Goal: Task Accomplishment & Management: Use online tool/utility

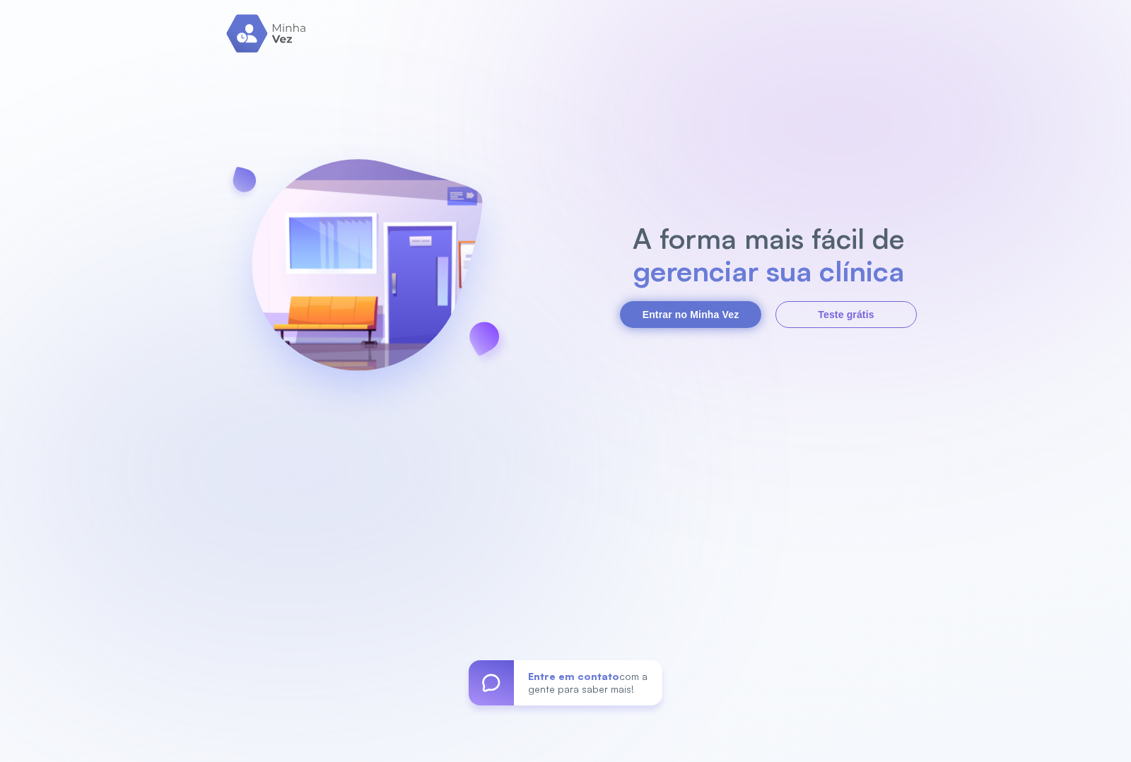
click at [698, 315] on button "Entrar no Minha Vez" at bounding box center [690, 314] width 141 height 27
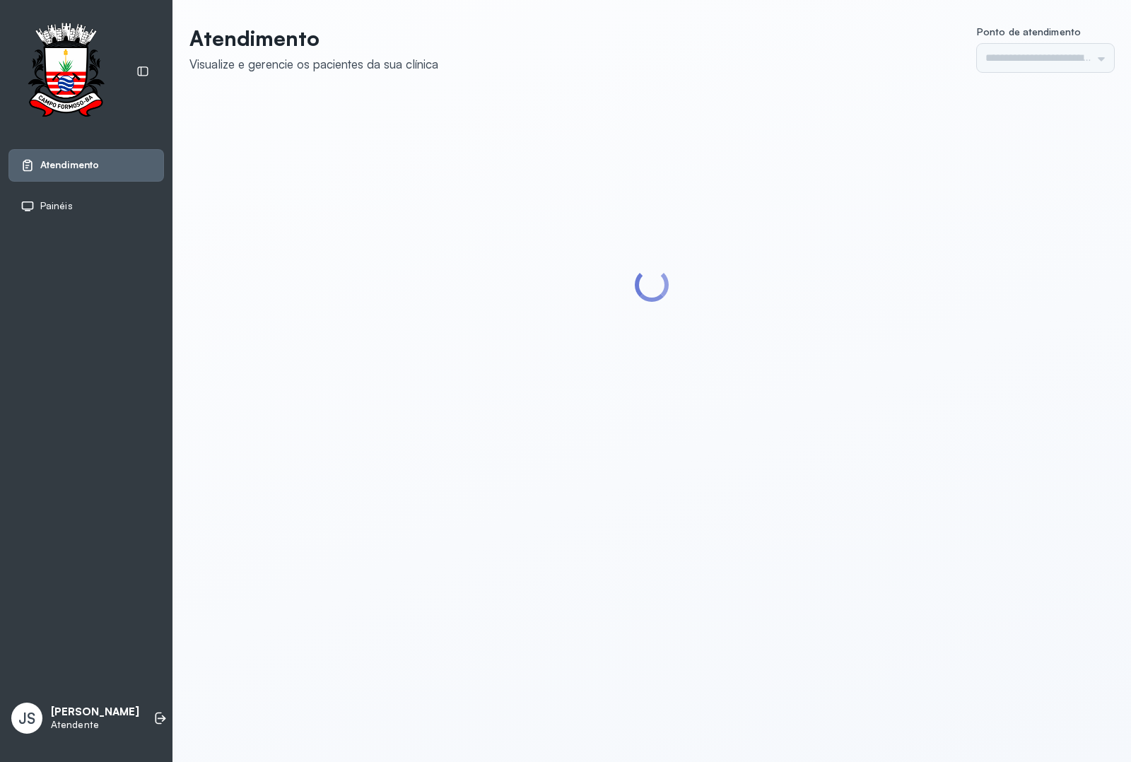
type input "*********"
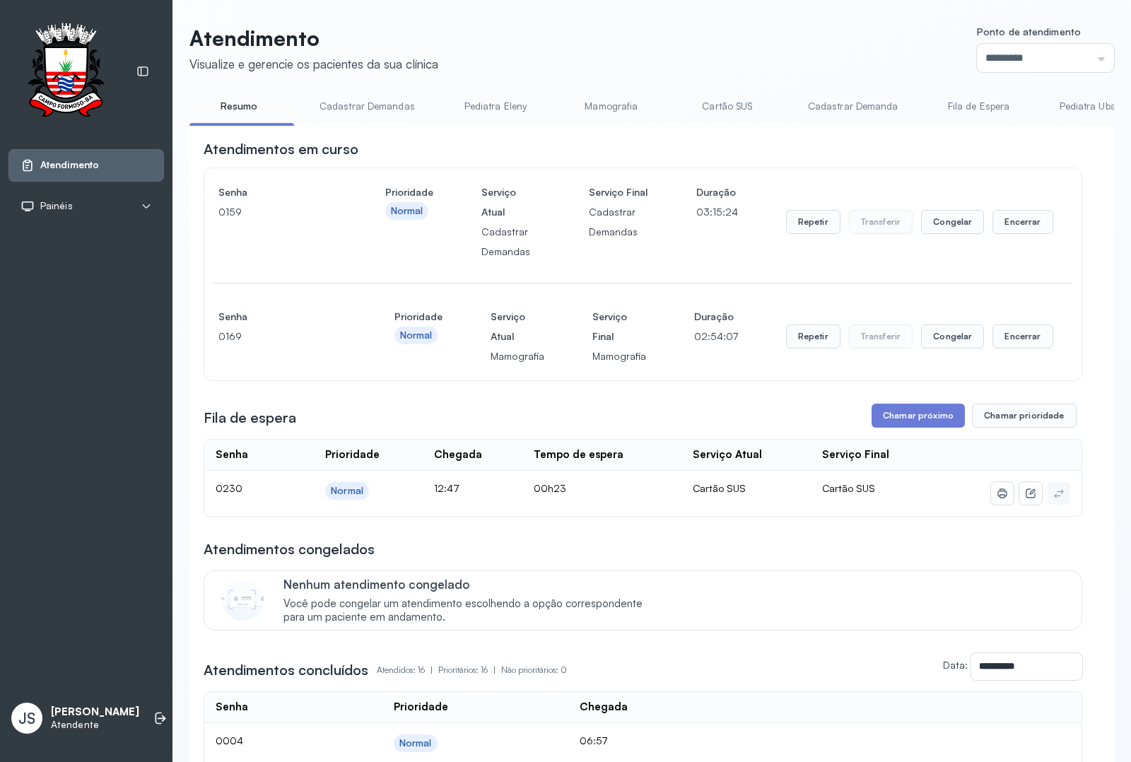
click at [474, 41] on header "Atendimento Visualize e gerencie os pacientes da sua clínica Ponto de atendimen…" at bounding box center [651, 48] width 925 height 47
click at [153, 725] on icon at bounding box center [160, 718] width 14 height 14
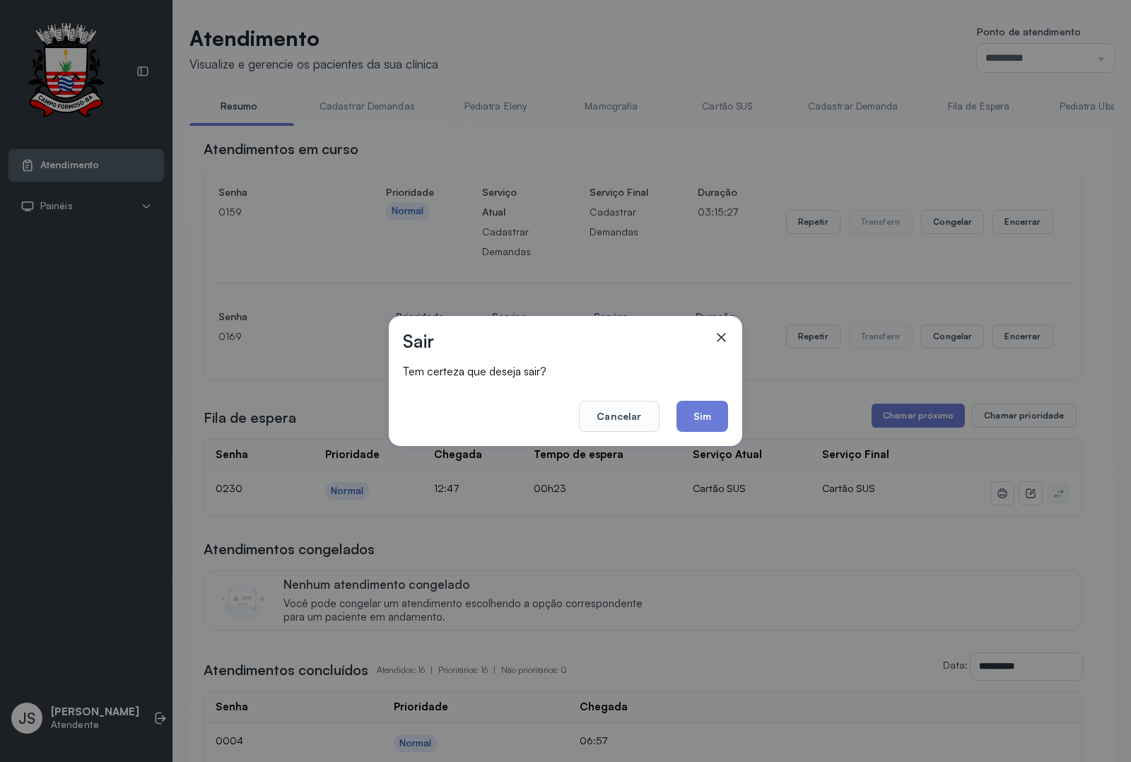
click at [686, 417] on button "Sim" at bounding box center [703, 416] width 52 height 31
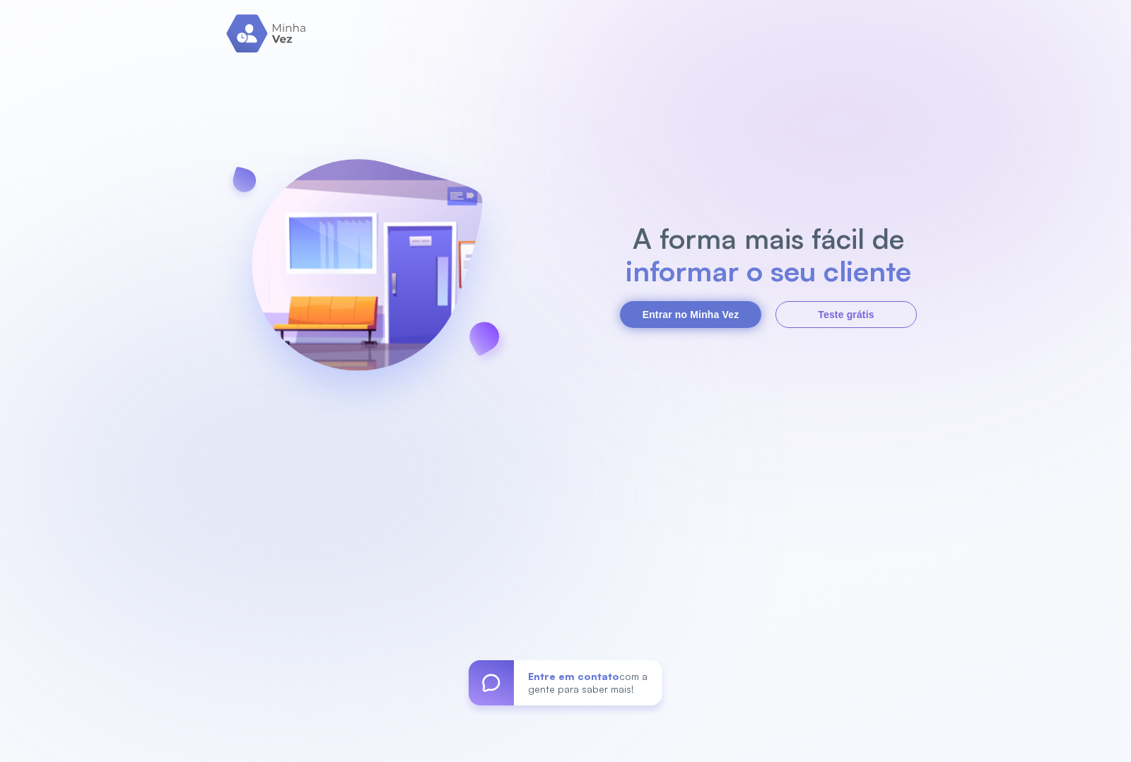
click at [707, 309] on button "Entrar no Minha Vez" at bounding box center [690, 314] width 141 height 27
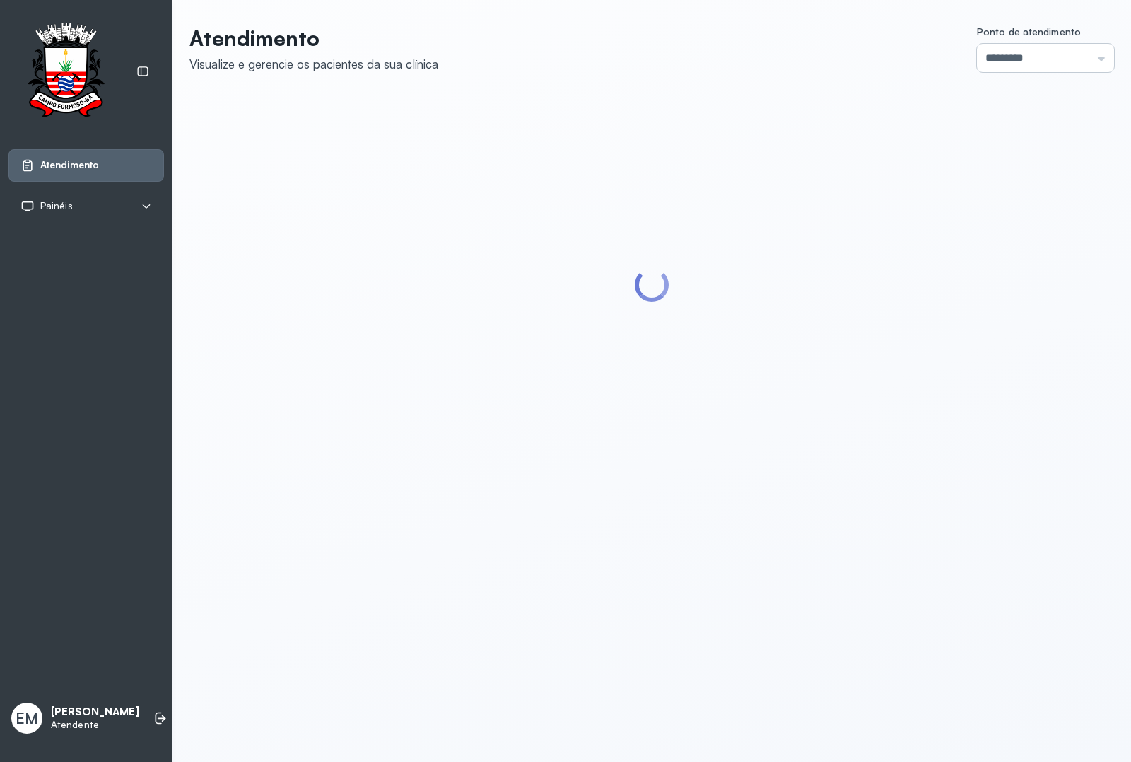
click at [977, 62] on input "*********" at bounding box center [1045, 58] width 137 height 28
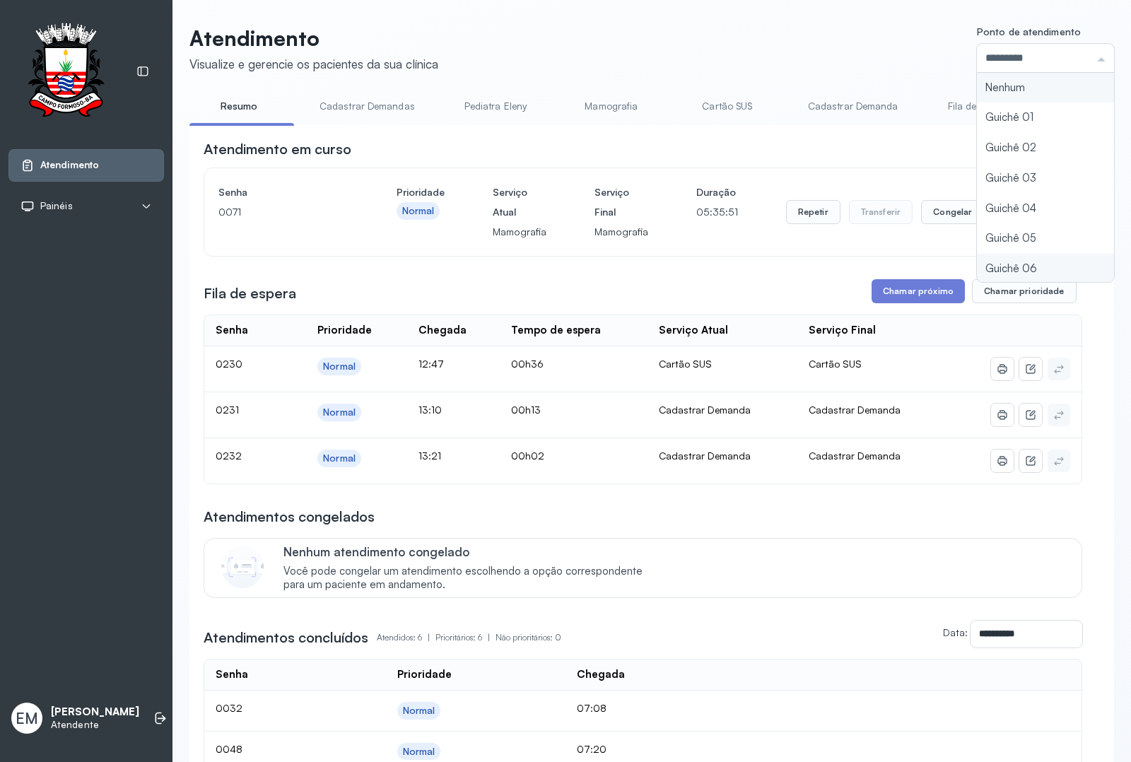
type input "*********"
click at [965, 266] on div "Atendimento Visualize e gerencie os pacientes da sua clínica Ponto de atendimen…" at bounding box center [651, 525] width 925 height 1001
click at [1000, 216] on button "Encerrar" at bounding box center [1022, 212] width 60 height 24
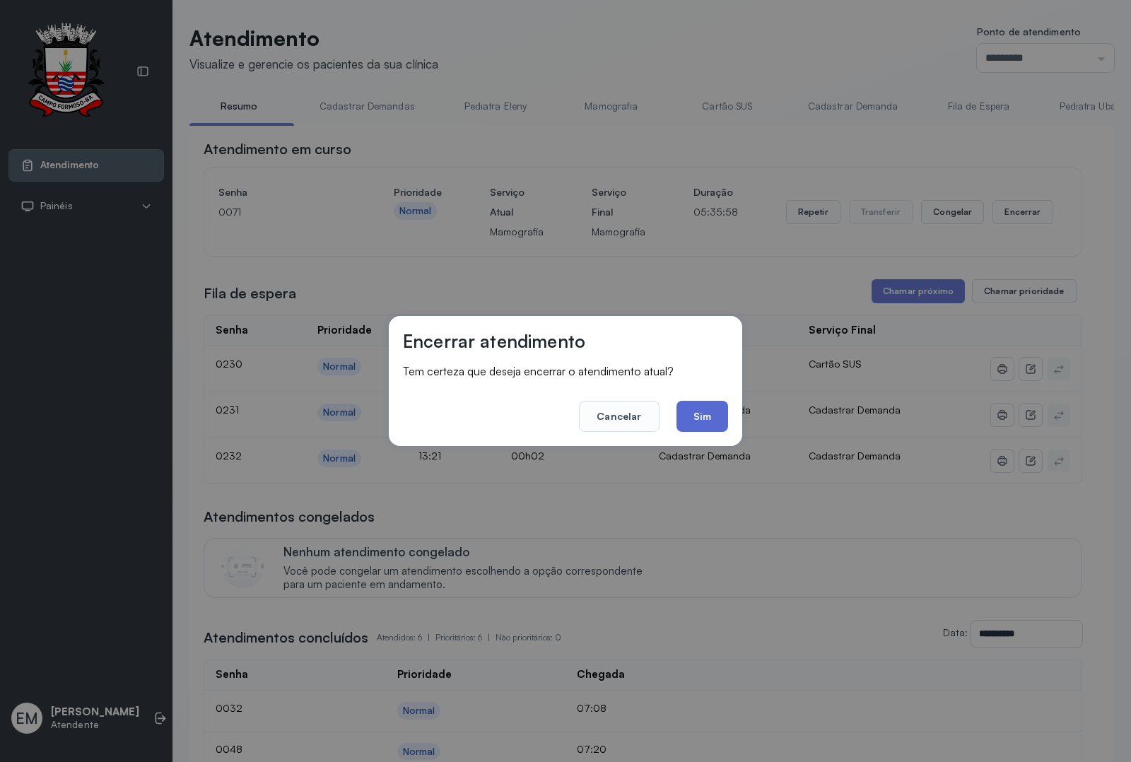
click at [693, 409] on button "Sim" at bounding box center [703, 416] width 52 height 31
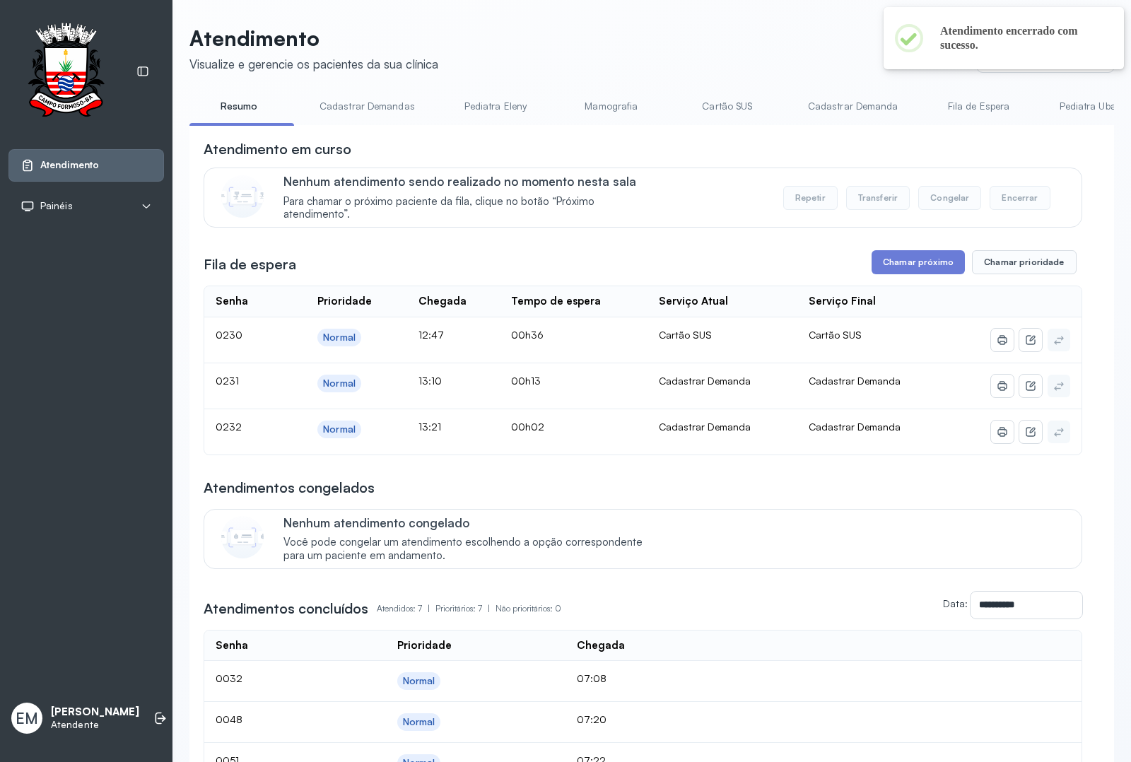
click at [390, 105] on link "Cadastrar Demandas" at bounding box center [367, 106] width 124 height 23
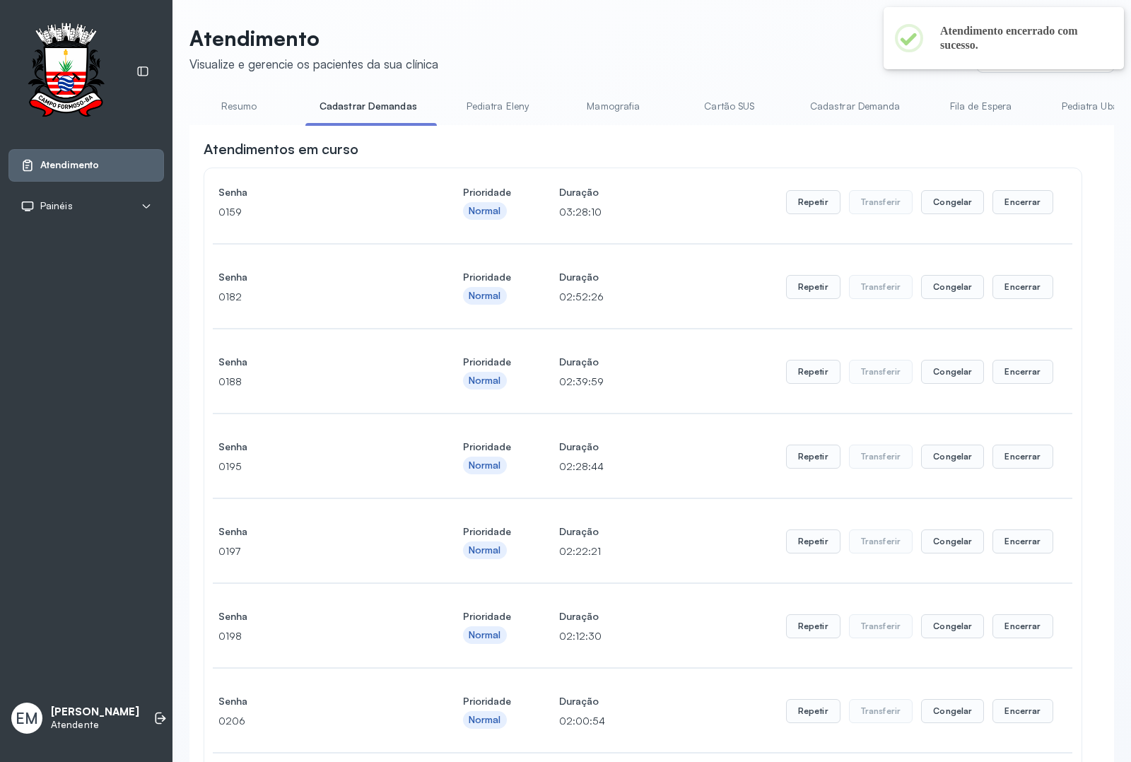
click at [854, 97] on link "Cadastrar Demanda" at bounding box center [855, 106] width 119 height 23
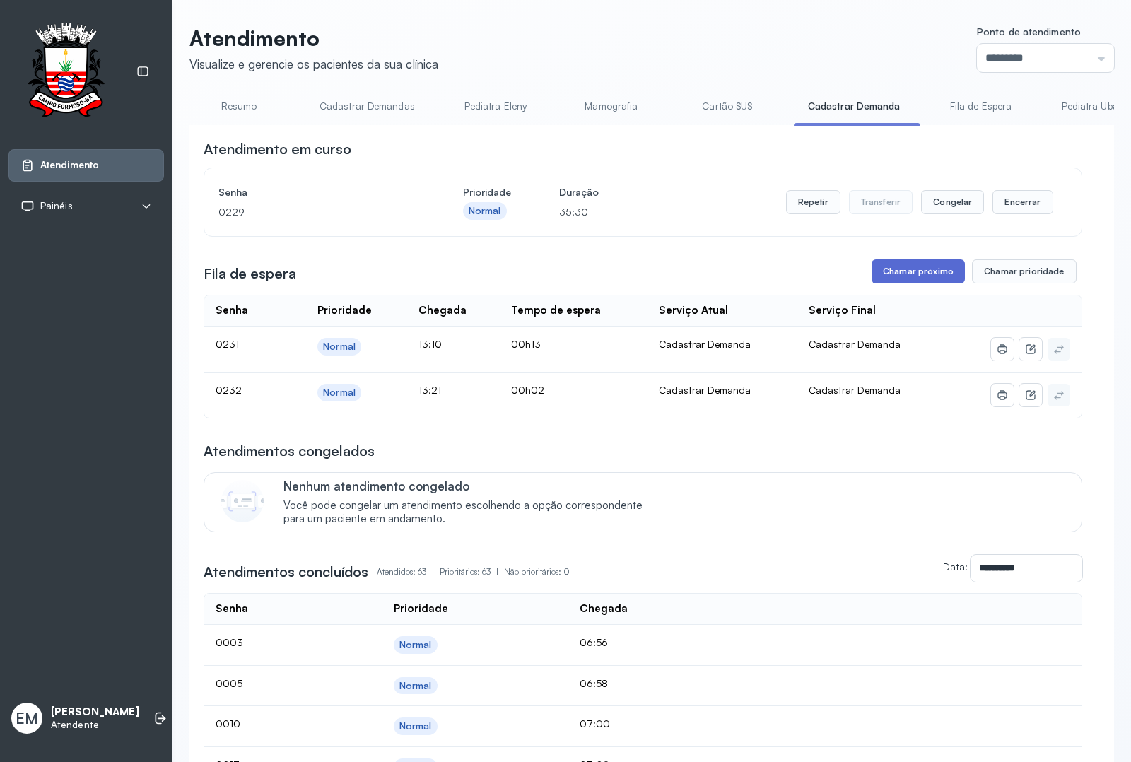
click at [901, 283] on button "Chamar próximo" at bounding box center [918, 271] width 93 height 24
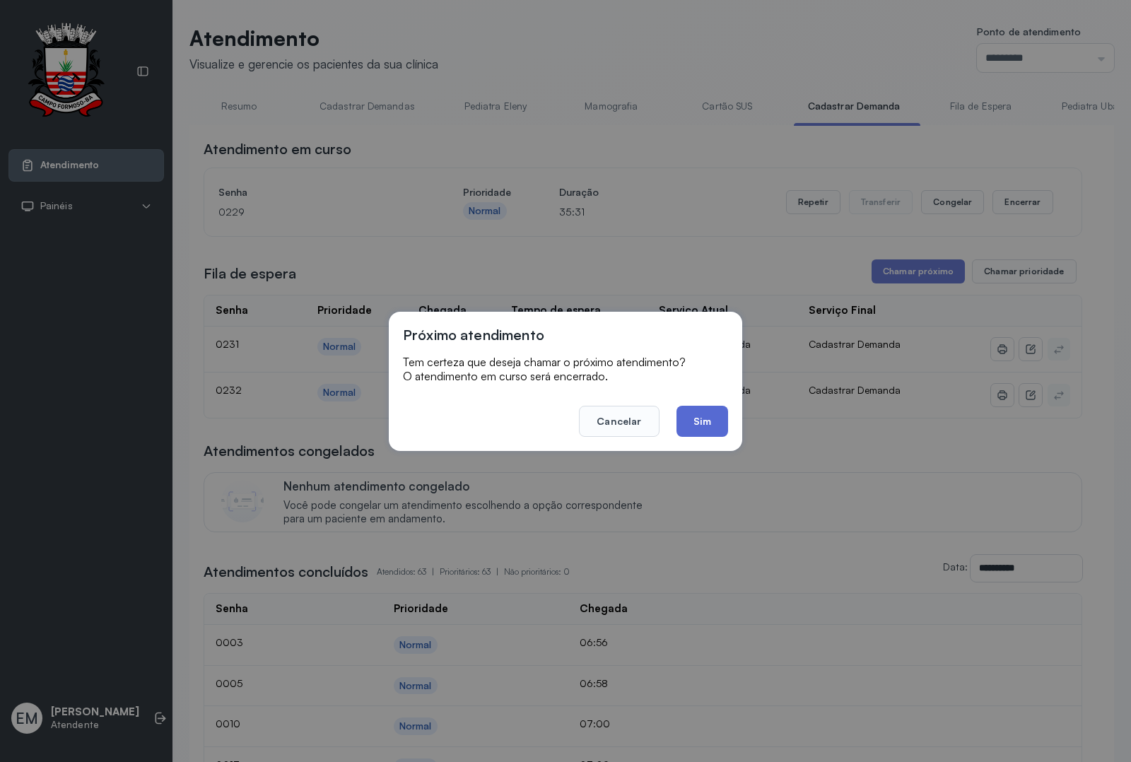
click at [677, 433] on button "Sim" at bounding box center [703, 421] width 52 height 31
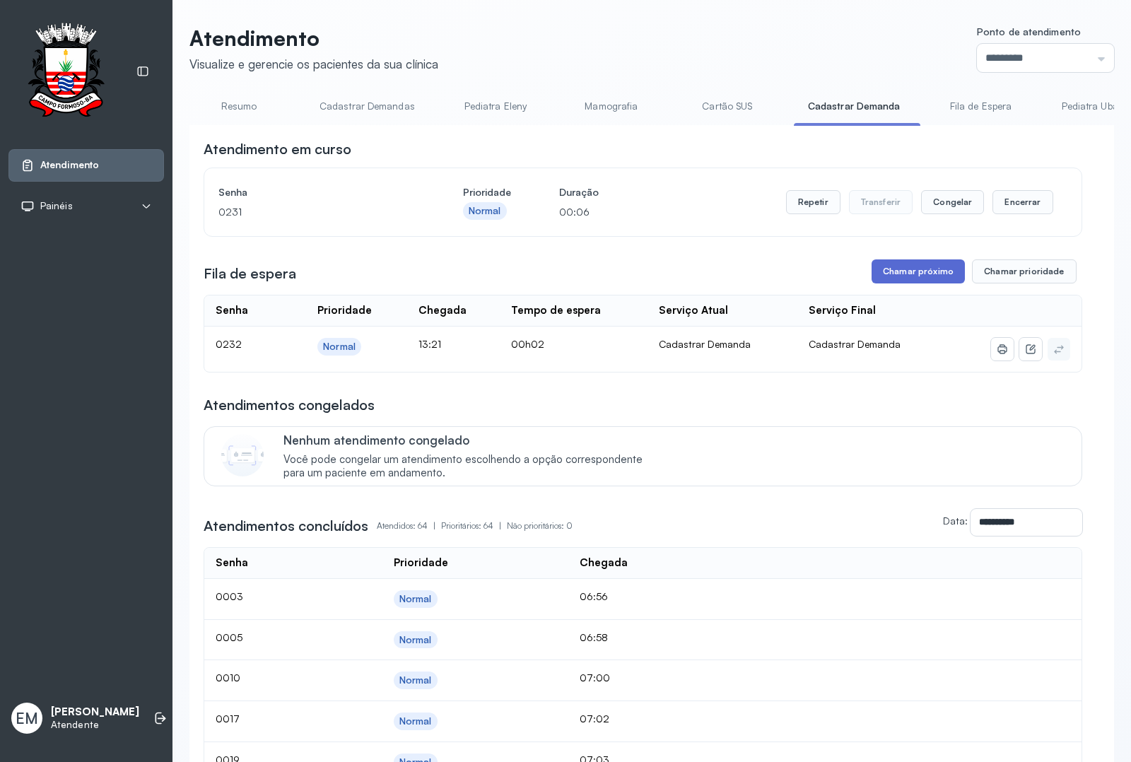
click at [920, 272] on button "Chamar próximo" at bounding box center [918, 271] width 93 height 24
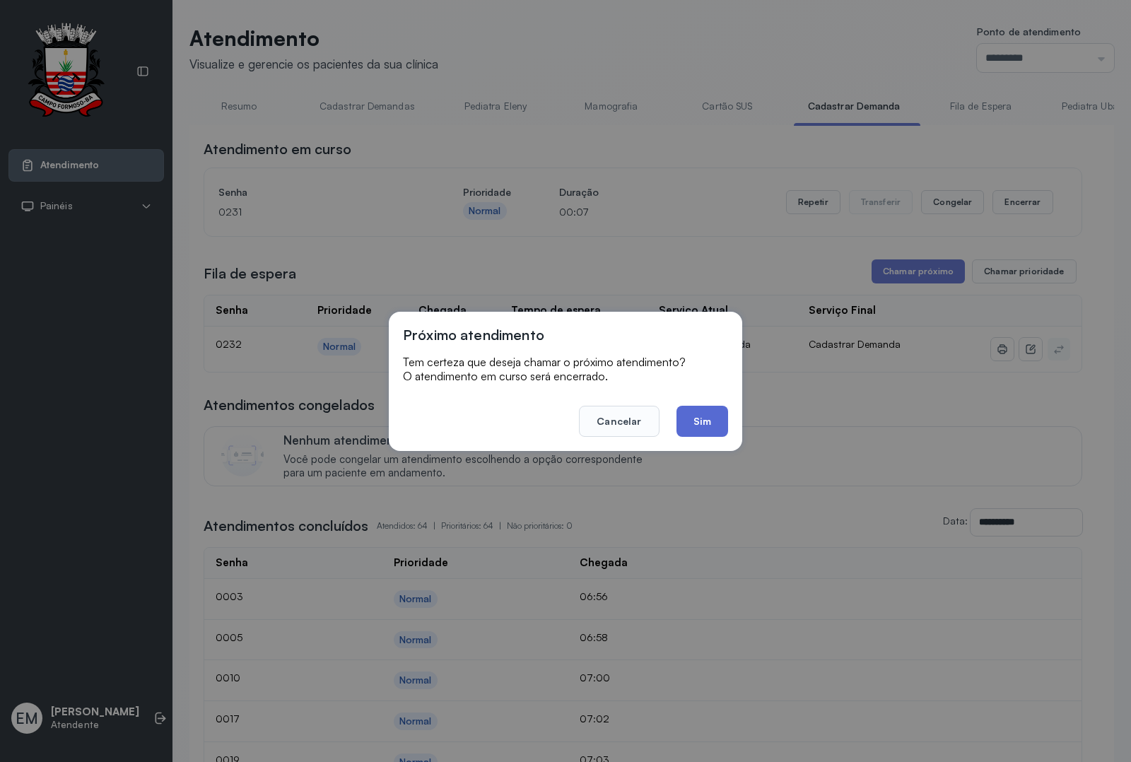
click at [713, 411] on button "Sim" at bounding box center [703, 421] width 52 height 31
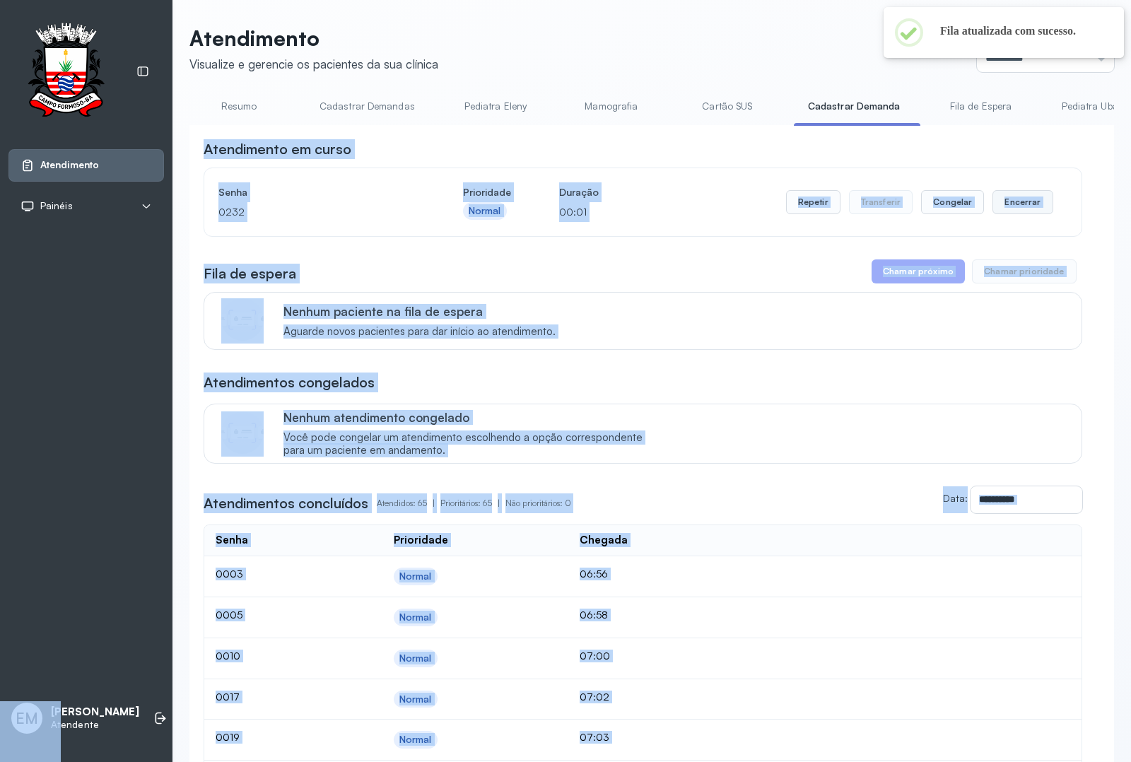
click at [1005, 202] on button "Encerrar" at bounding box center [1022, 202] width 60 height 24
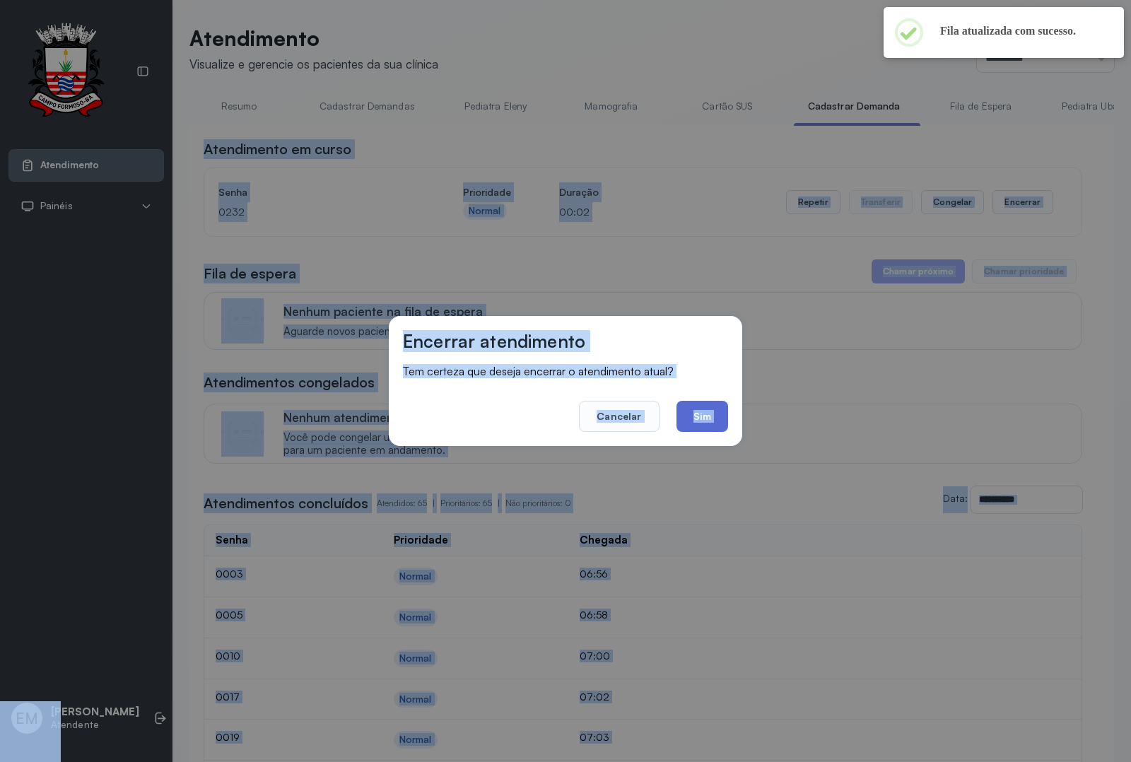
click at [691, 415] on button "Sim" at bounding box center [703, 416] width 52 height 31
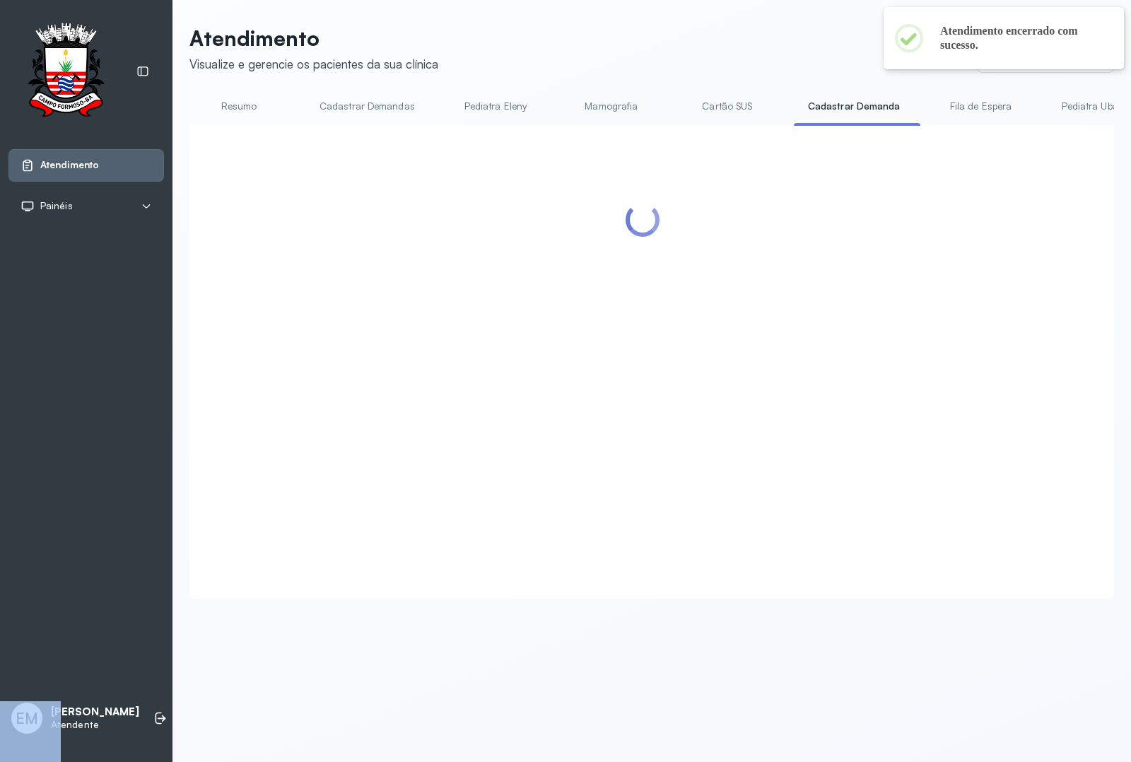
click at [800, 258] on div at bounding box center [643, 344] width 879 height 411
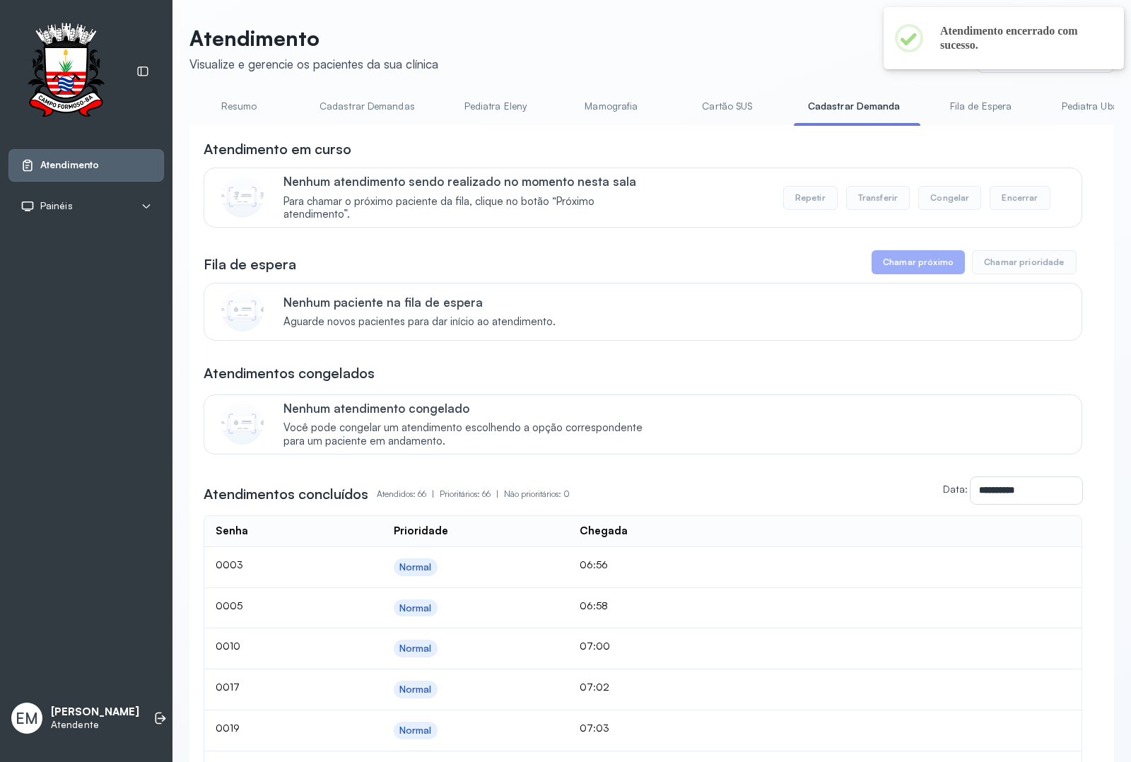
click at [235, 97] on link "Resumo" at bounding box center [238, 106] width 99 height 23
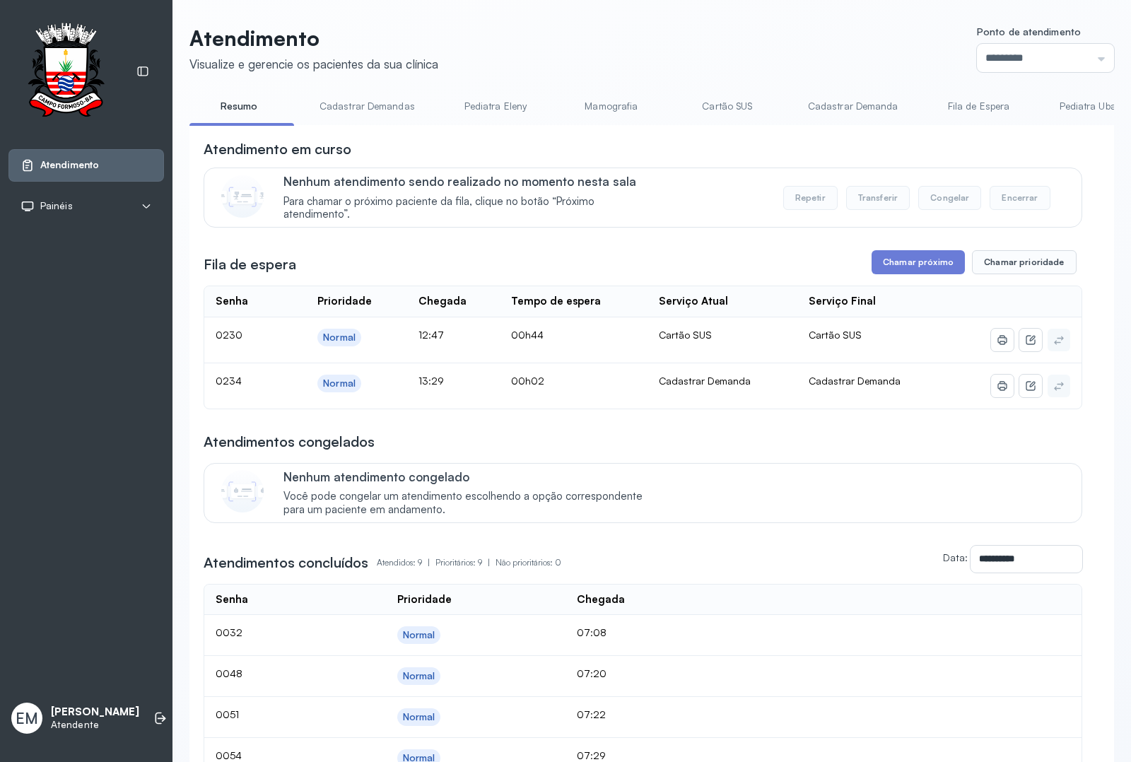
click at [361, 106] on link "Cadastrar Demandas" at bounding box center [367, 106] width 124 height 23
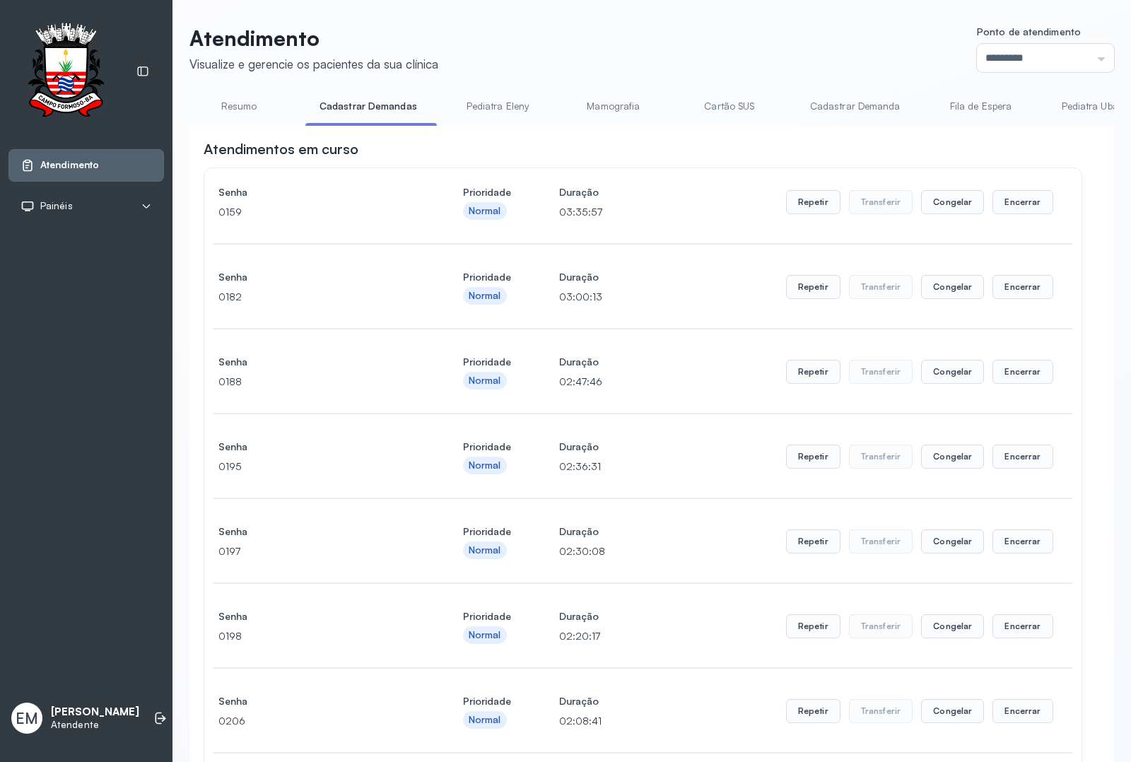
click at [831, 112] on link "Cadastrar Demanda" at bounding box center [855, 106] width 119 height 23
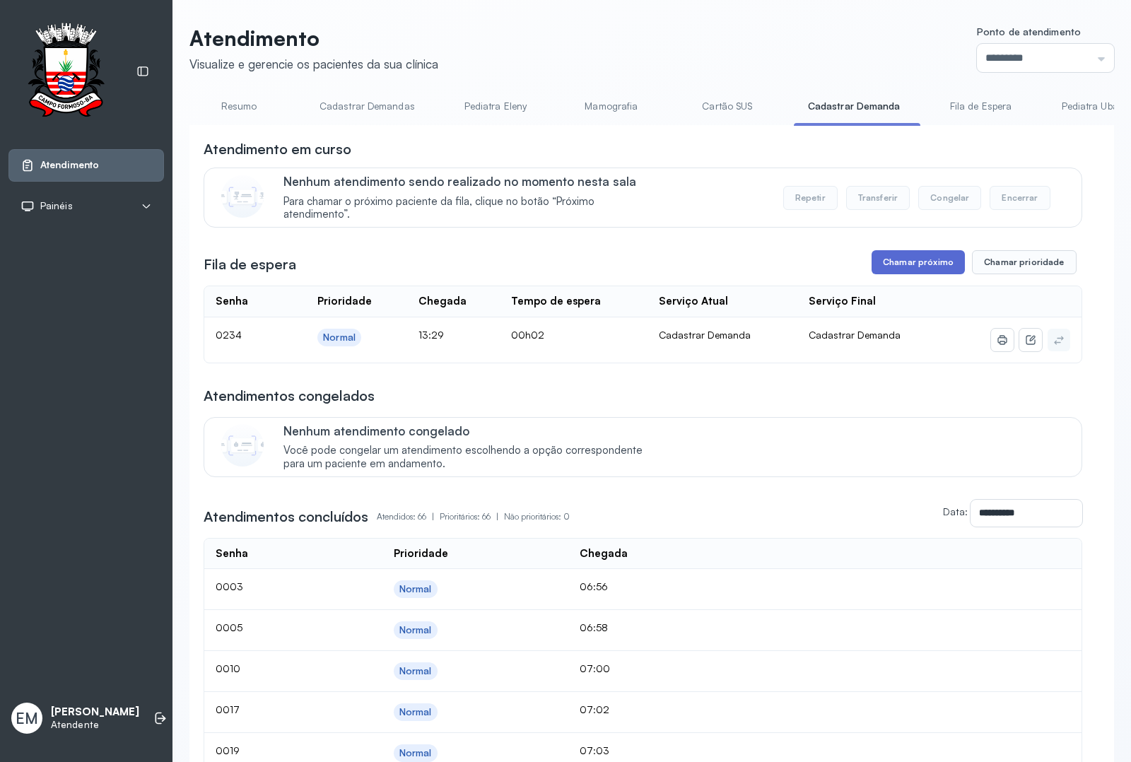
click at [928, 266] on button "Chamar próximo" at bounding box center [918, 262] width 93 height 24
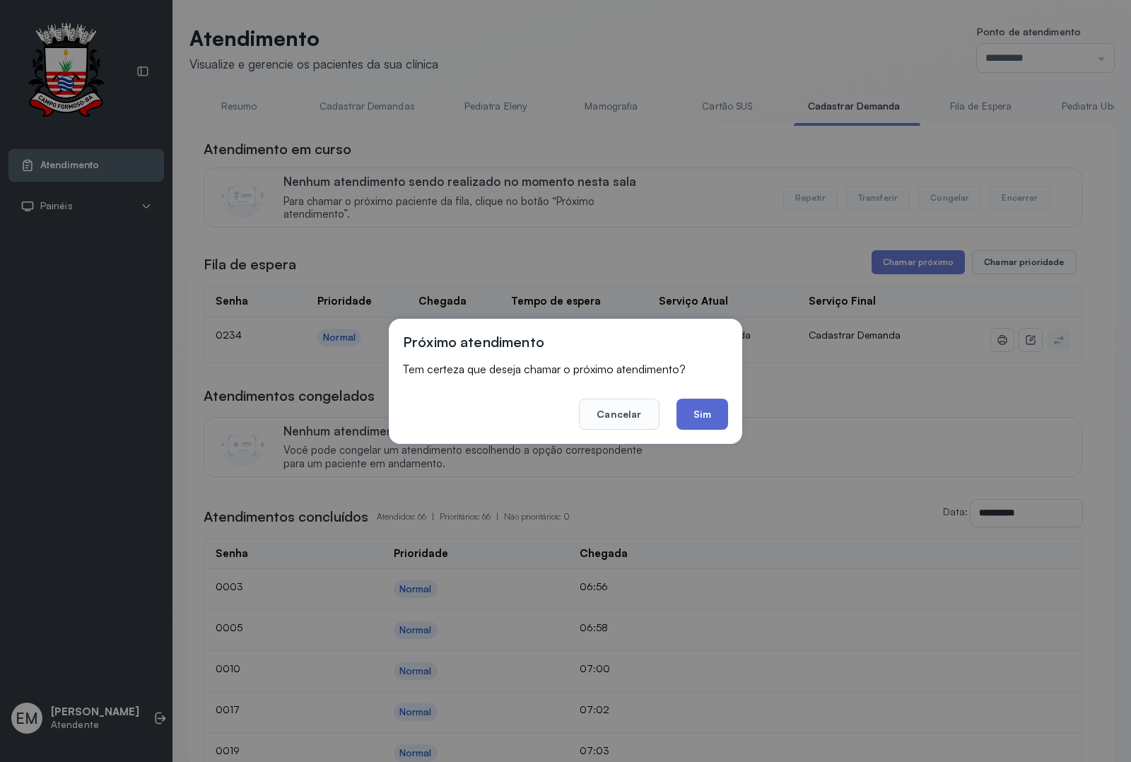
click at [691, 411] on button "Sim" at bounding box center [703, 414] width 52 height 31
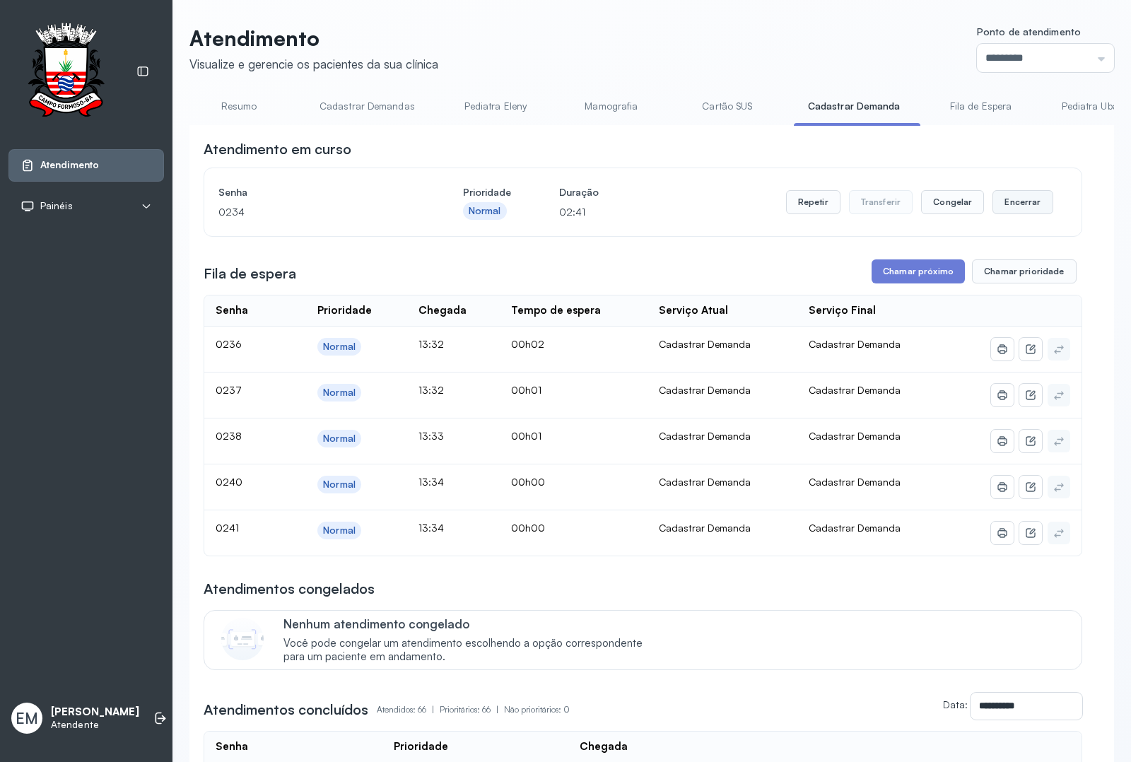
click at [1005, 199] on button "Encerrar" at bounding box center [1022, 202] width 60 height 24
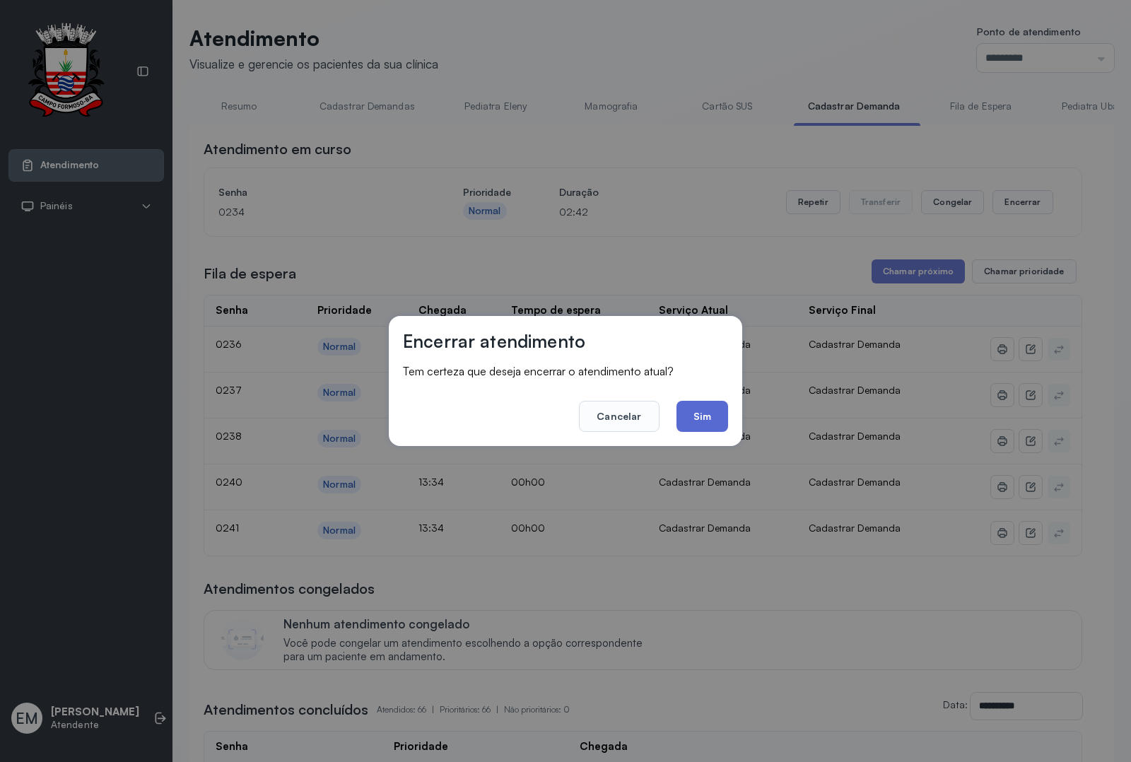
click at [696, 407] on button "Sim" at bounding box center [703, 416] width 52 height 31
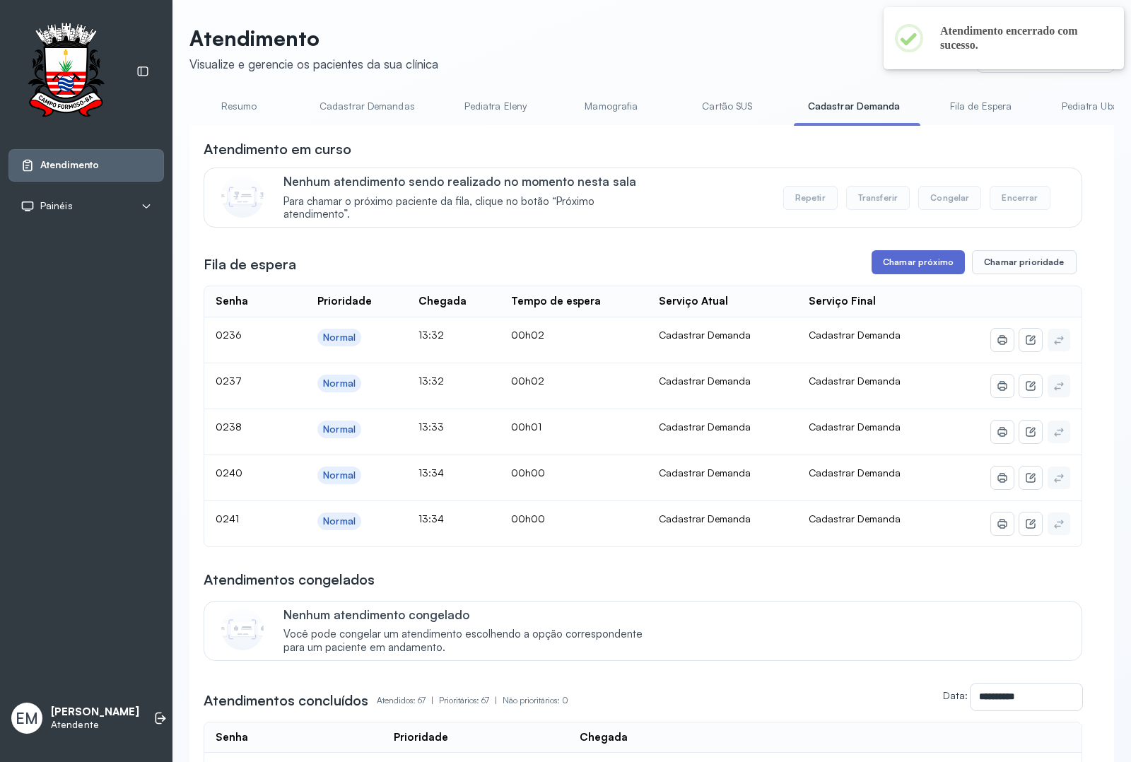
click at [923, 274] on button "Chamar próximo" at bounding box center [918, 262] width 93 height 24
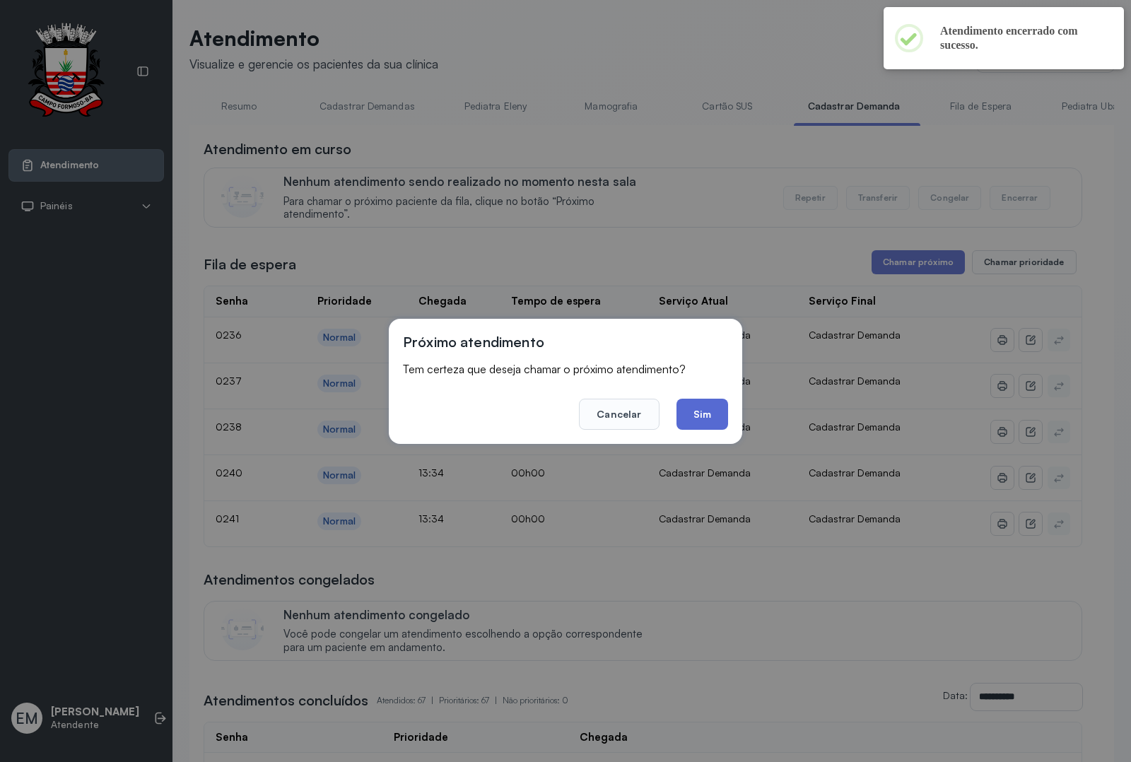
click at [690, 417] on button "Sim" at bounding box center [703, 414] width 52 height 31
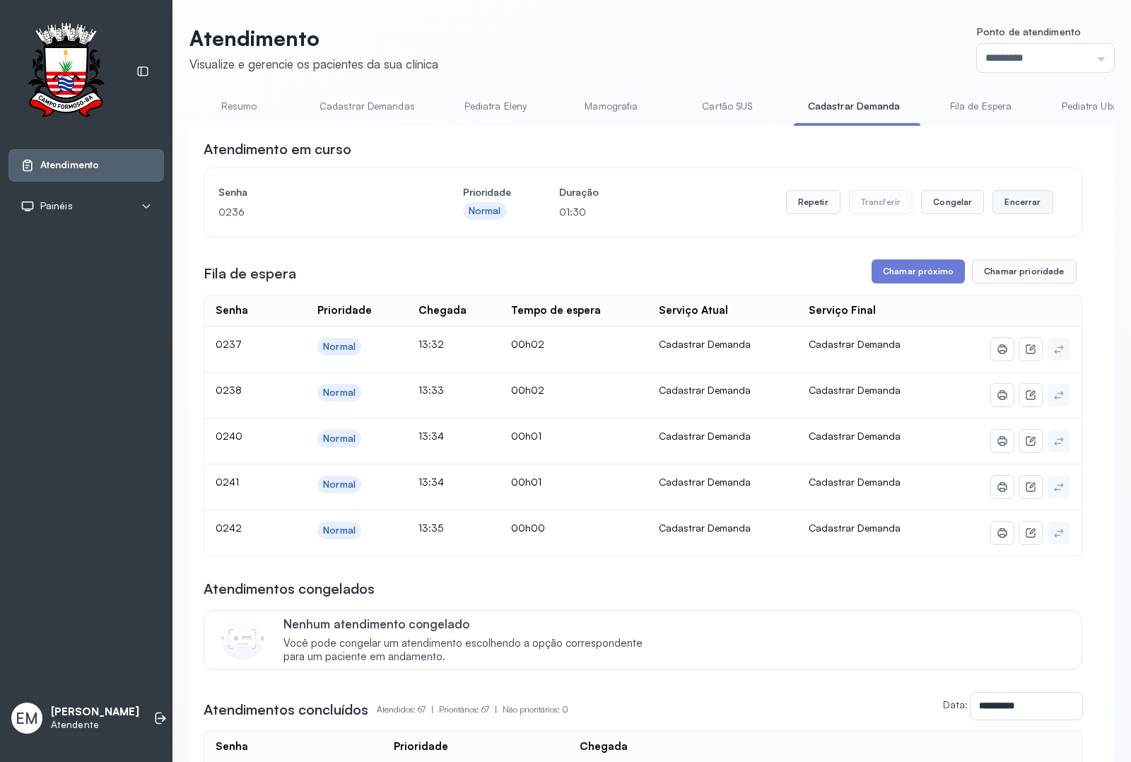
click at [1006, 199] on button "Encerrar" at bounding box center [1022, 202] width 60 height 24
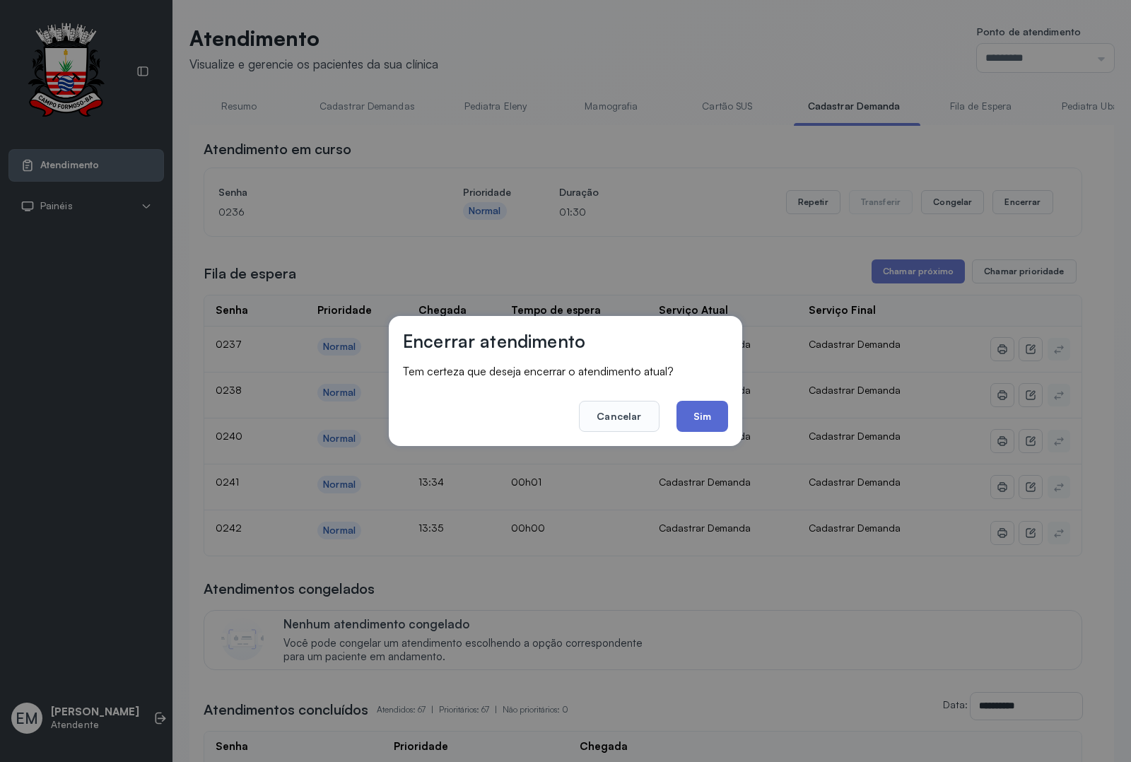
click at [703, 414] on button "Sim" at bounding box center [703, 416] width 52 height 31
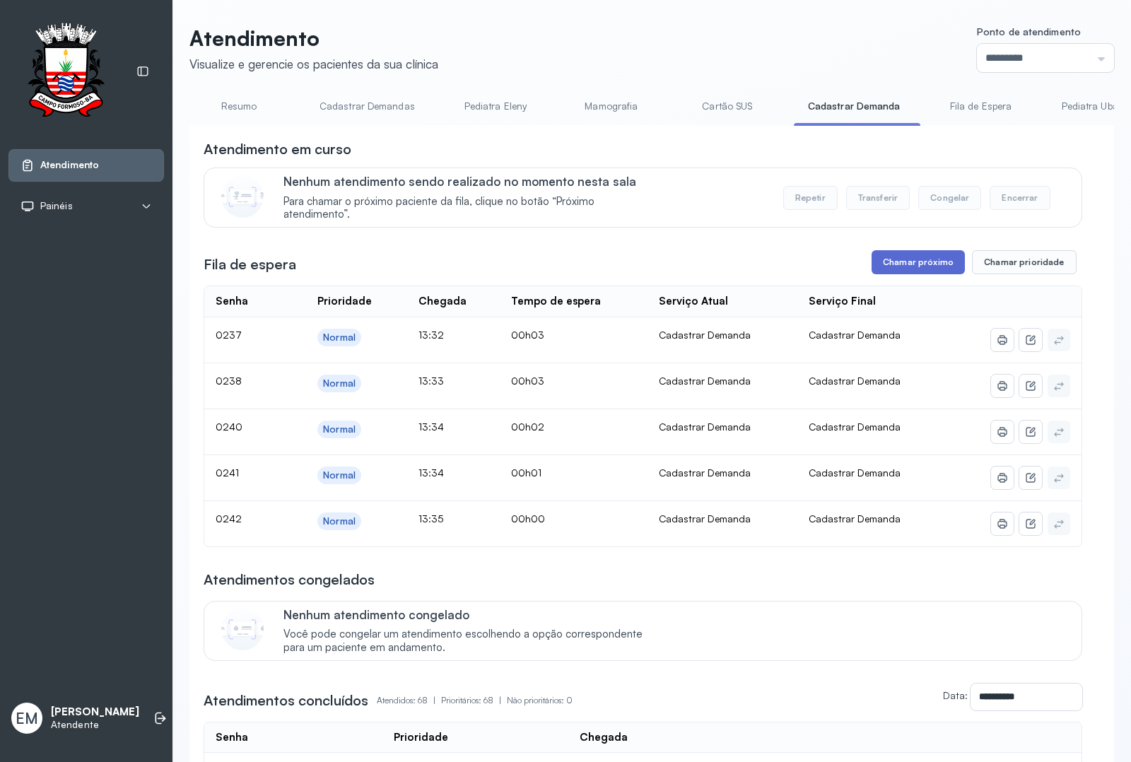
click at [900, 271] on button "Chamar próximo" at bounding box center [918, 262] width 93 height 24
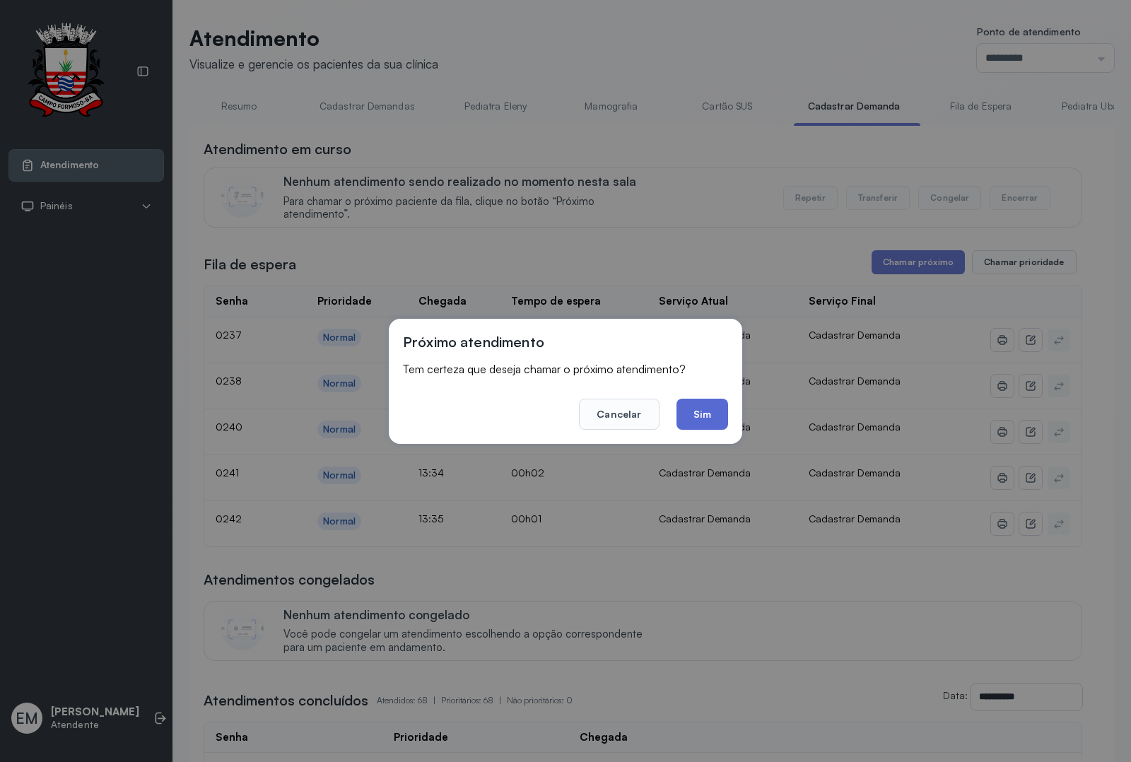
click at [703, 422] on button "Sim" at bounding box center [703, 414] width 52 height 31
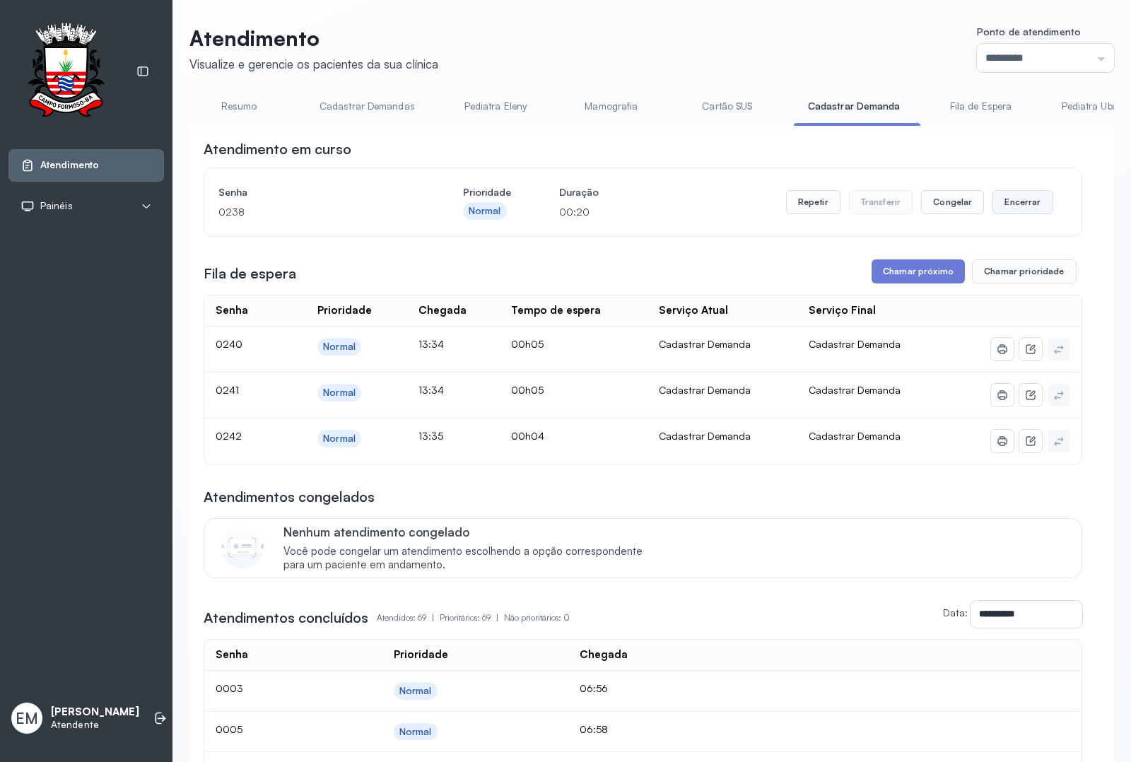
click at [1024, 207] on button "Encerrar" at bounding box center [1022, 202] width 60 height 24
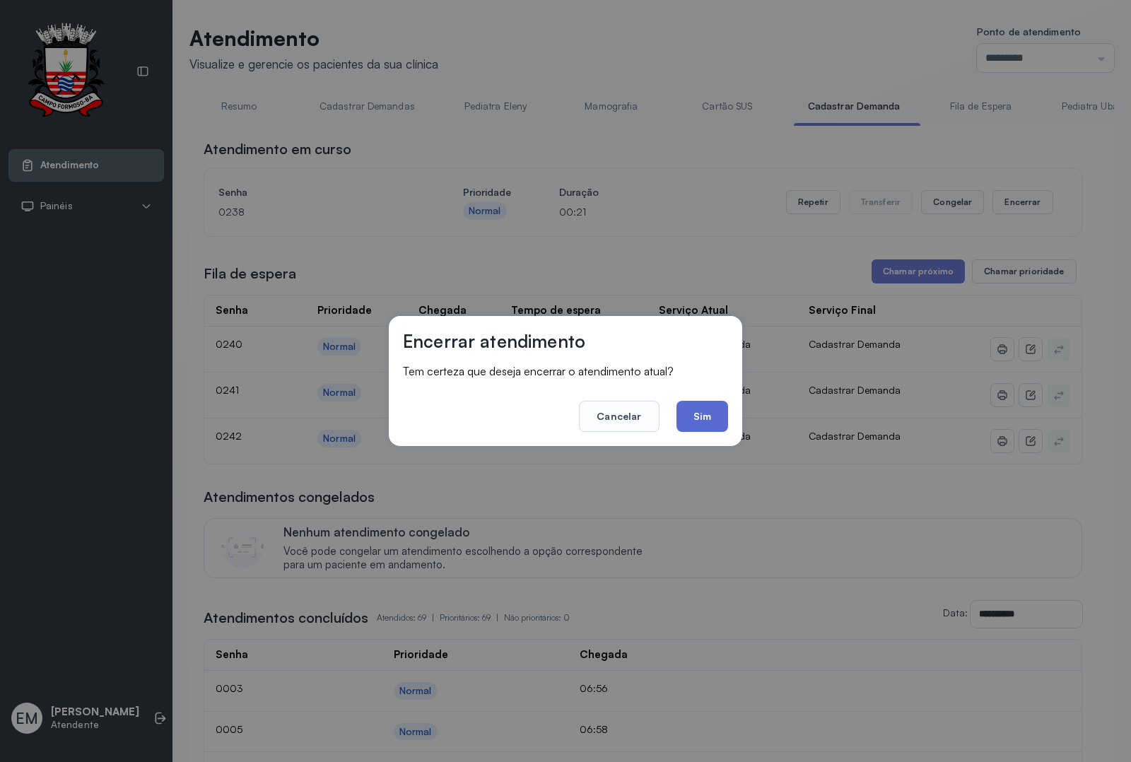
click at [698, 418] on button "Sim" at bounding box center [703, 416] width 52 height 31
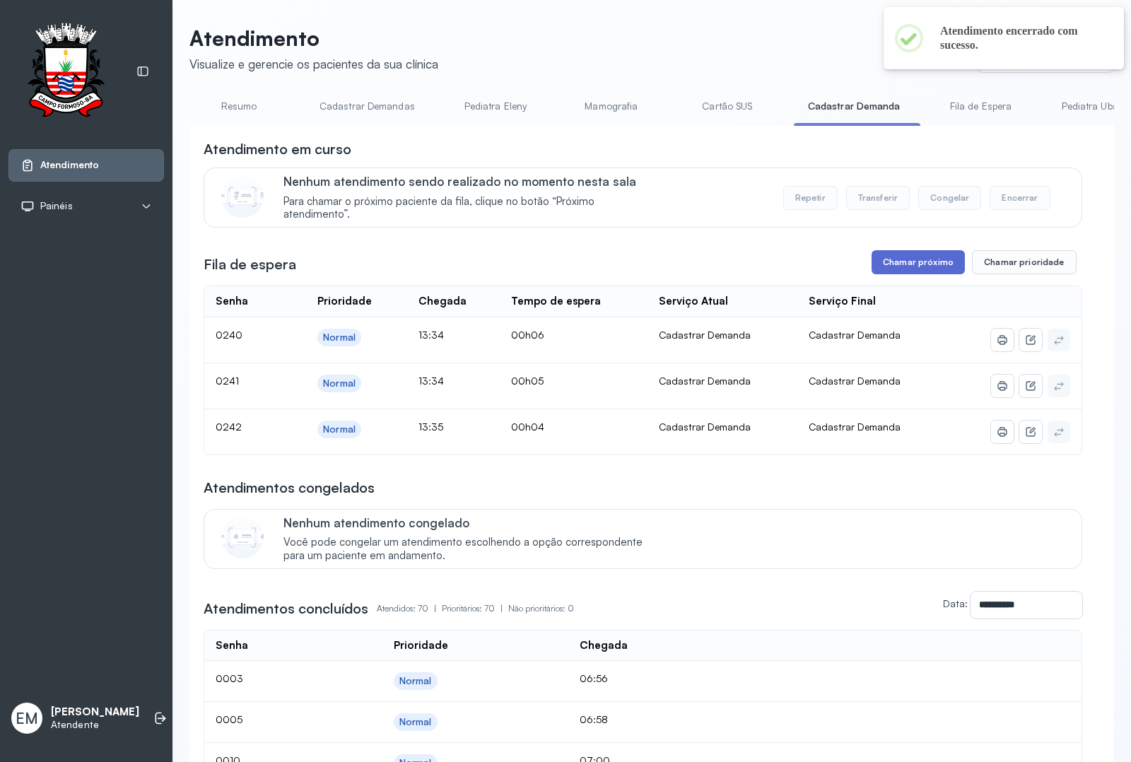
click at [907, 267] on button "Chamar próximo" at bounding box center [918, 262] width 93 height 24
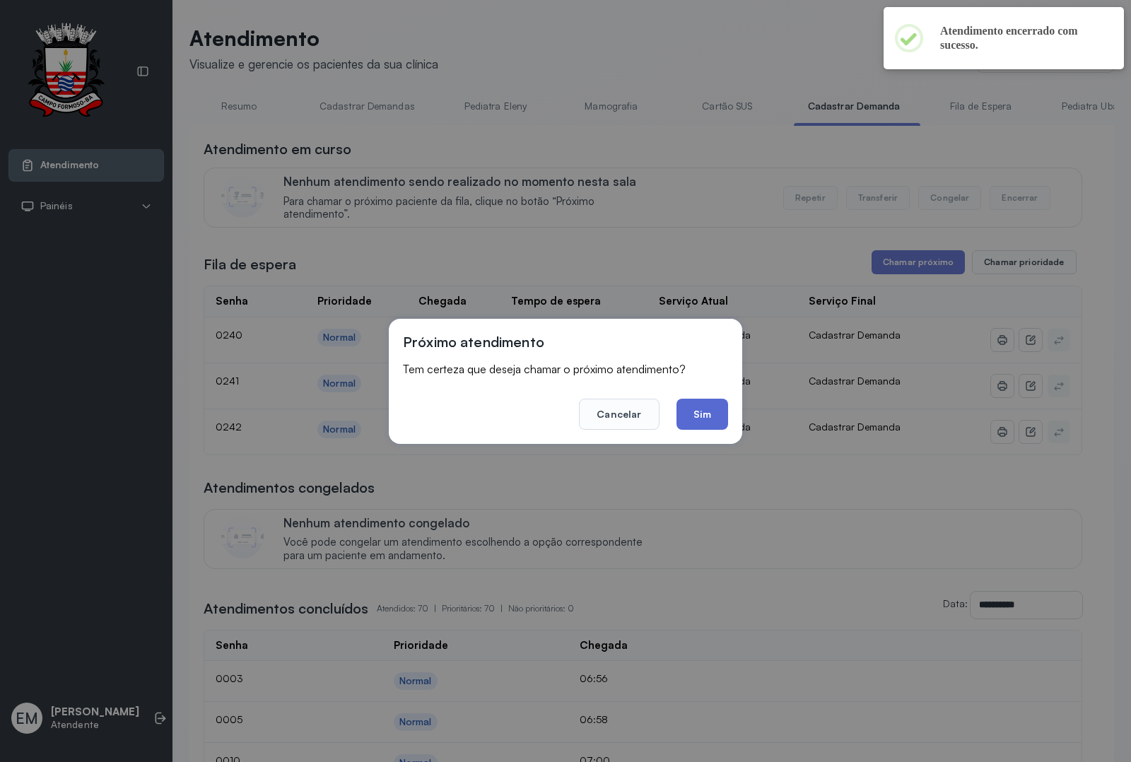
click at [695, 418] on button "Sim" at bounding box center [703, 414] width 52 height 31
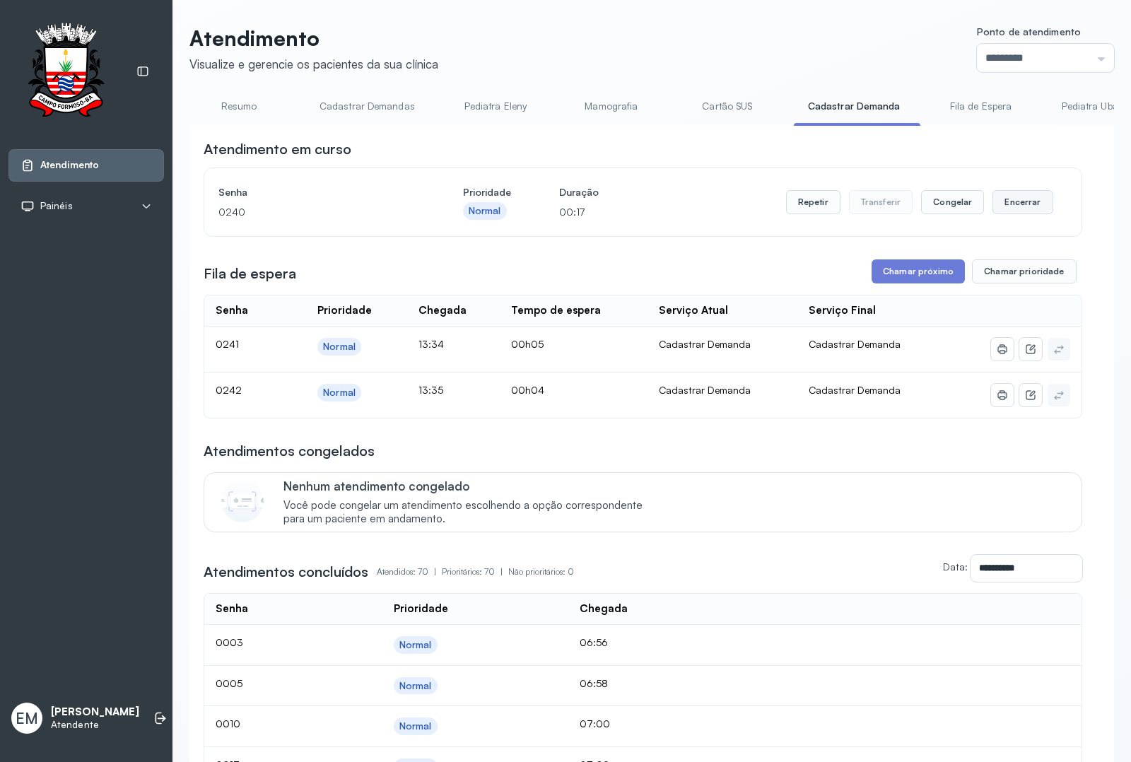
click at [1025, 211] on button "Encerrar" at bounding box center [1022, 202] width 60 height 24
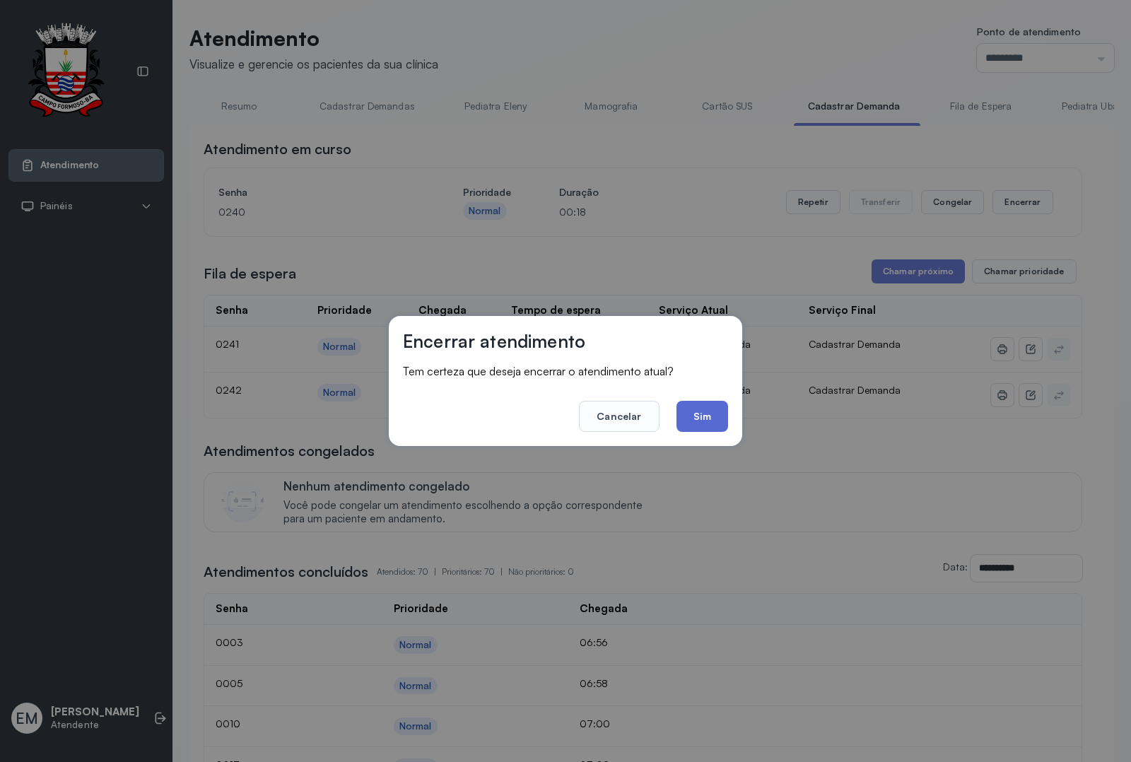
click at [693, 412] on button "Sim" at bounding box center [703, 416] width 52 height 31
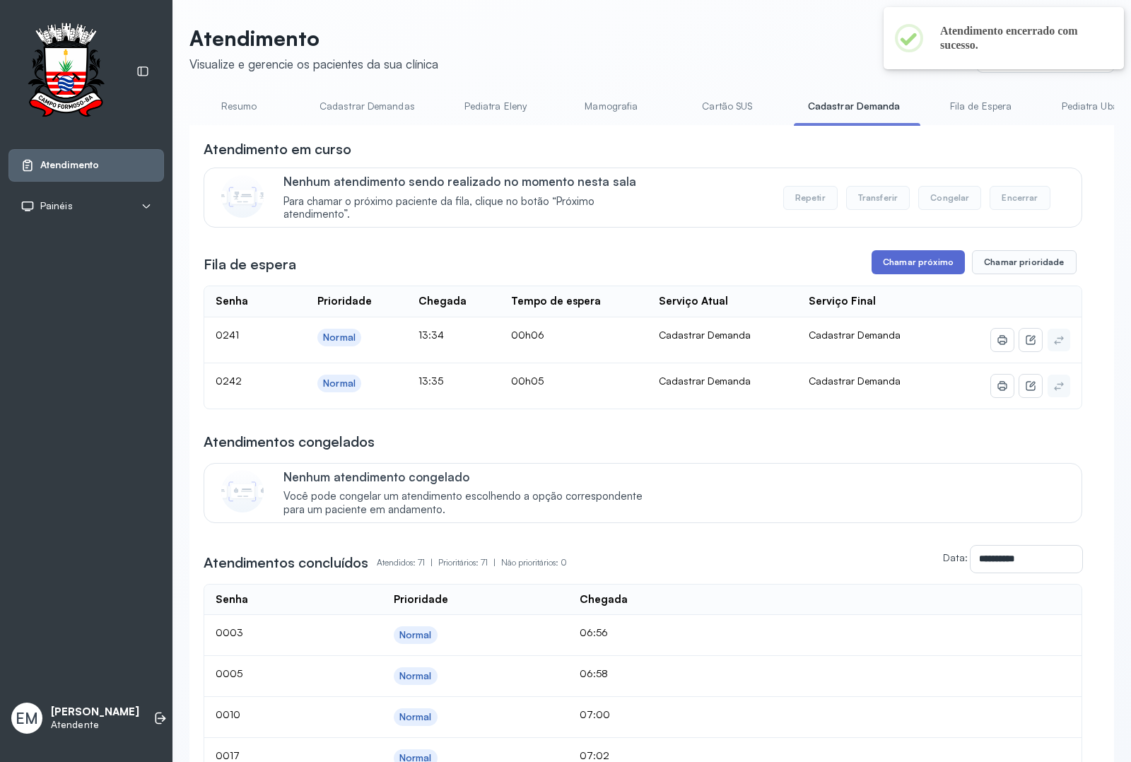
click at [884, 267] on button "Chamar próximo" at bounding box center [918, 262] width 93 height 24
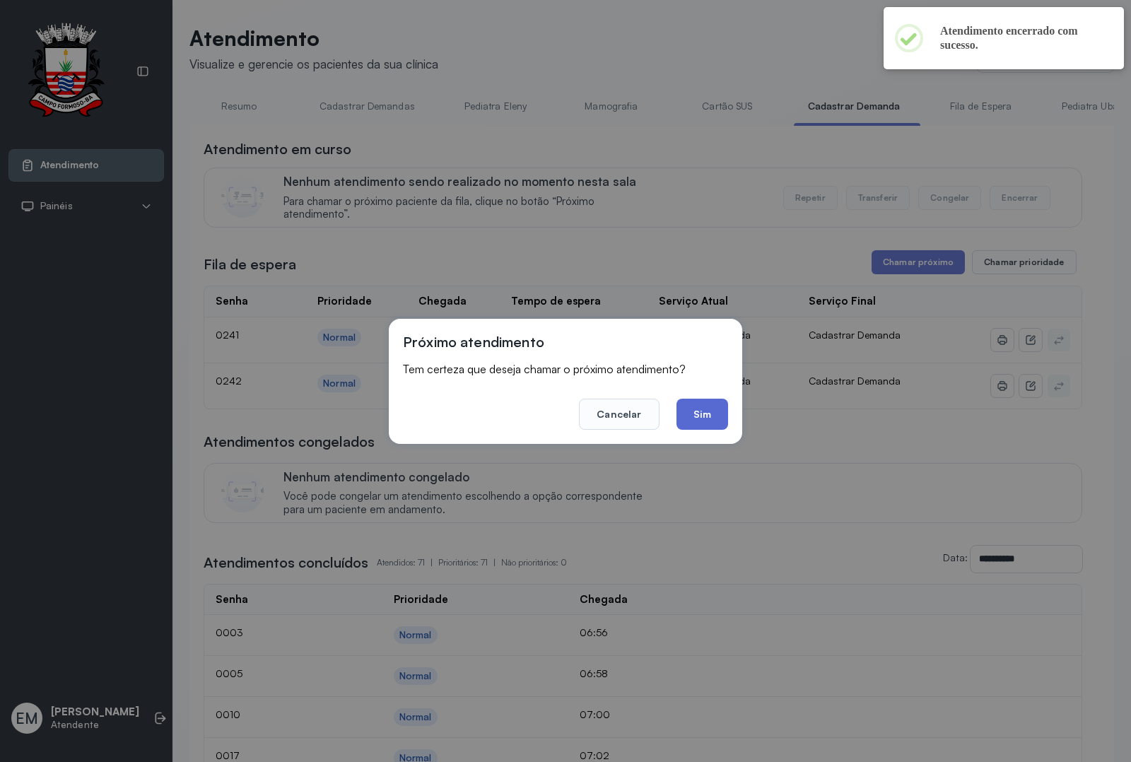
click at [677, 409] on button "Sim" at bounding box center [703, 414] width 52 height 31
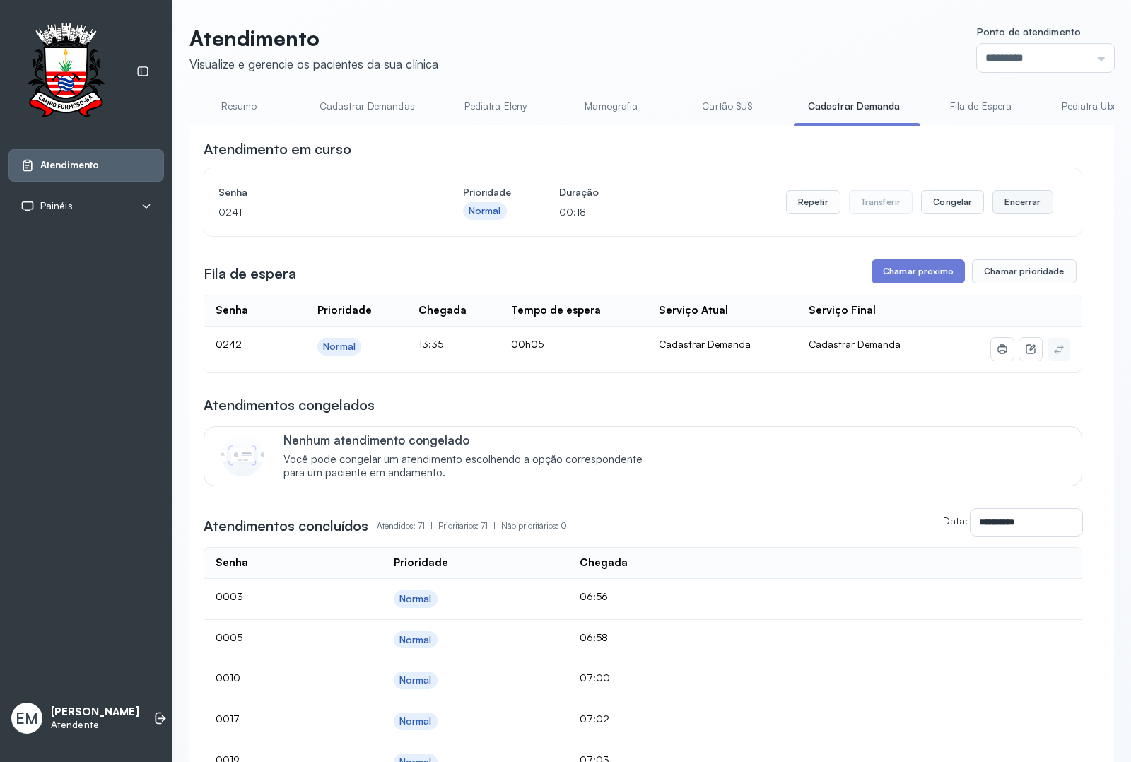
click at [1000, 199] on button "Encerrar" at bounding box center [1022, 202] width 60 height 24
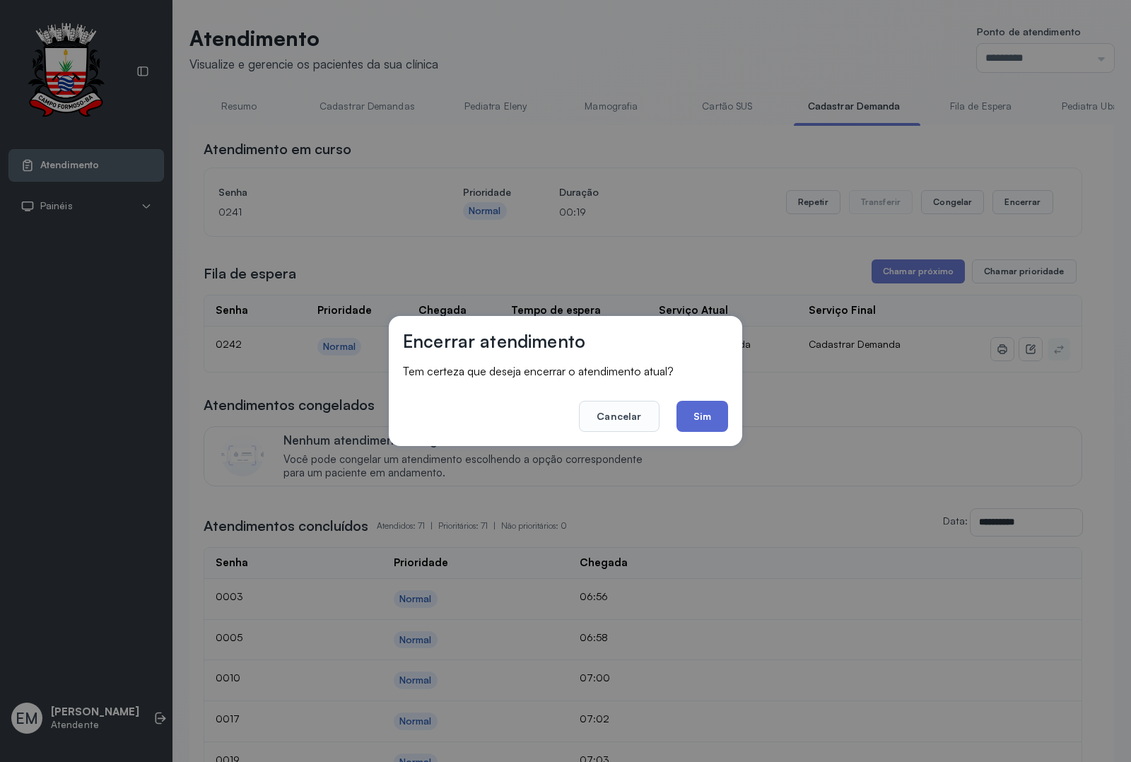
click at [722, 416] on button "Sim" at bounding box center [703, 416] width 52 height 31
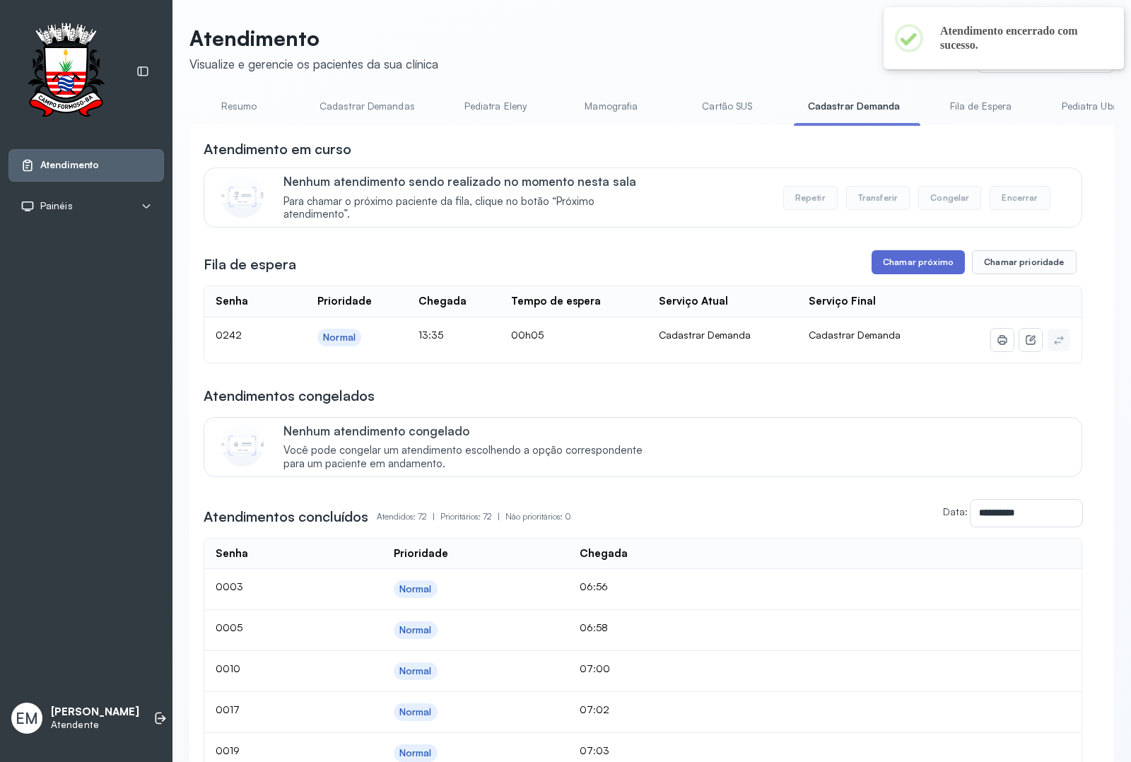
click at [917, 263] on button "Chamar próximo" at bounding box center [918, 262] width 93 height 24
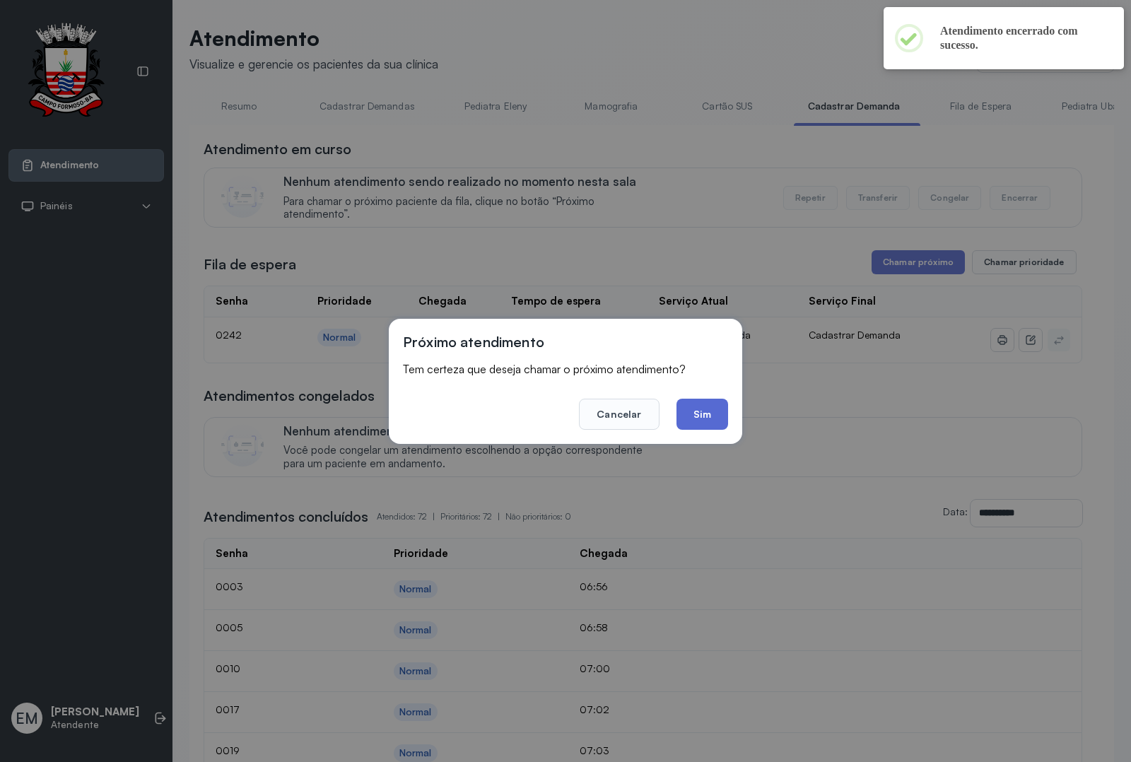
click at [698, 410] on button "Sim" at bounding box center [703, 414] width 52 height 31
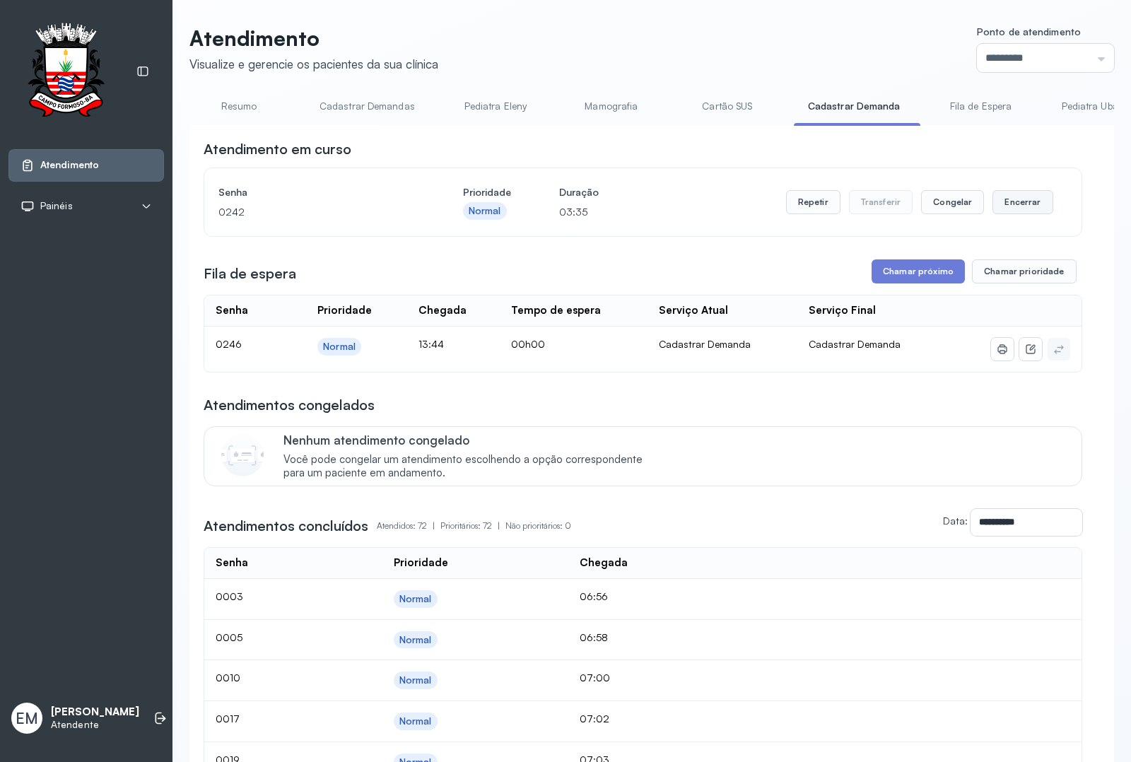
click at [993, 207] on button "Encerrar" at bounding box center [1022, 202] width 60 height 24
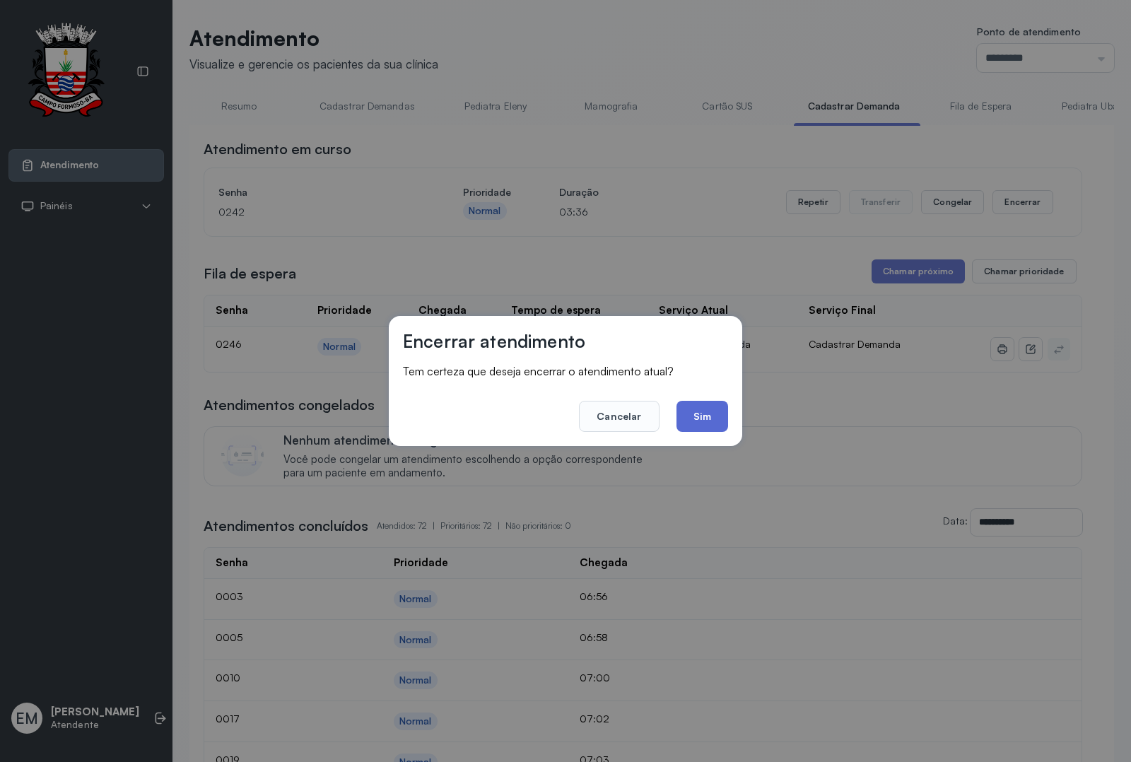
click at [704, 401] on button "Sim" at bounding box center [703, 416] width 52 height 31
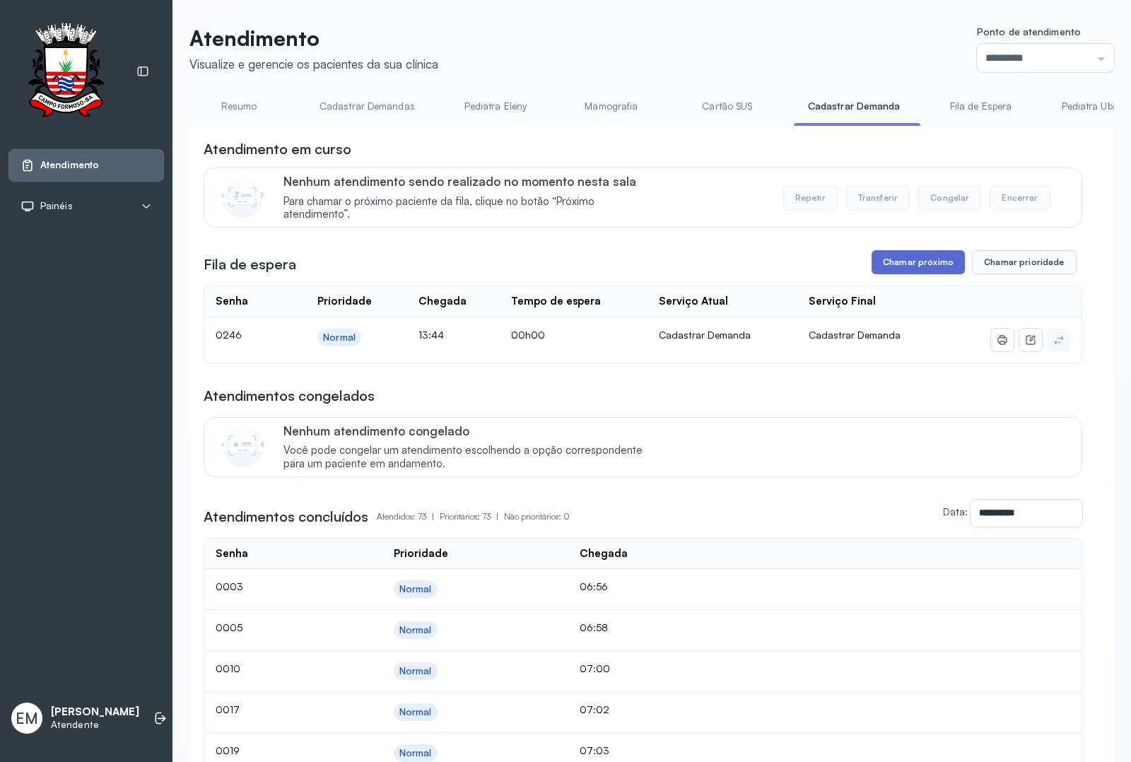
click at [875, 255] on button "Chamar próximo" at bounding box center [918, 262] width 93 height 24
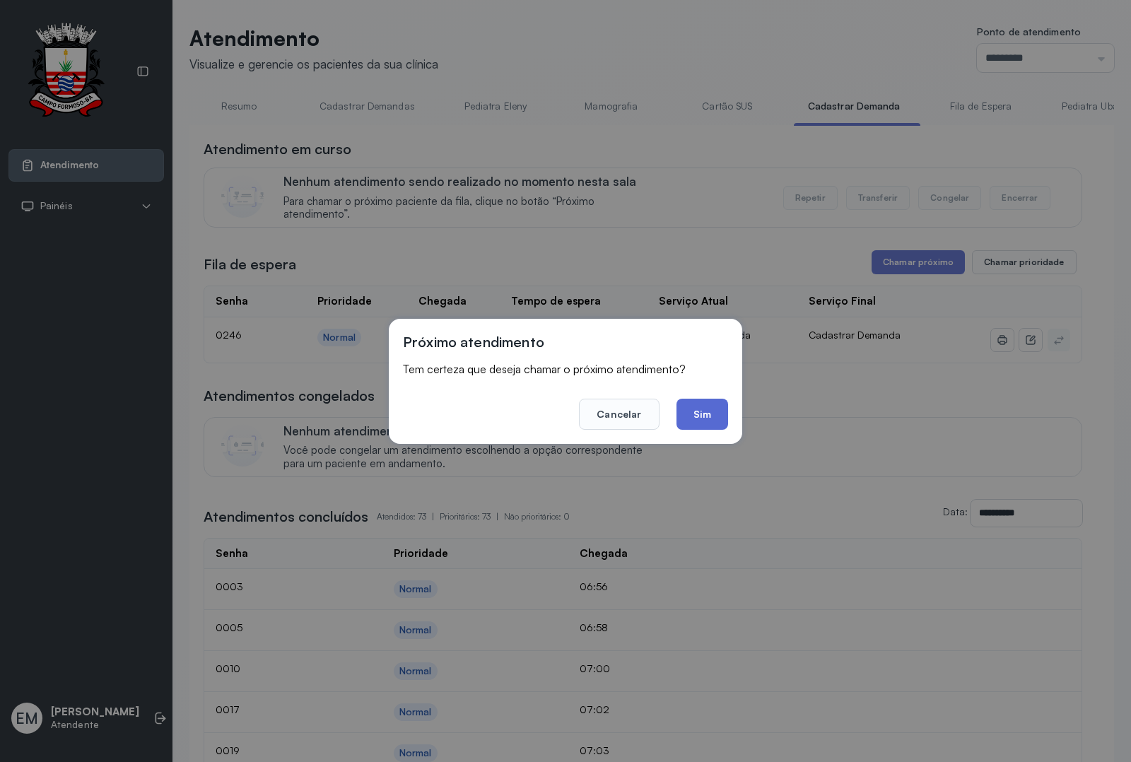
click at [708, 404] on button "Sim" at bounding box center [703, 414] width 52 height 31
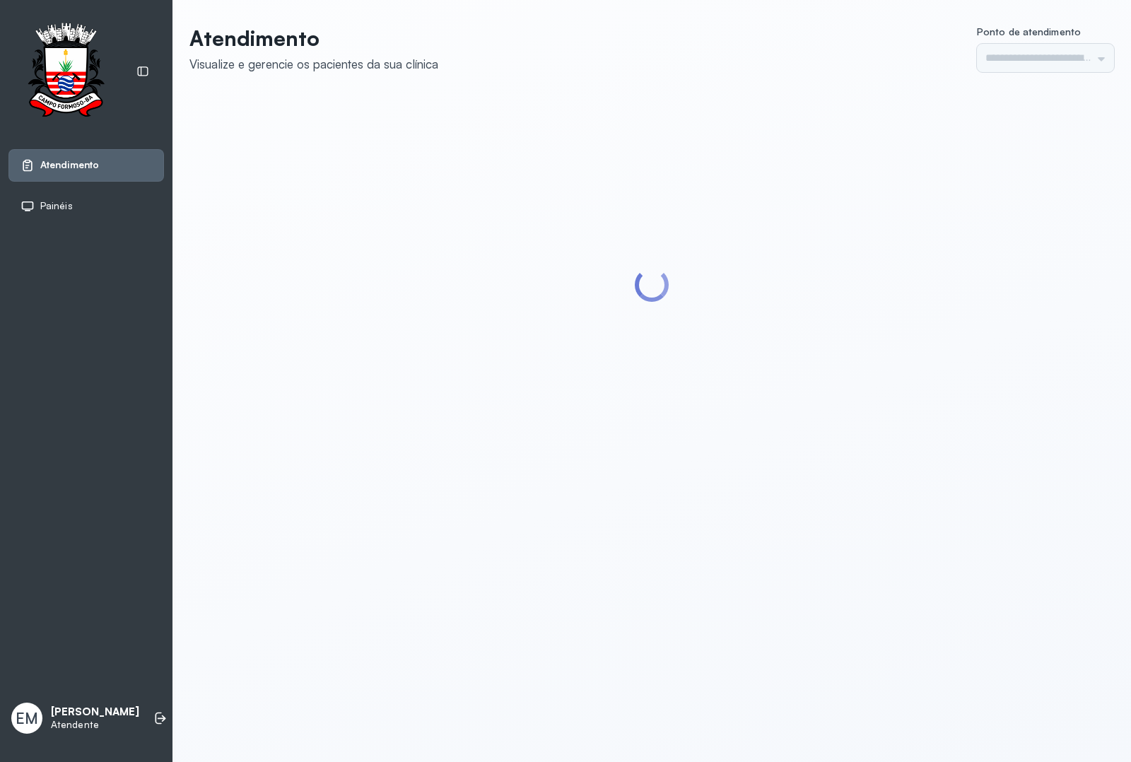
type input "*********"
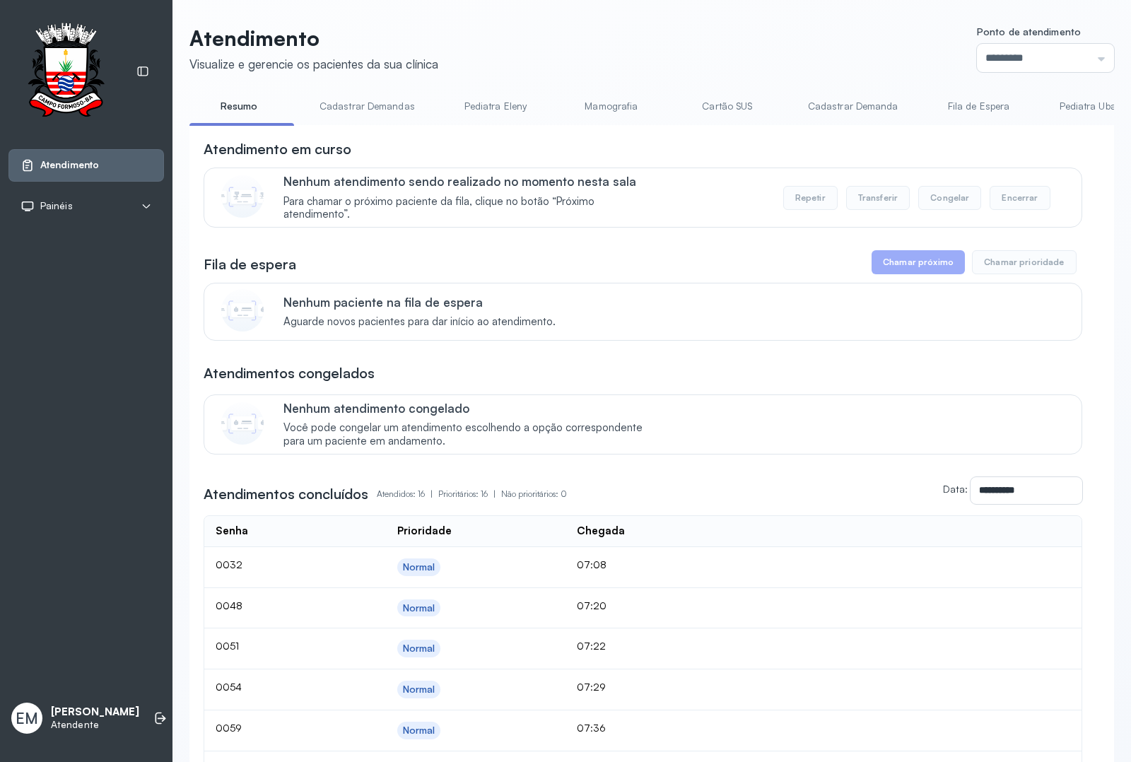
click at [228, 103] on link "Resumo" at bounding box center [238, 106] width 99 height 23
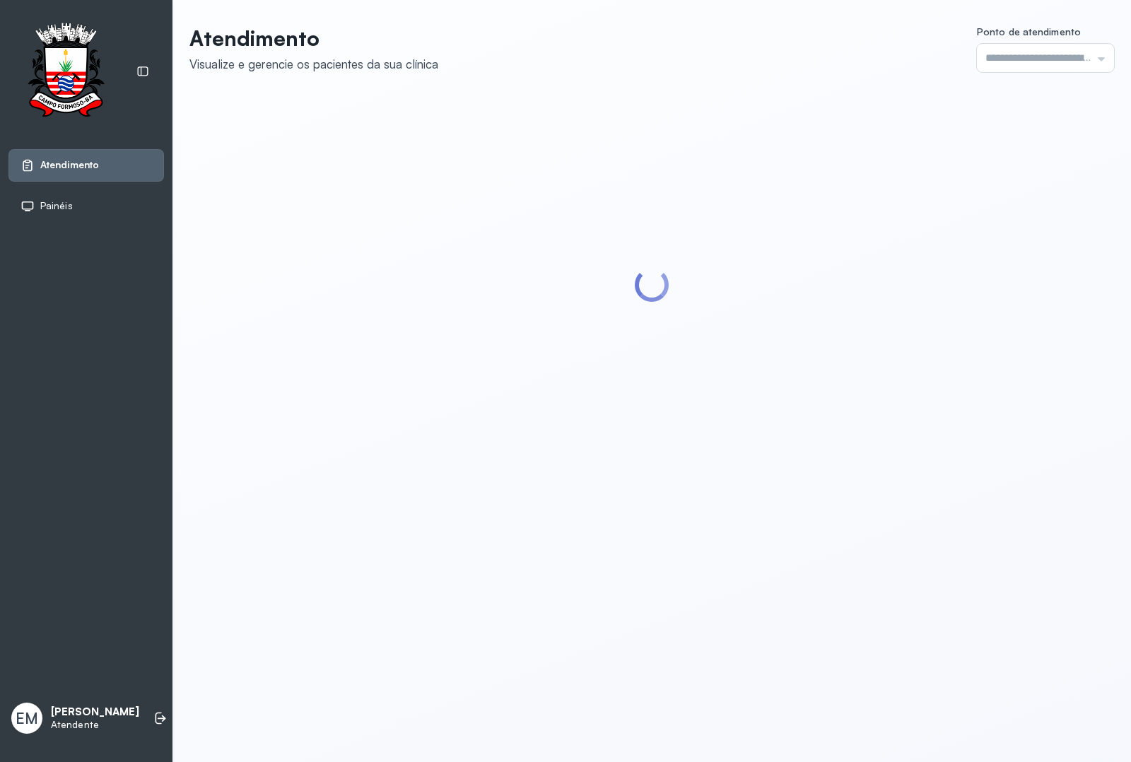
type input "*********"
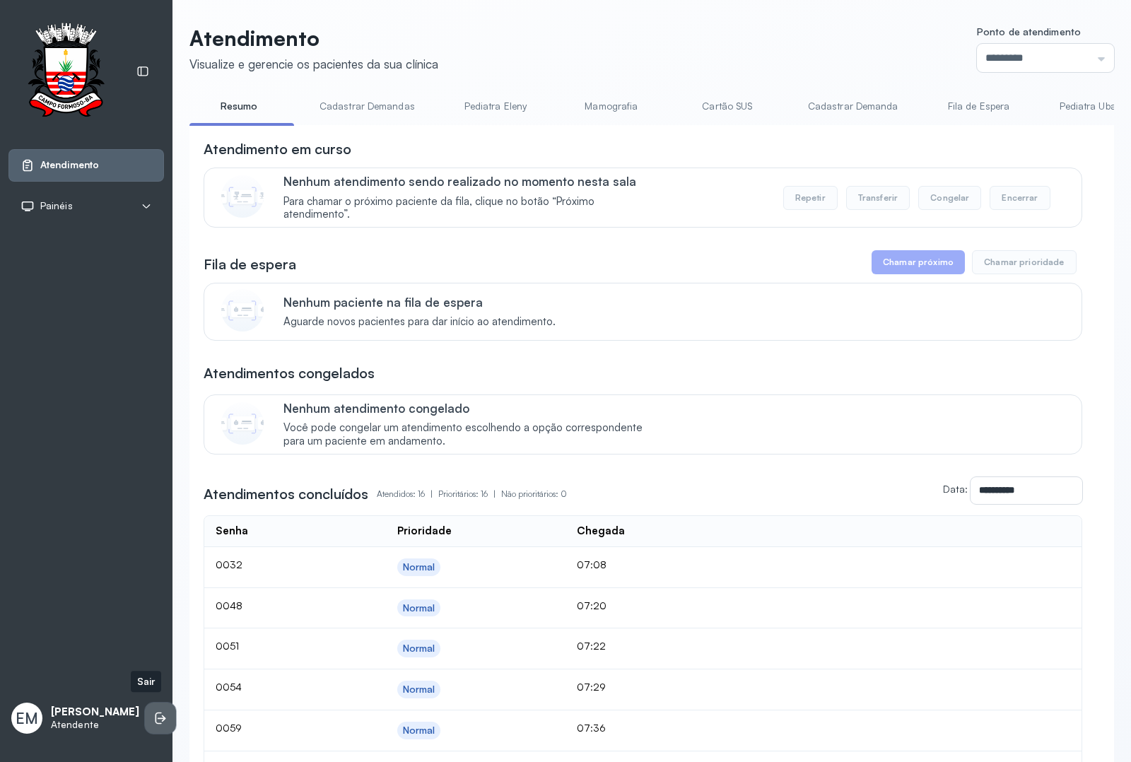
click at [153, 713] on icon at bounding box center [160, 718] width 14 height 14
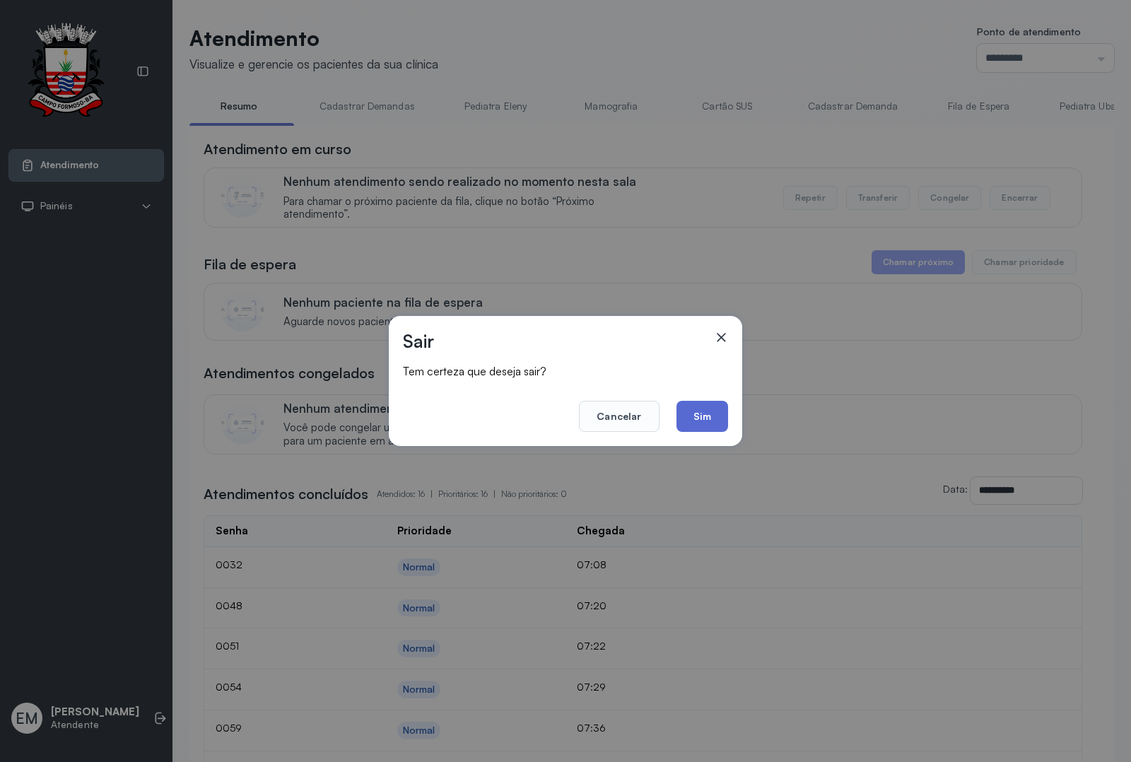
click at [687, 418] on button "Sim" at bounding box center [703, 416] width 52 height 31
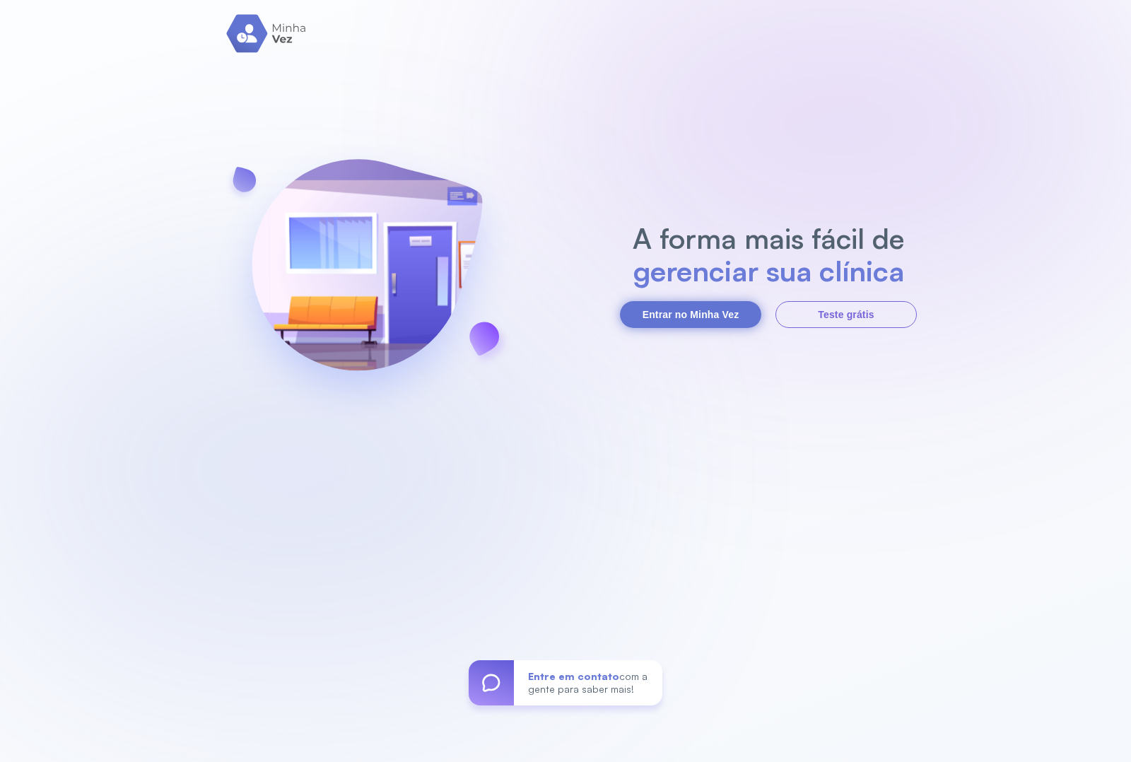
click at [713, 315] on button "Entrar no Minha Vez" at bounding box center [690, 314] width 141 height 27
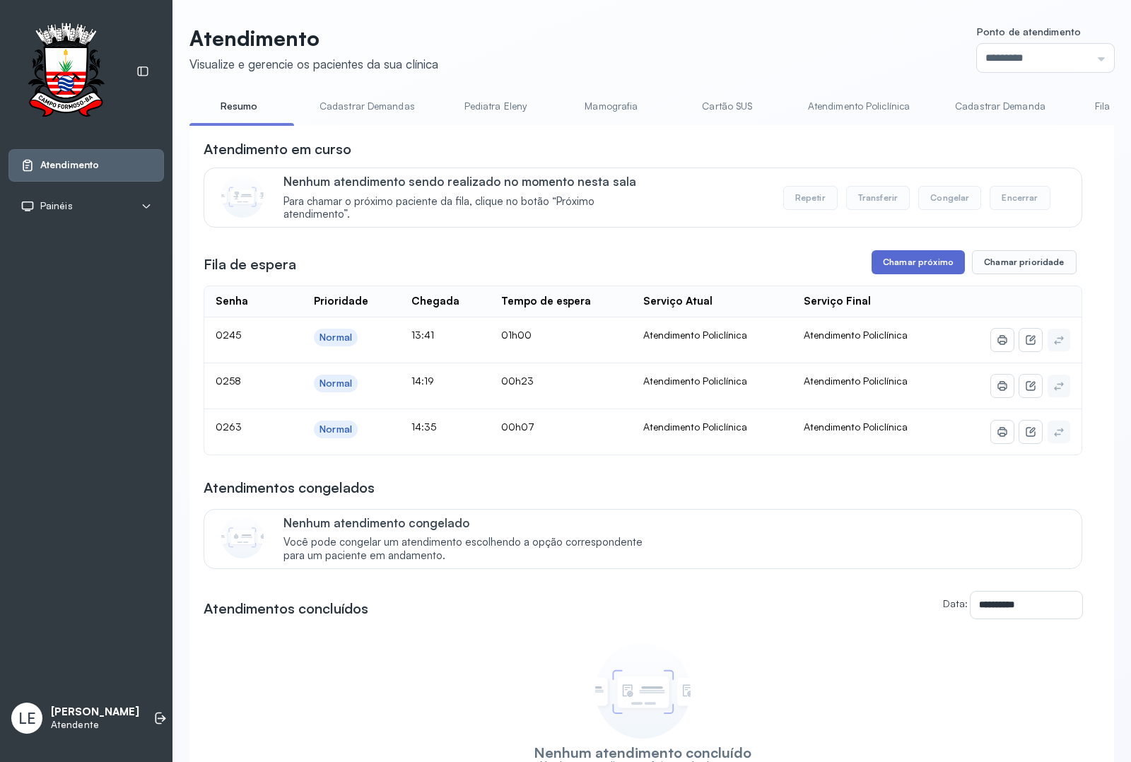
click at [901, 267] on button "Chamar próximo" at bounding box center [918, 262] width 93 height 24
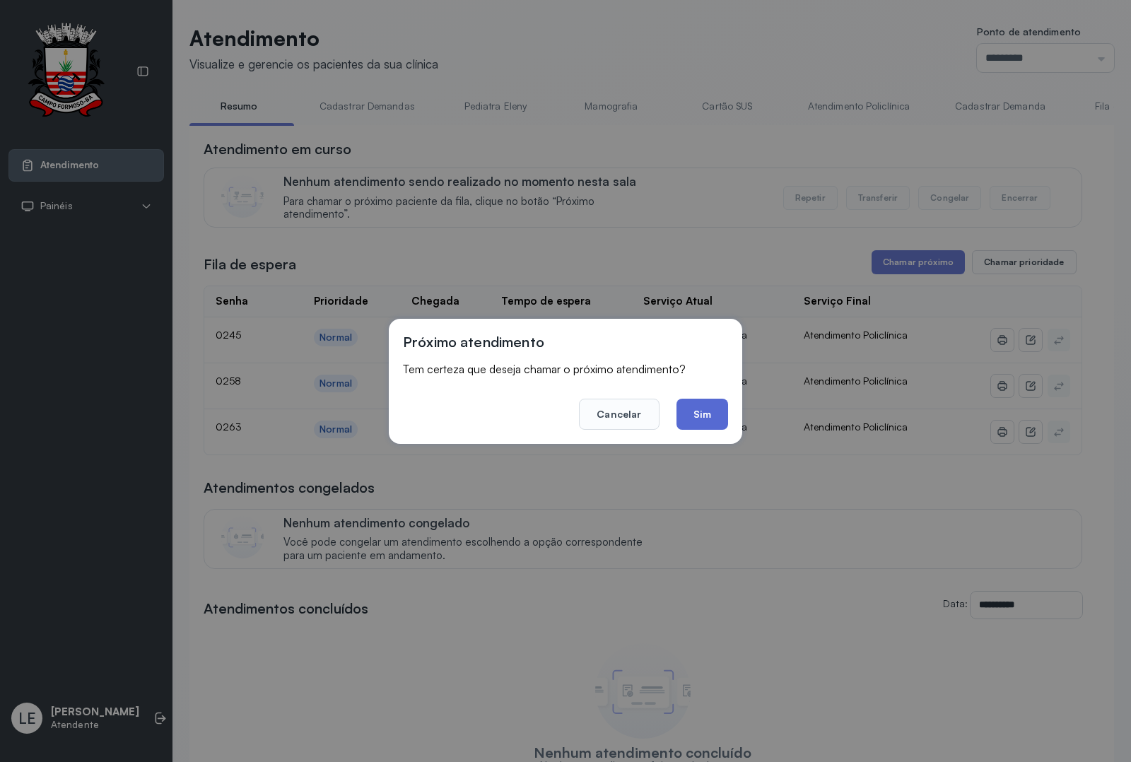
click at [726, 418] on button "Sim" at bounding box center [703, 414] width 52 height 31
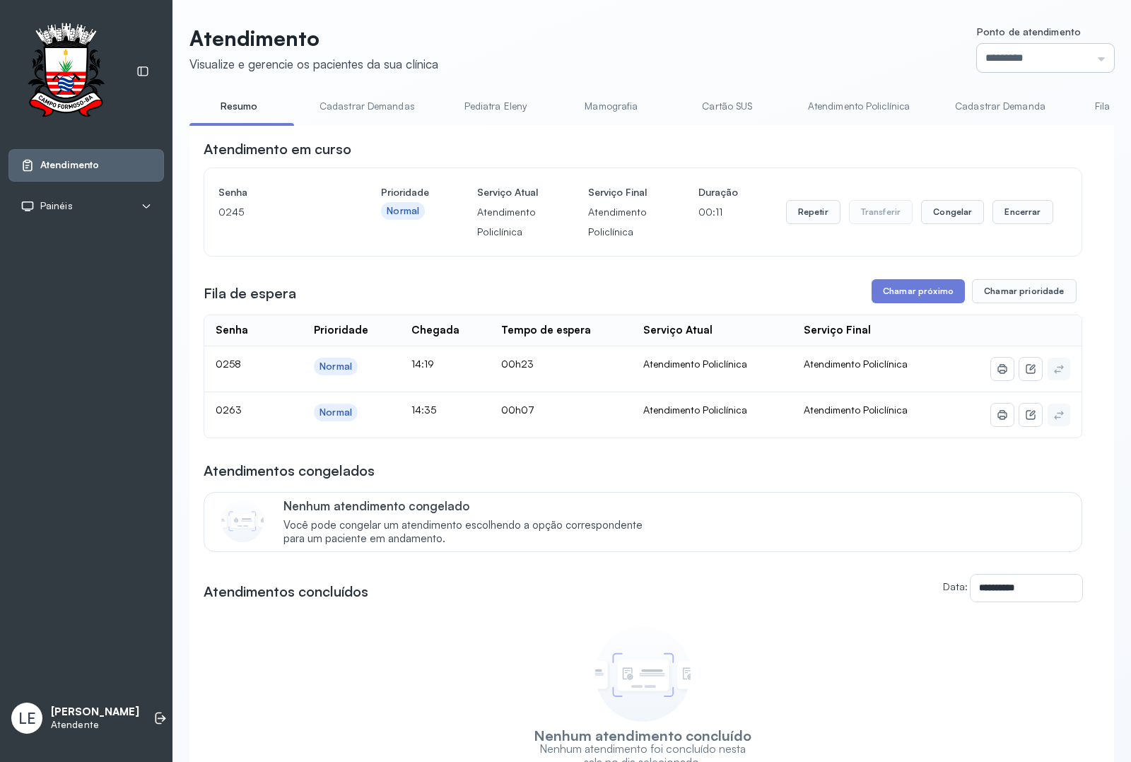
click at [1033, 66] on input "*********" at bounding box center [1045, 58] width 137 height 28
type input "*********"
click at [992, 266] on div "**********" at bounding box center [651, 442] width 925 height 834
click at [1019, 219] on button "Encerrar" at bounding box center [1022, 212] width 60 height 24
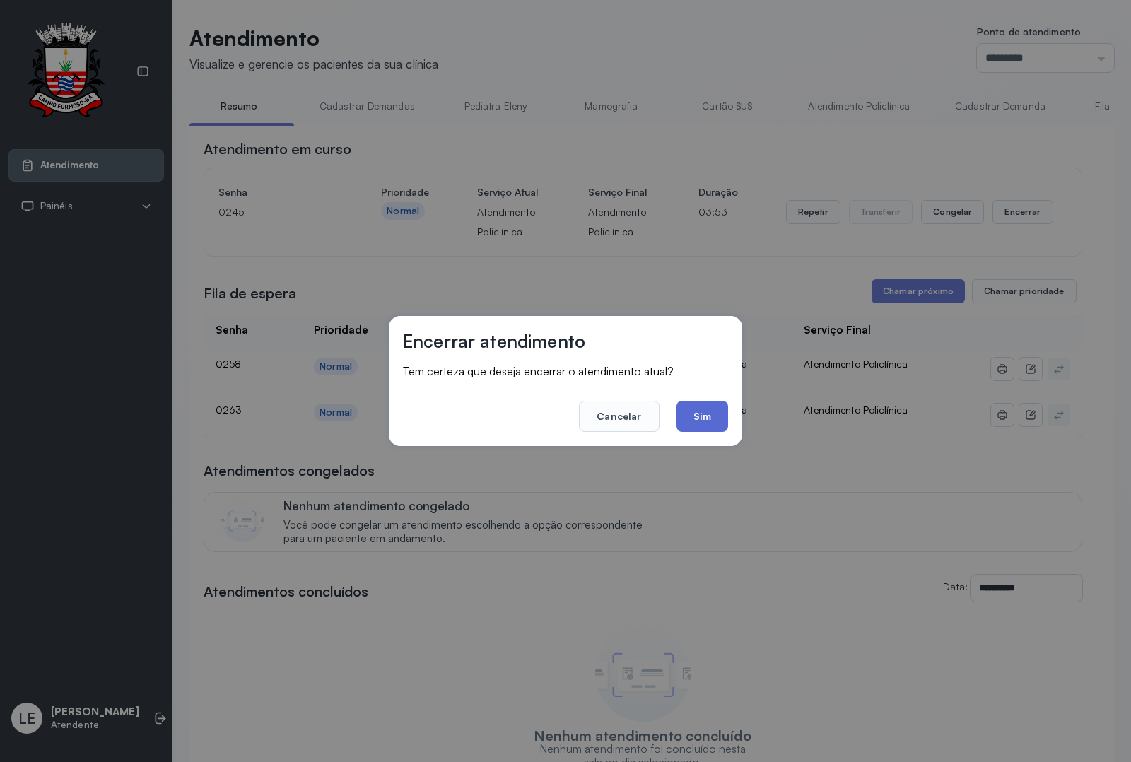
click at [698, 416] on button "Sim" at bounding box center [703, 416] width 52 height 31
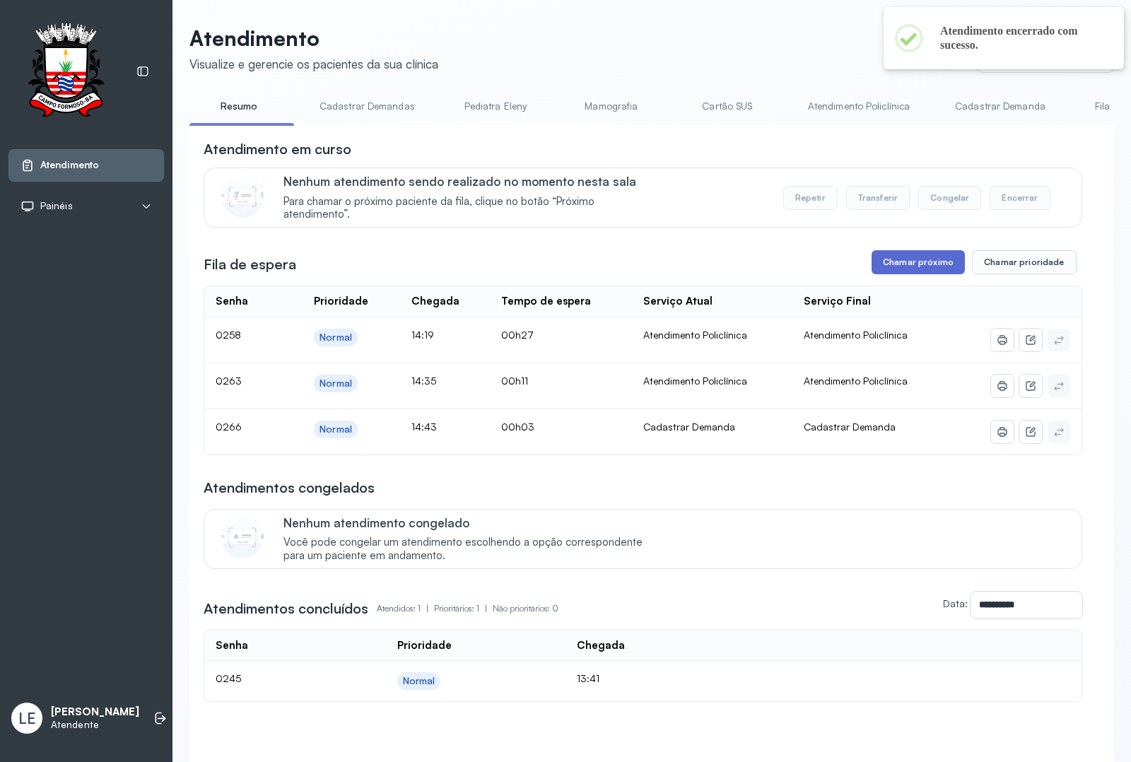
click at [927, 269] on button "Chamar próximo" at bounding box center [918, 262] width 93 height 24
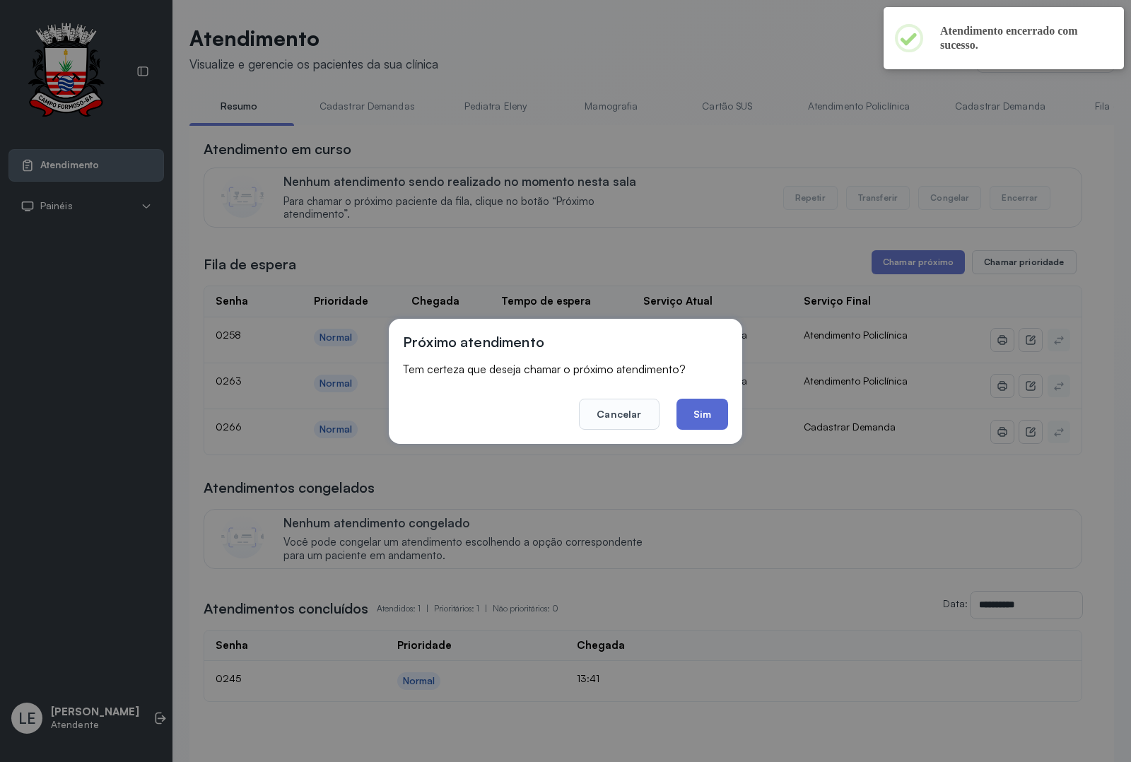
click at [718, 407] on button "Sim" at bounding box center [703, 414] width 52 height 31
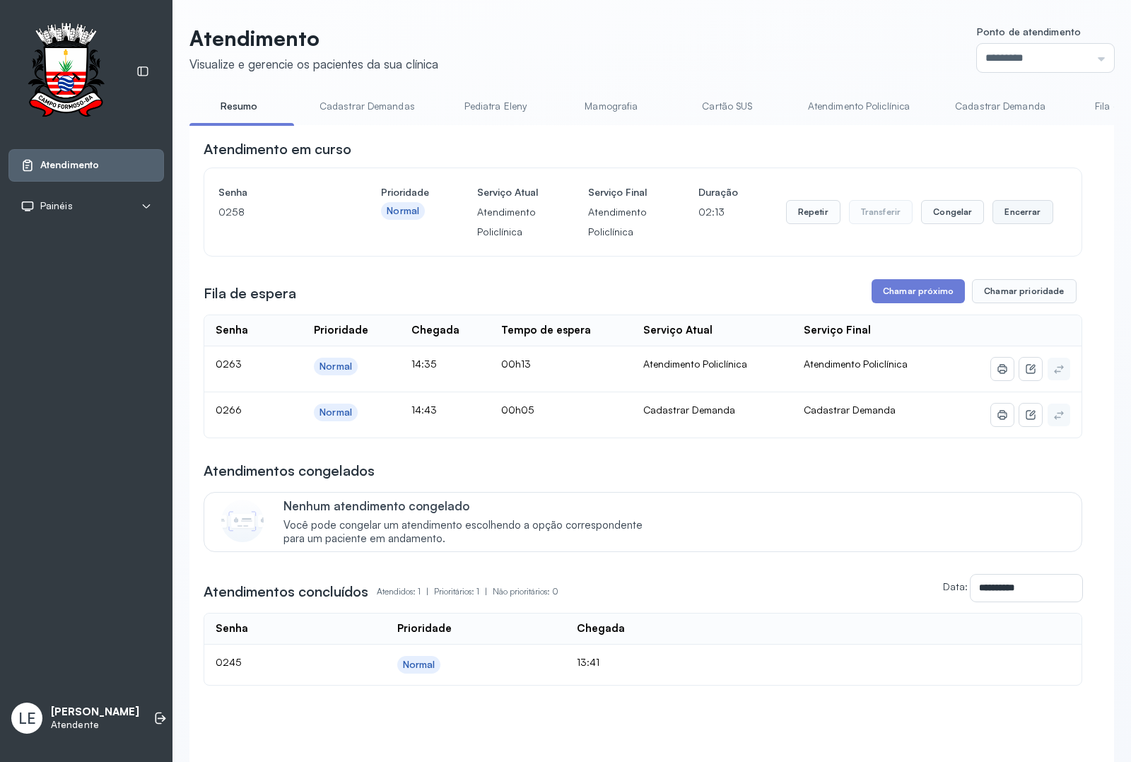
click at [992, 224] on button "Encerrar" at bounding box center [1022, 212] width 60 height 24
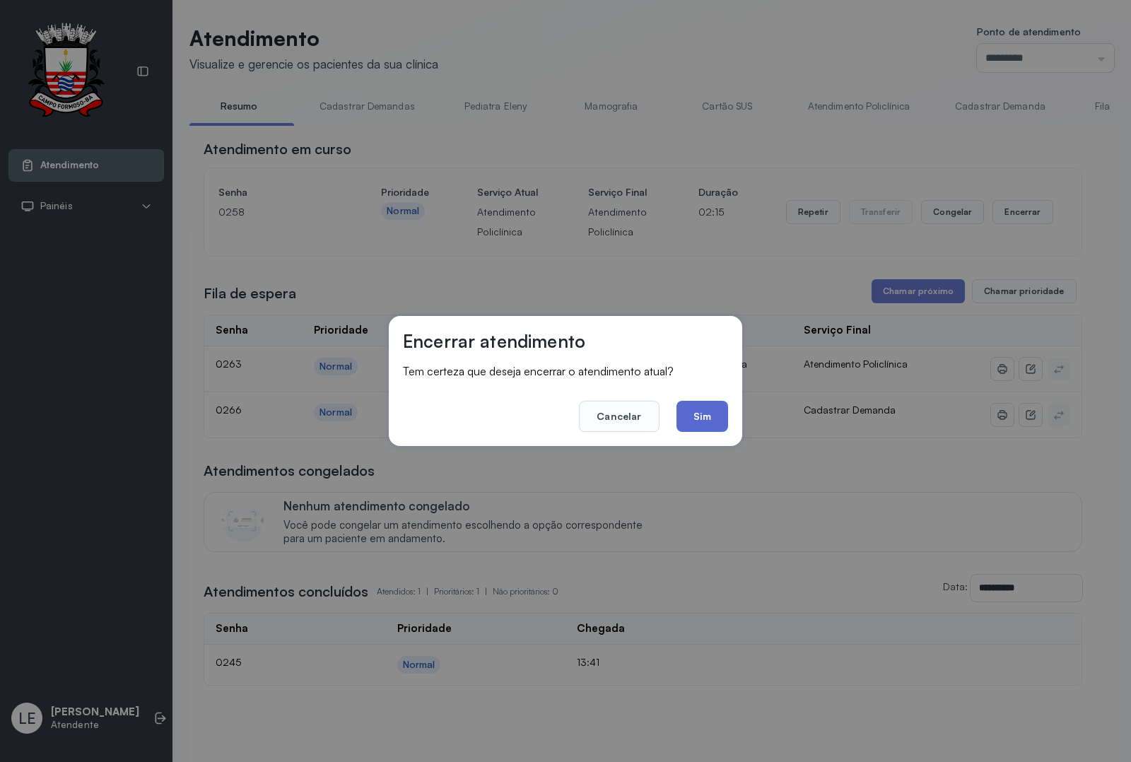
click at [718, 407] on button "Sim" at bounding box center [703, 416] width 52 height 31
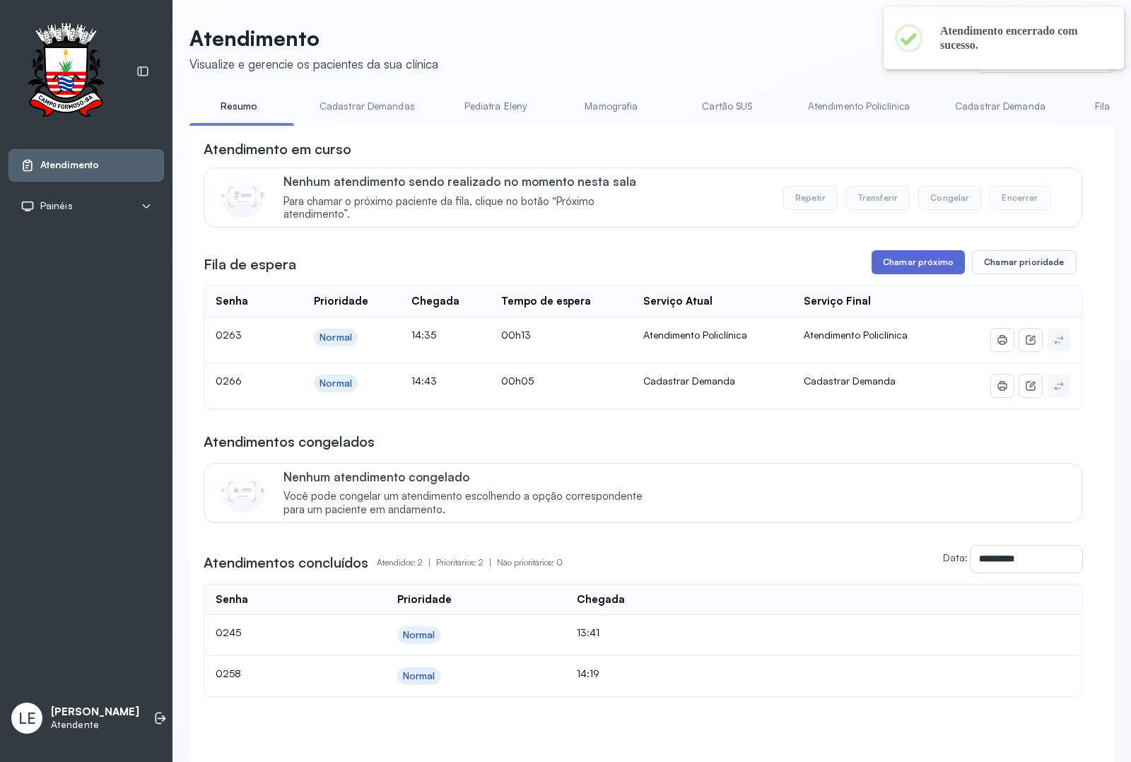
click at [910, 265] on button "Chamar próximo" at bounding box center [918, 262] width 93 height 24
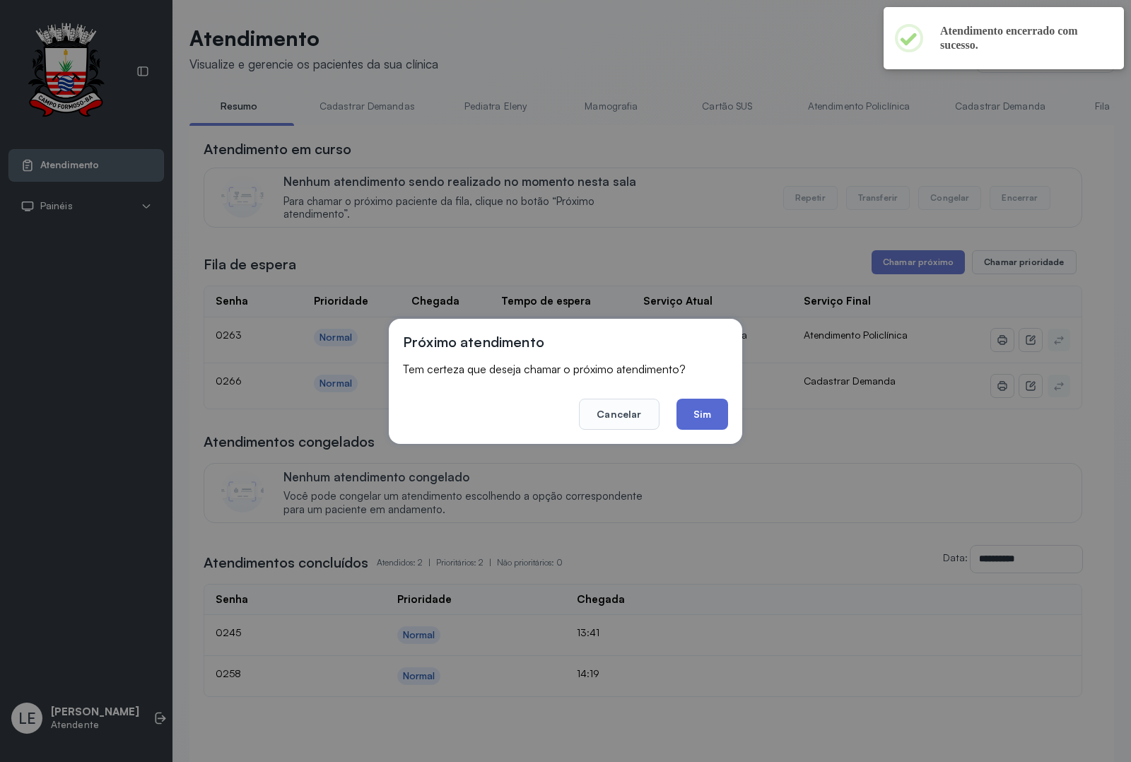
click at [691, 400] on button "Sim" at bounding box center [703, 414] width 52 height 31
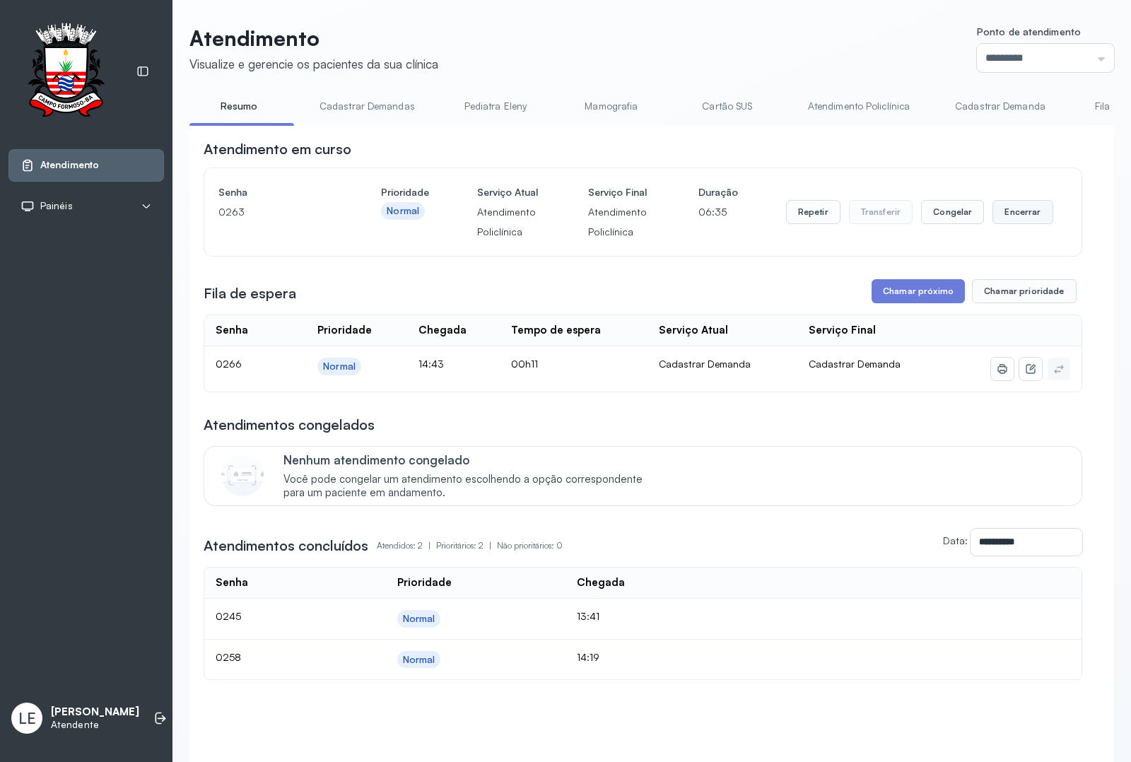
click at [995, 221] on button "Encerrar" at bounding box center [1022, 212] width 60 height 24
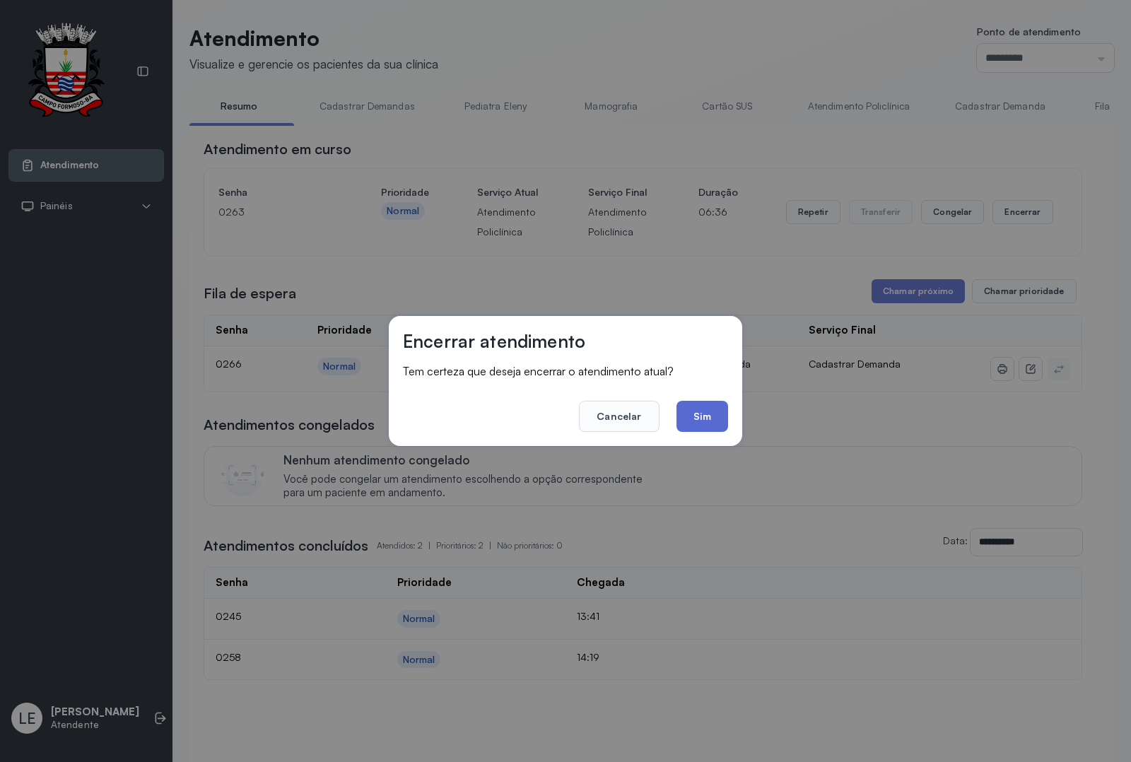
click at [698, 415] on button "Sim" at bounding box center [703, 416] width 52 height 31
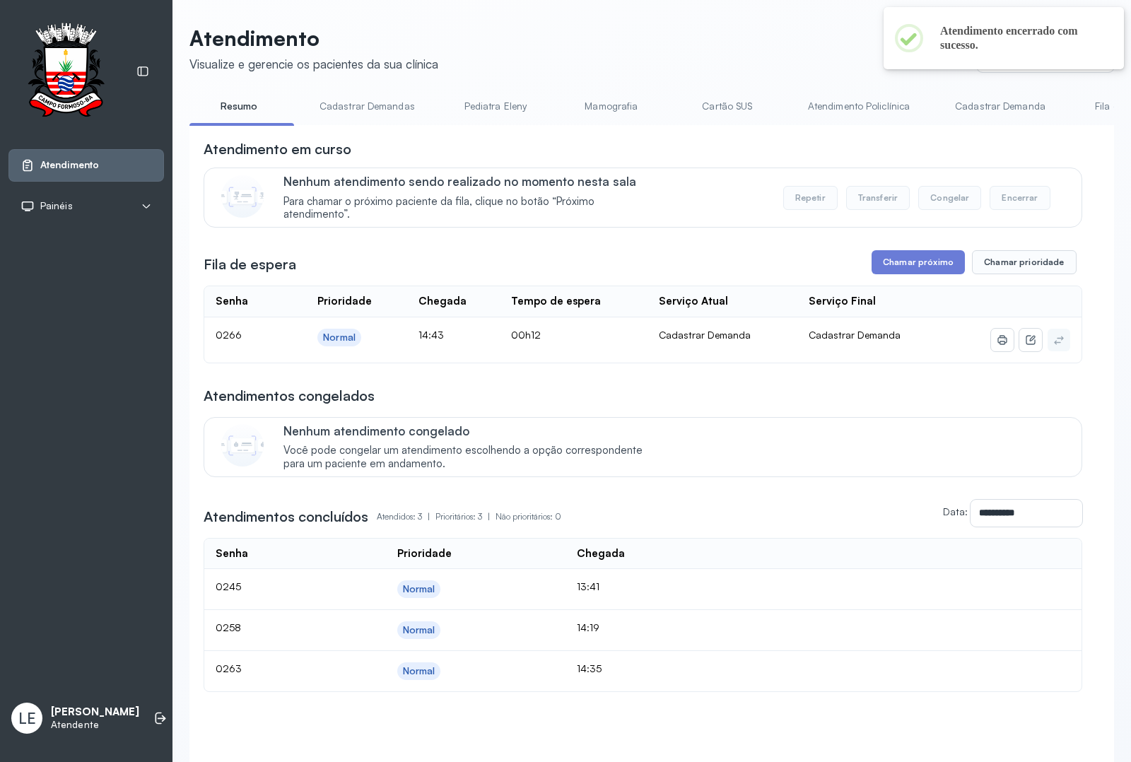
click at [924, 283] on div "**********" at bounding box center [643, 415] width 879 height 553
click at [937, 259] on button "Chamar próximo" at bounding box center [918, 262] width 93 height 24
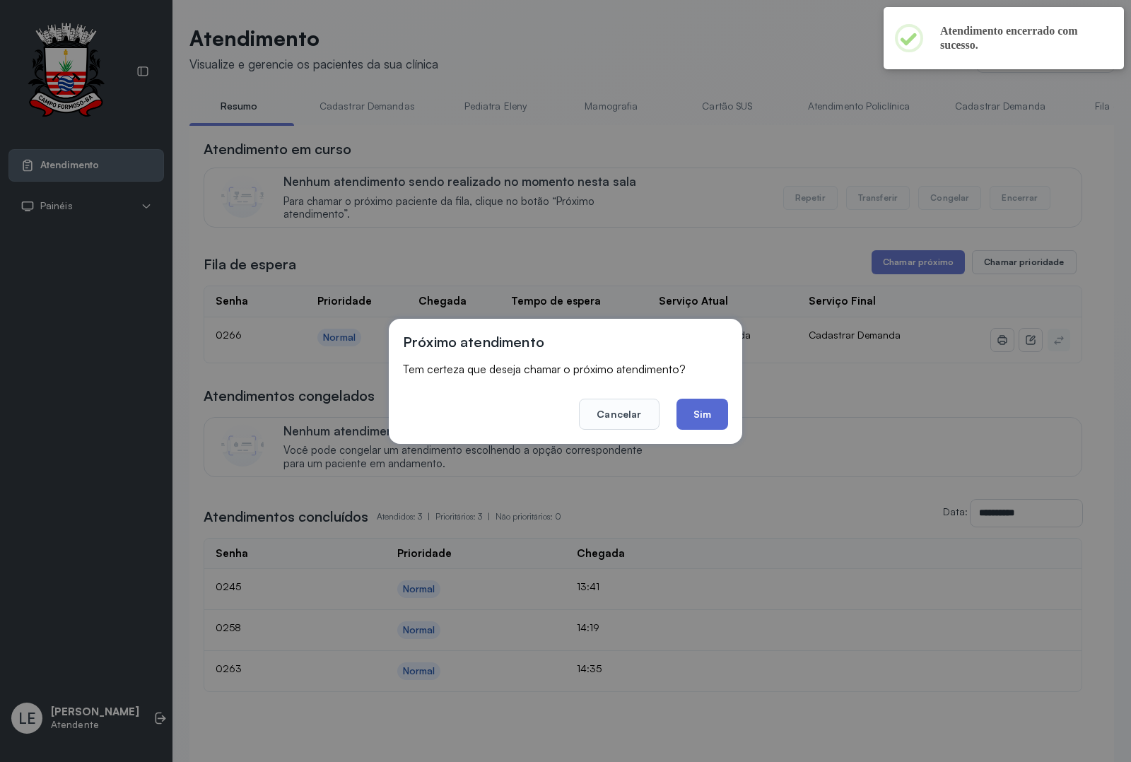
click at [695, 410] on button "Sim" at bounding box center [703, 414] width 52 height 31
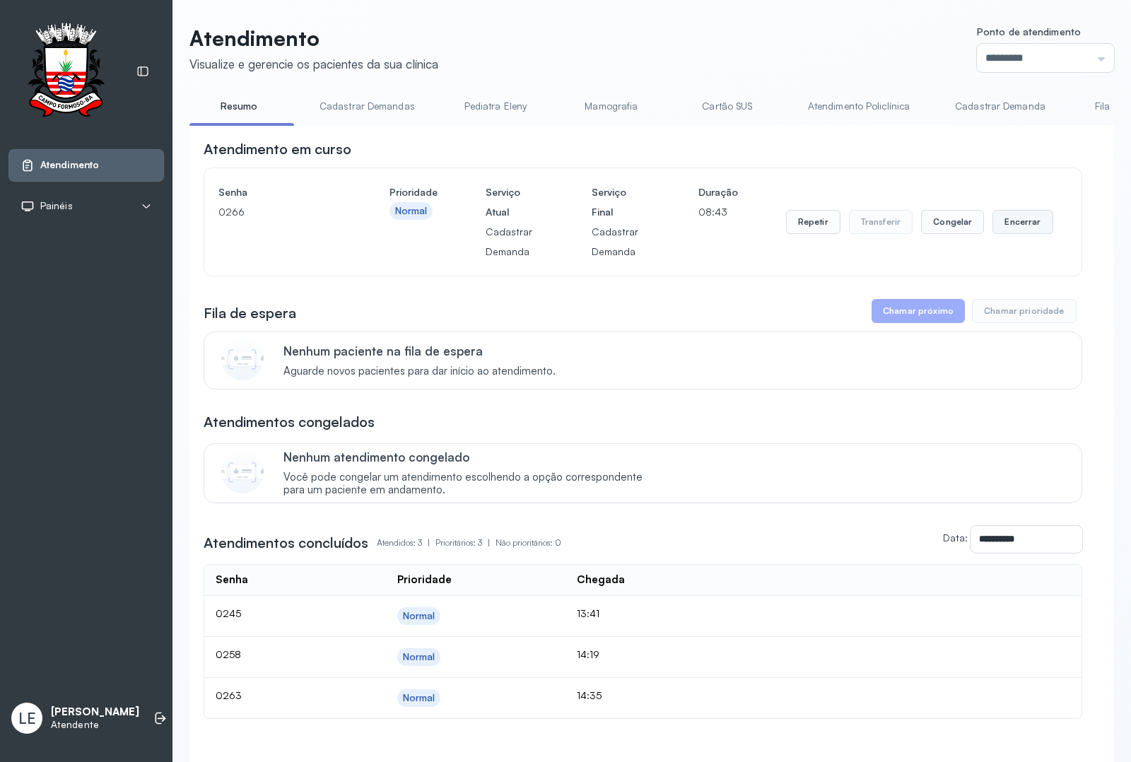
click at [995, 223] on button "Encerrar" at bounding box center [1022, 222] width 60 height 24
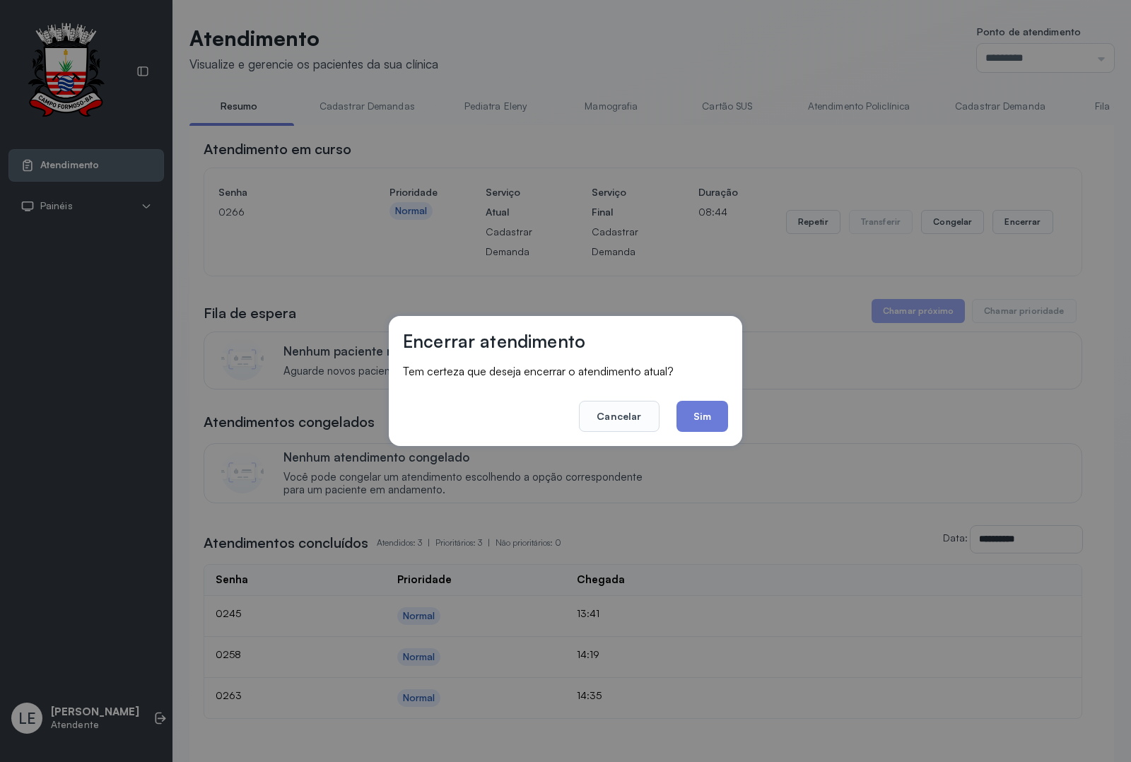
click at [715, 399] on footer "Cancelar Sim" at bounding box center [565, 406] width 325 height 51
click at [715, 406] on button "Sim" at bounding box center [703, 416] width 52 height 31
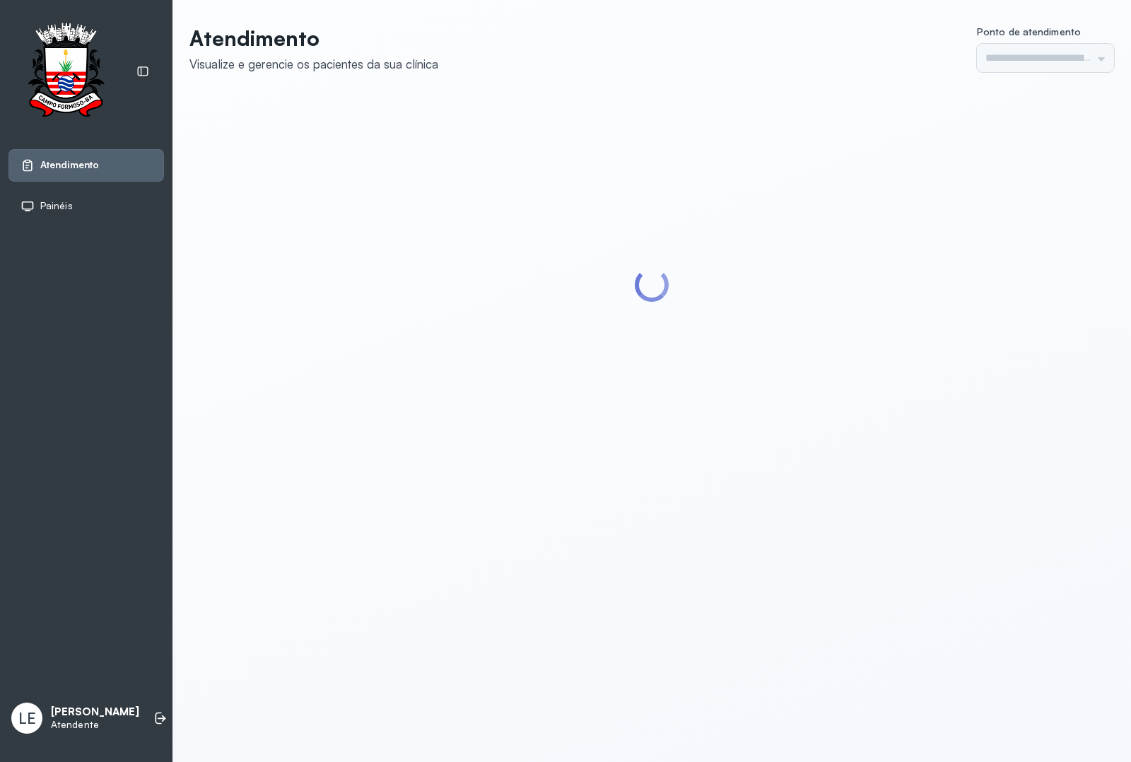
type input "*********"
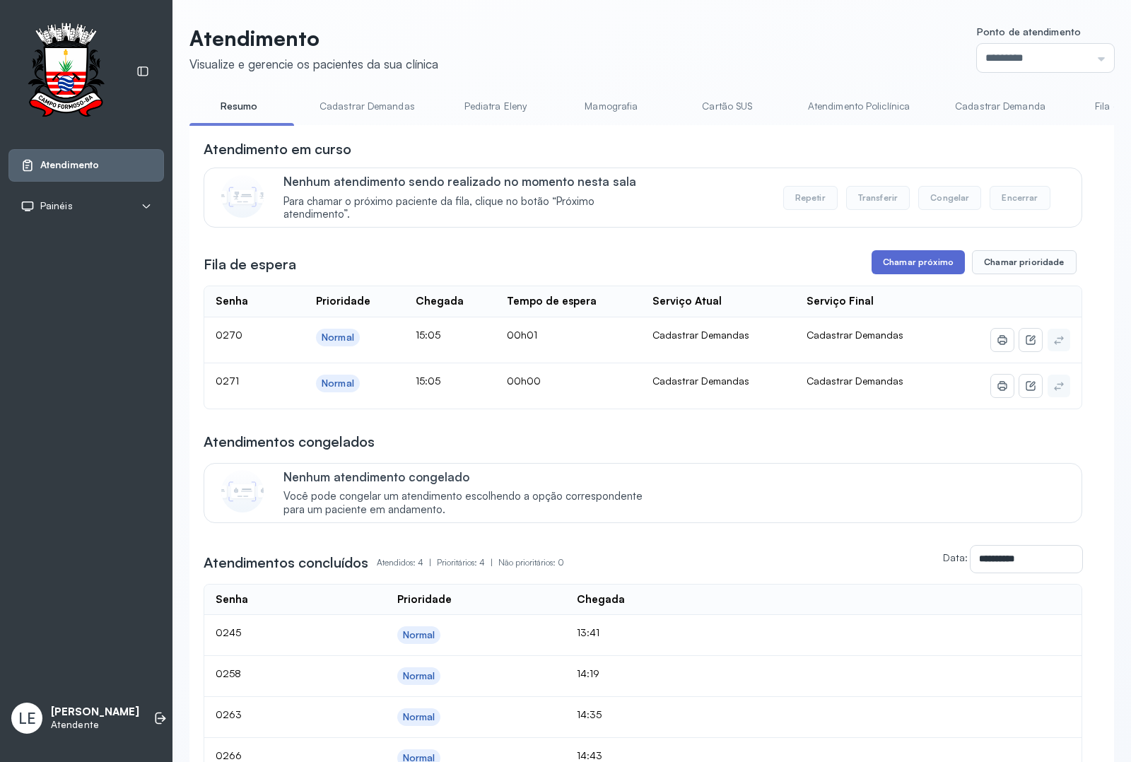
click at [913, 270] on button "Chamar próximo" at bounding box center [918, 262] width 93 height 24
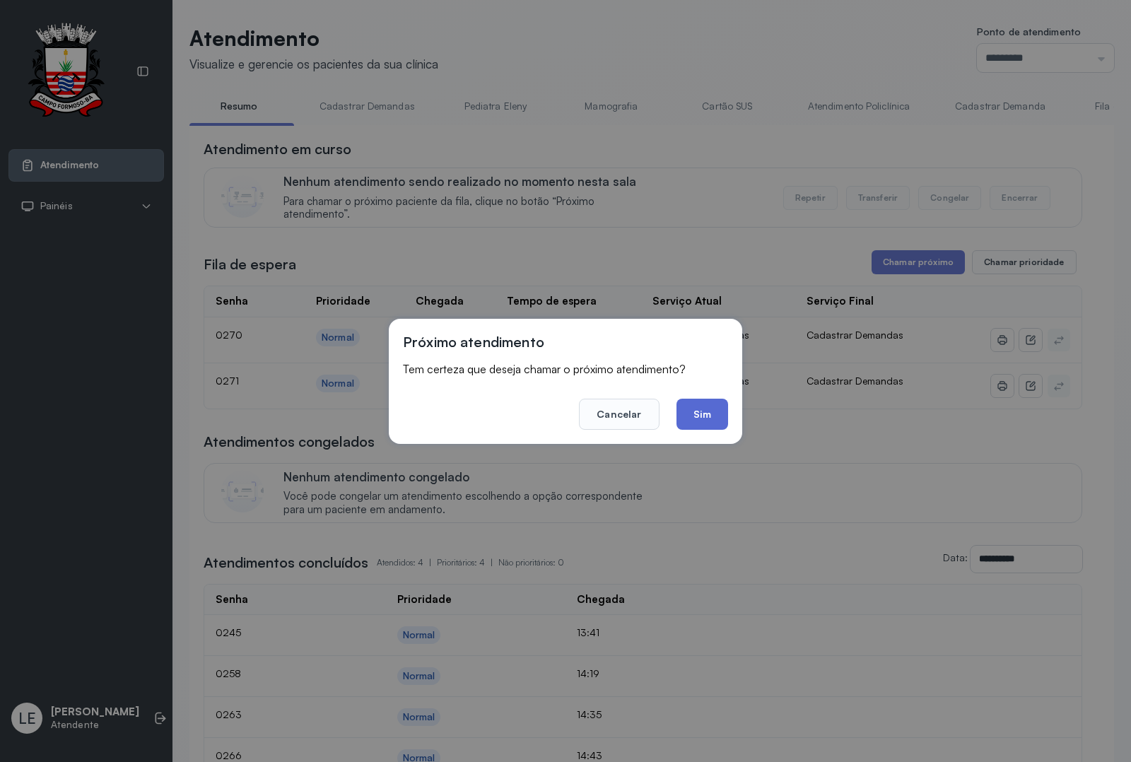
click at [693, 414] on button "Sim" at bounding box center [703, 414] width 52 height 31
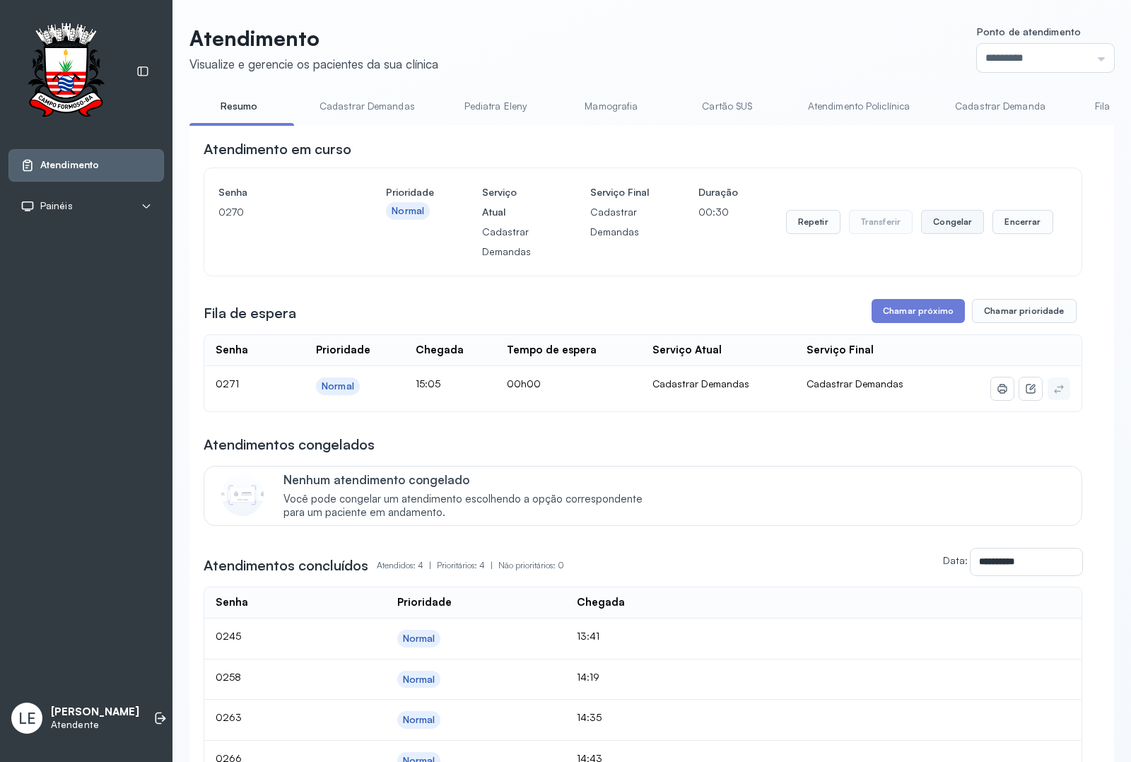
click at [960, 231] on button "Congelar" at bounding box center [952, 222] width 63 height 24
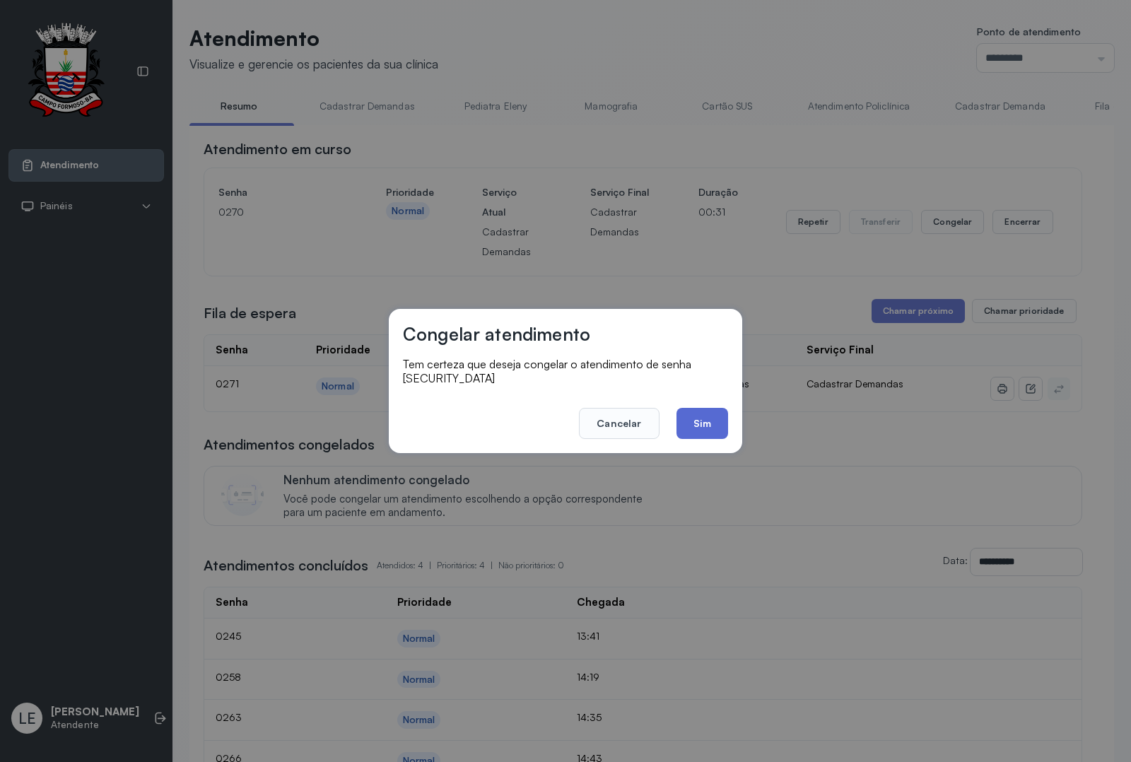
click at [713, 417] on button "Sim" at bounding box center [703, 423] width 52 height 31
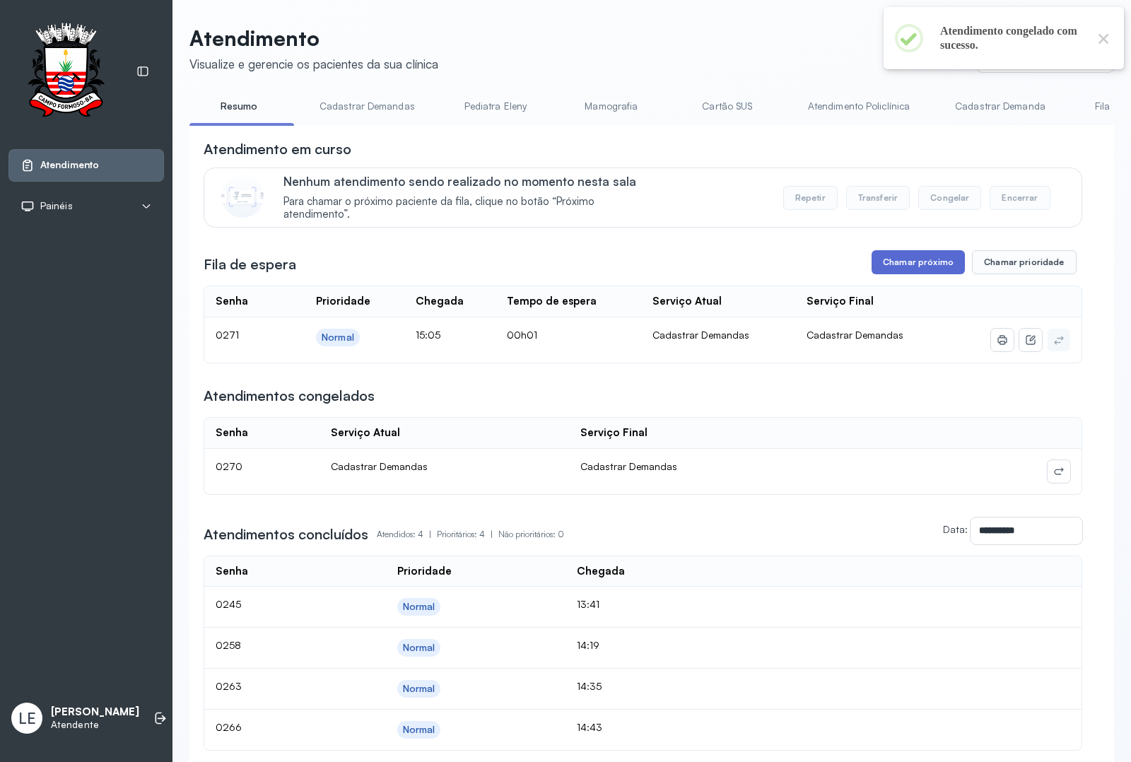
click at [899, 264] on button "Chamar próximo" at bounding box center [918, 262] width 93 height 24
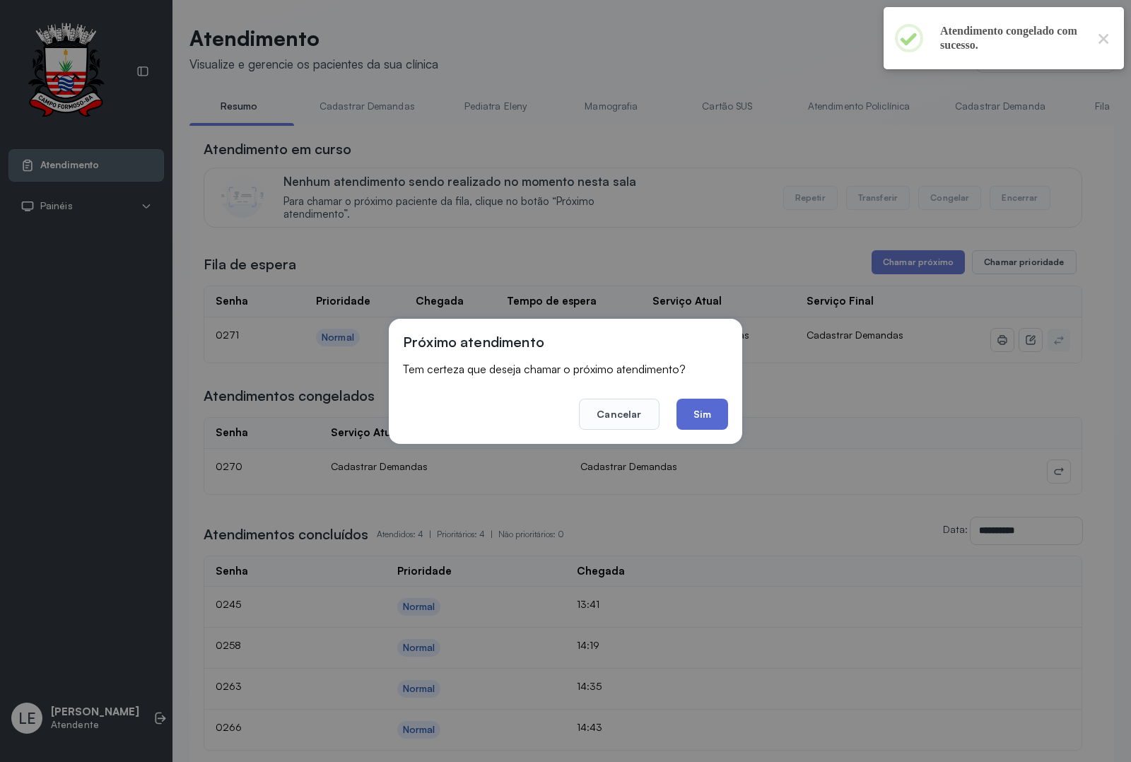
click at [715, 414] on button "Sim" at bounding box center [703, 414] width 52 height 31
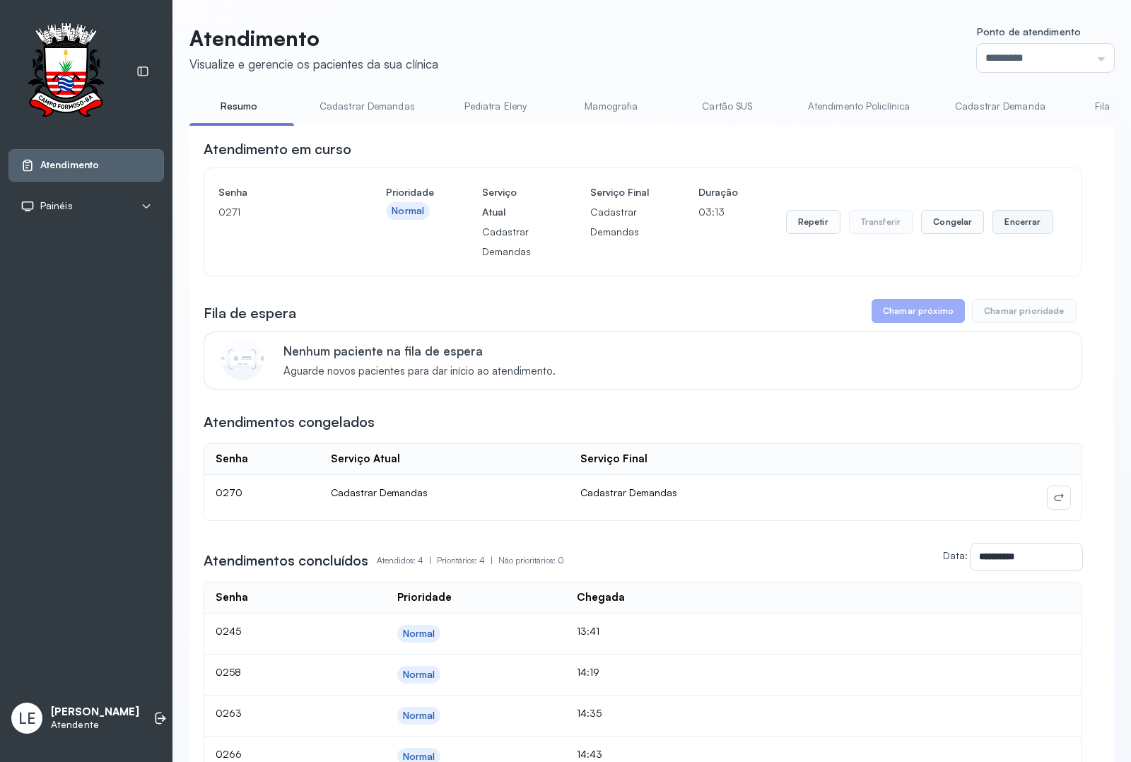
click at [1022, 225] on button "Encerrar" at bounding box center [1022, 222] width 60 height 24
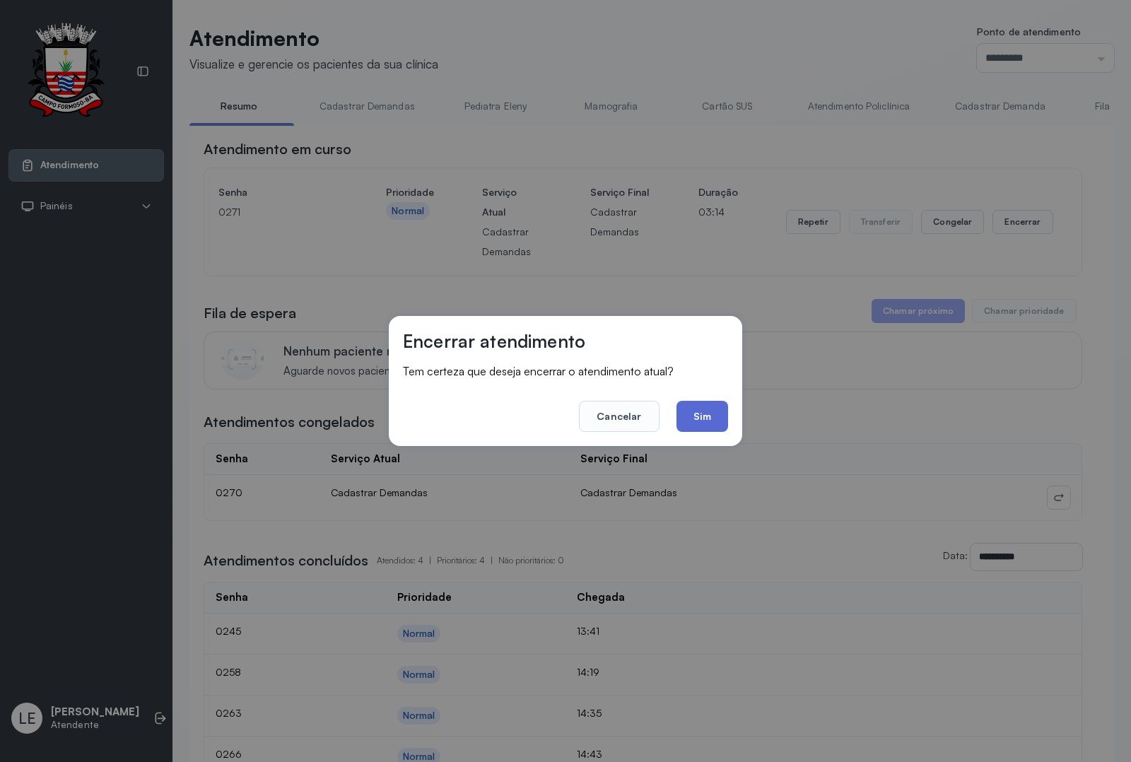
click at [720, 414] on button "Sim" at bounding box center [703, 416] width 52 height 31
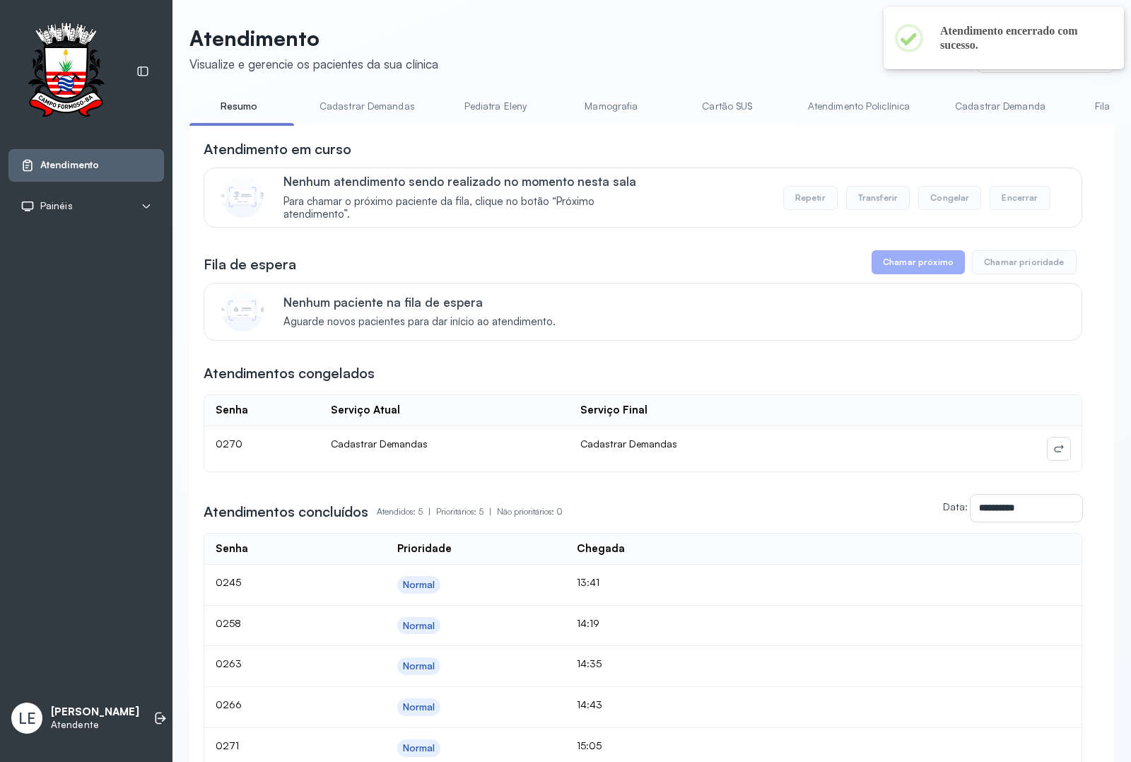
click at [912, 269] on div "**********" at bounding box center [643, 475] width 879 height 672
click at [884, 269] on button "Chamar próximo" at bounding box center [918, 262] width 93 height 24
click at [909, 267] on button "Chamar próximo" at bounding box center [918, 262] width 93 height 24
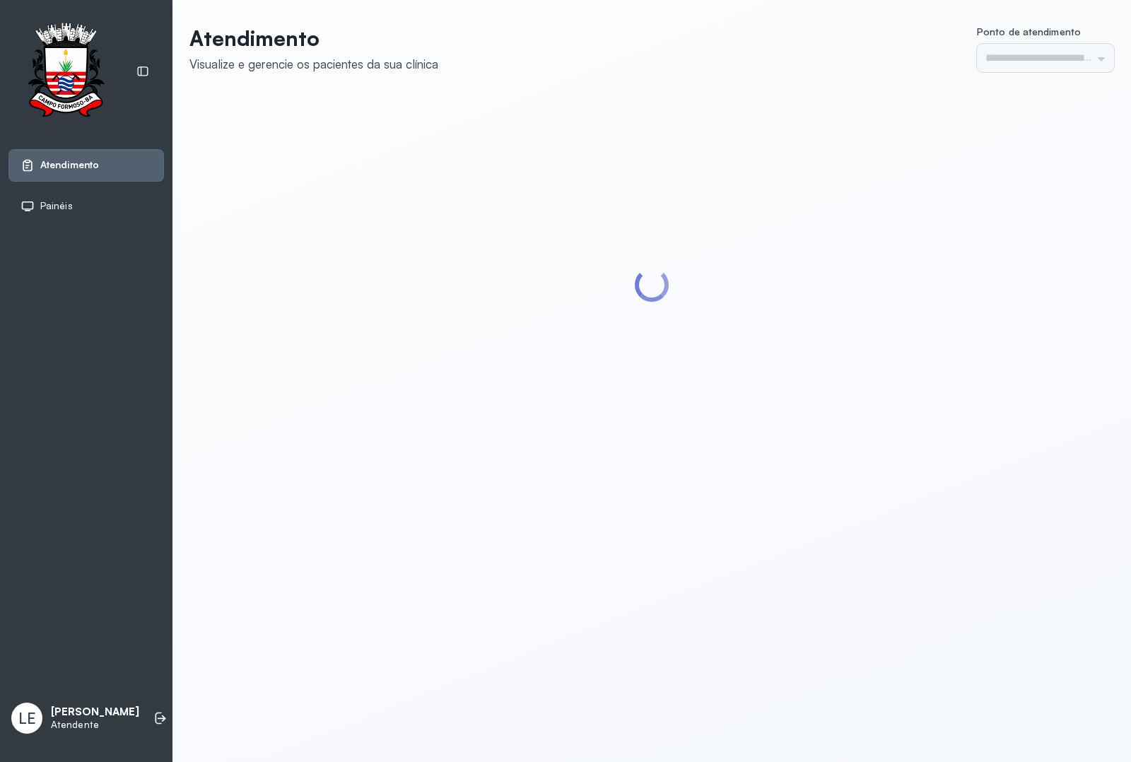
type input "*********"
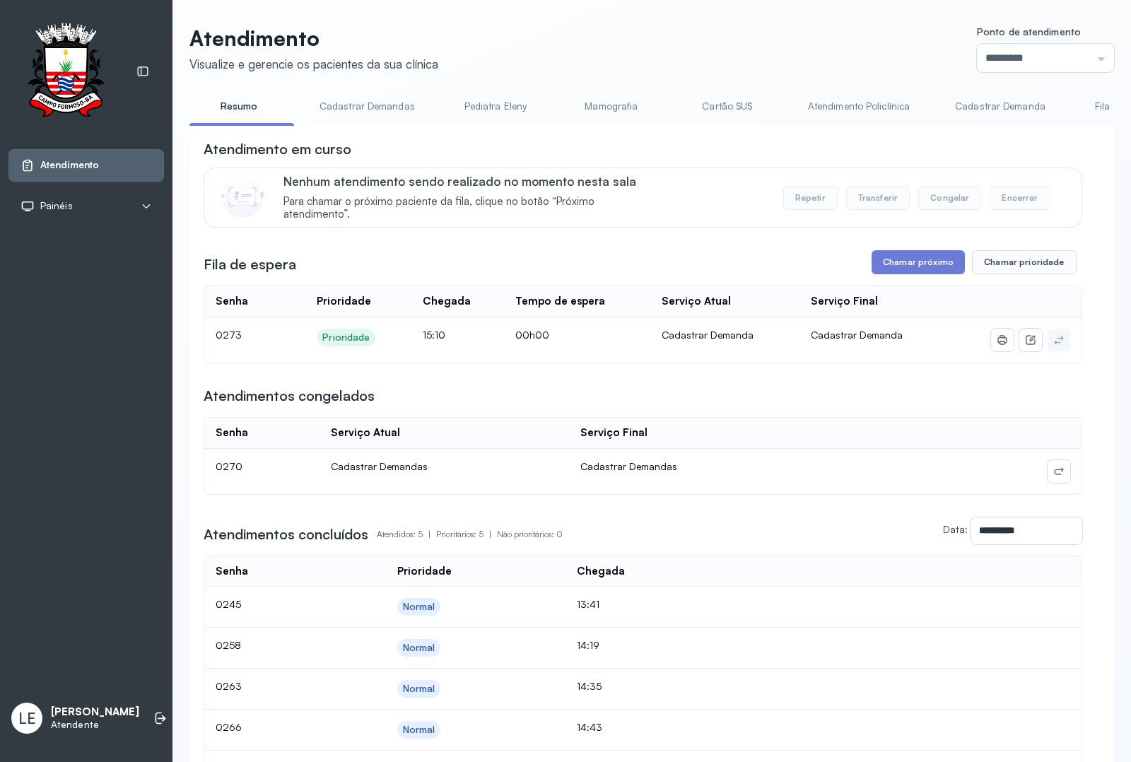
click at [882, 280] on div "**********" at bounding box center [643, 465] width 879 height 652
click at [872, 266] on button "Chamar próximo" at bounding box center [918, 262] width 93 height 24
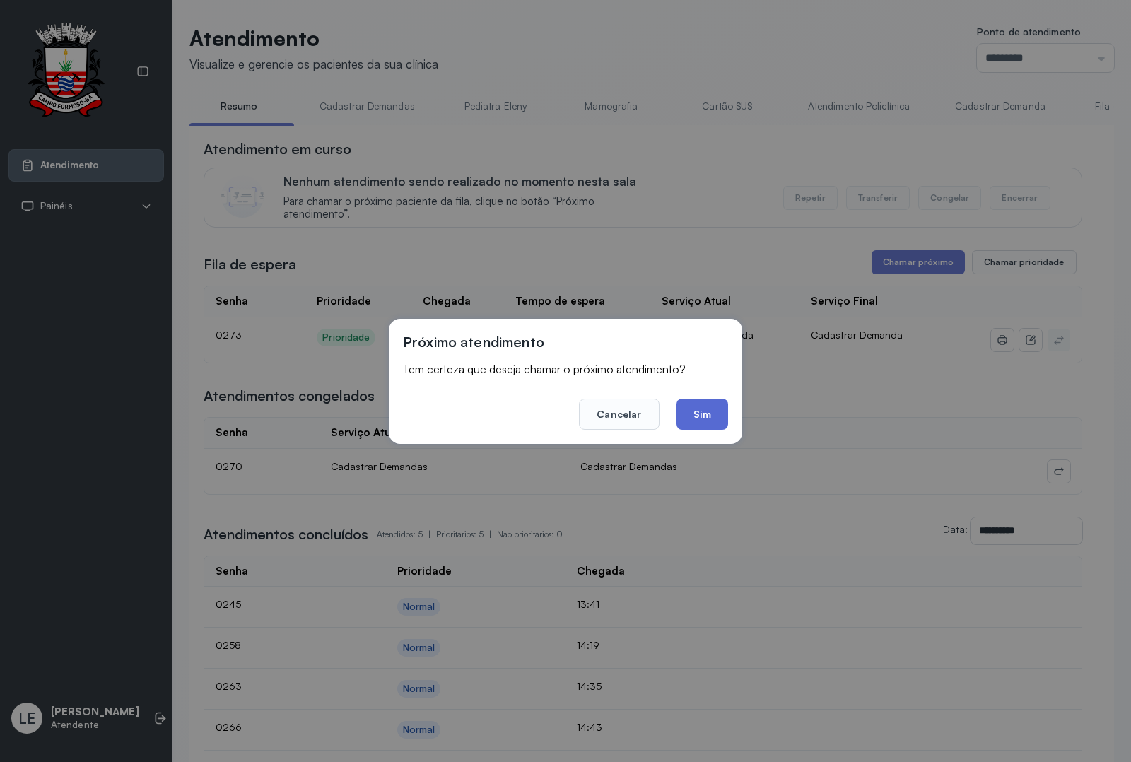
click at [691, 399] on button "Sim" at bounding box center [703, 414] width 52 height 31
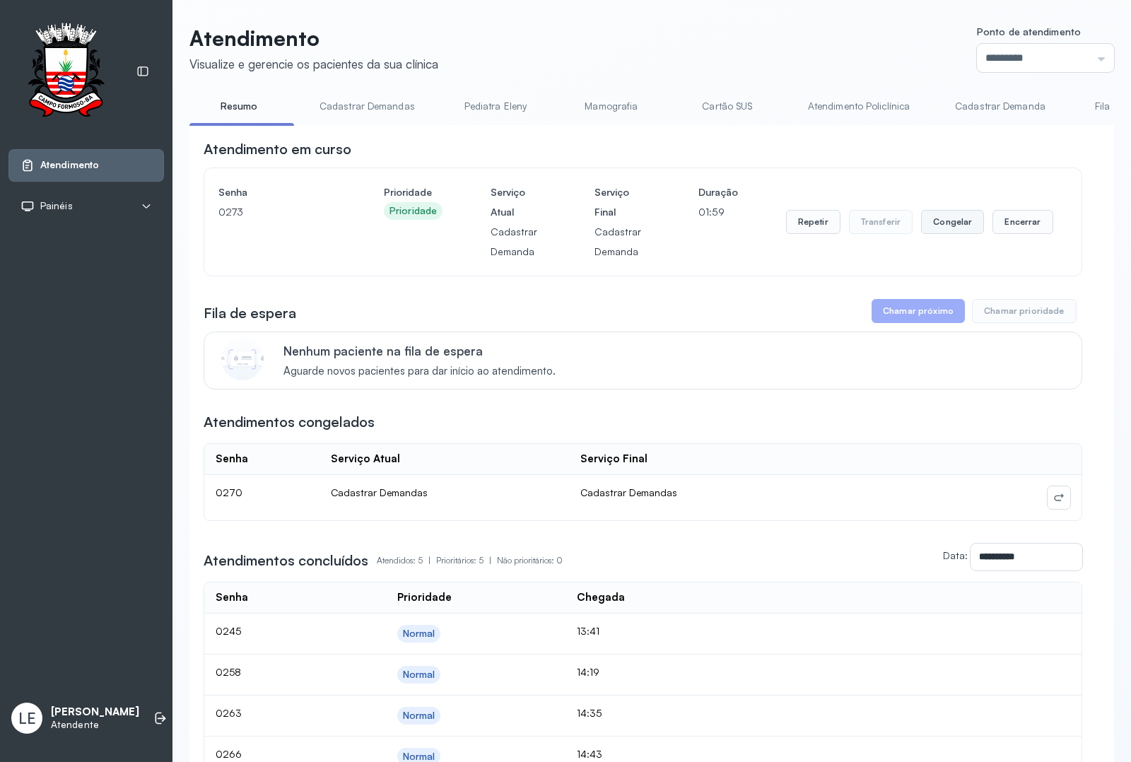
click at [958, 226] on button "Congelar" at bounding box center [952, 222] width 63 height 24
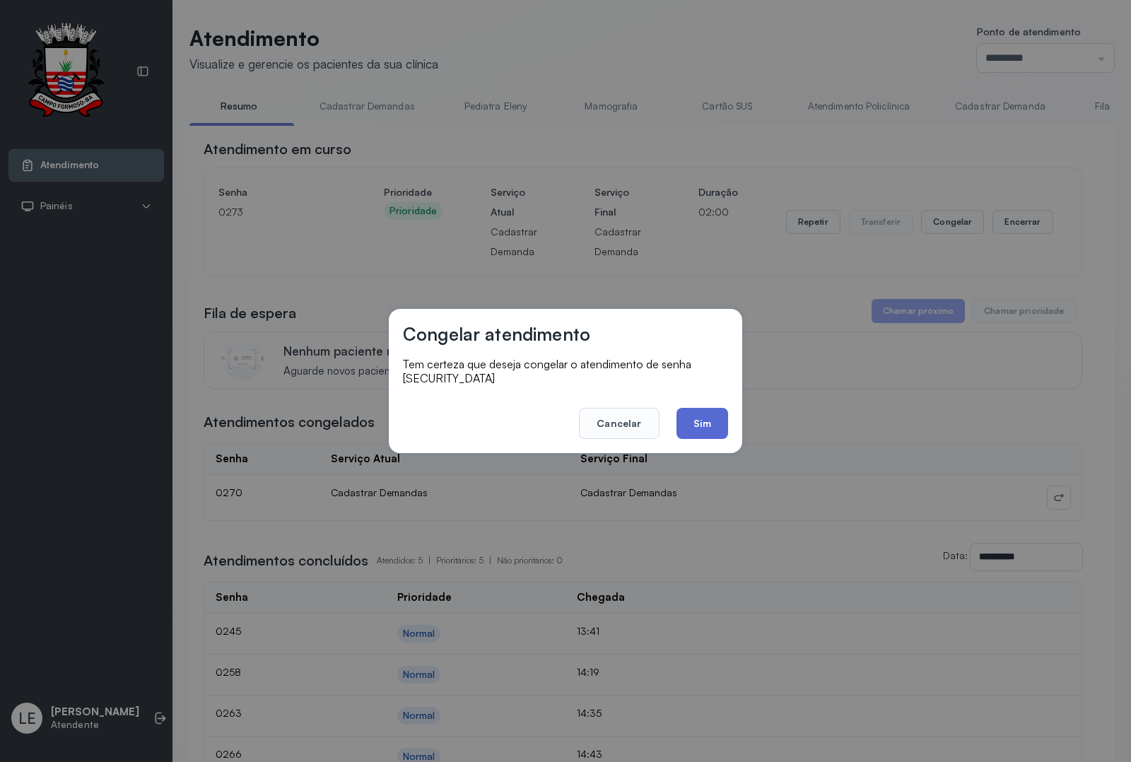
click at [694, 418] on button "Sim" at bounding box center [703, 423] width 52 height 31
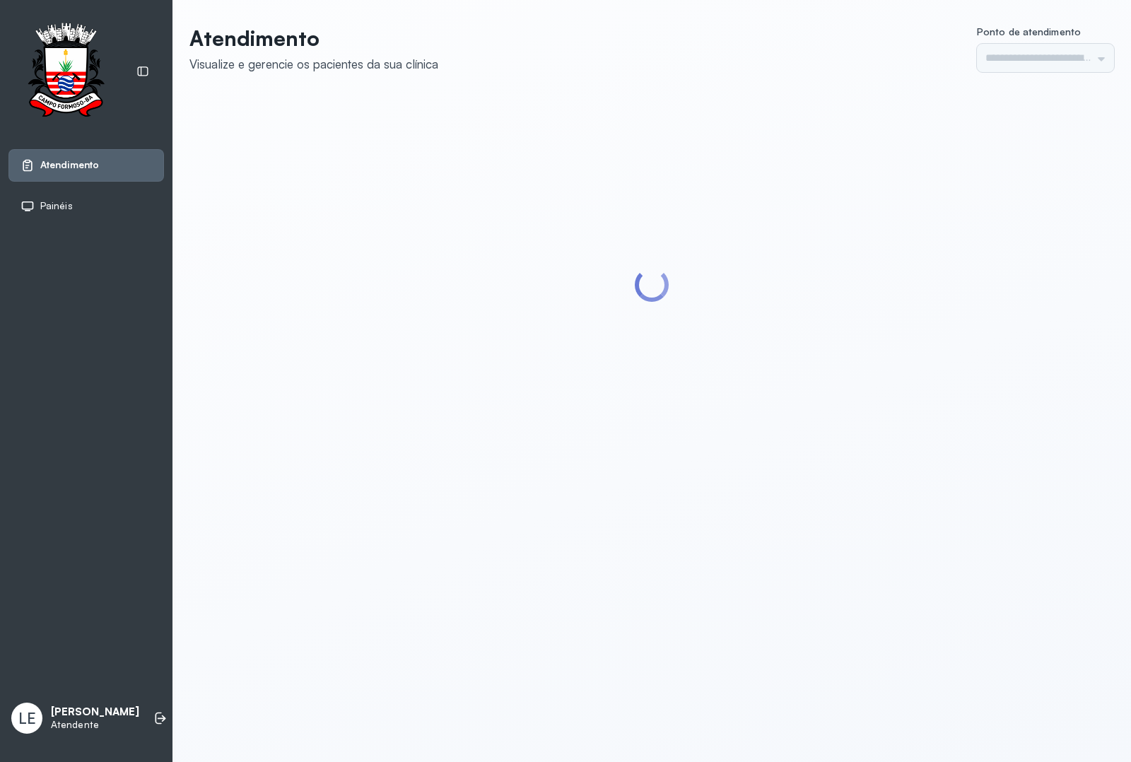
type input "*********"
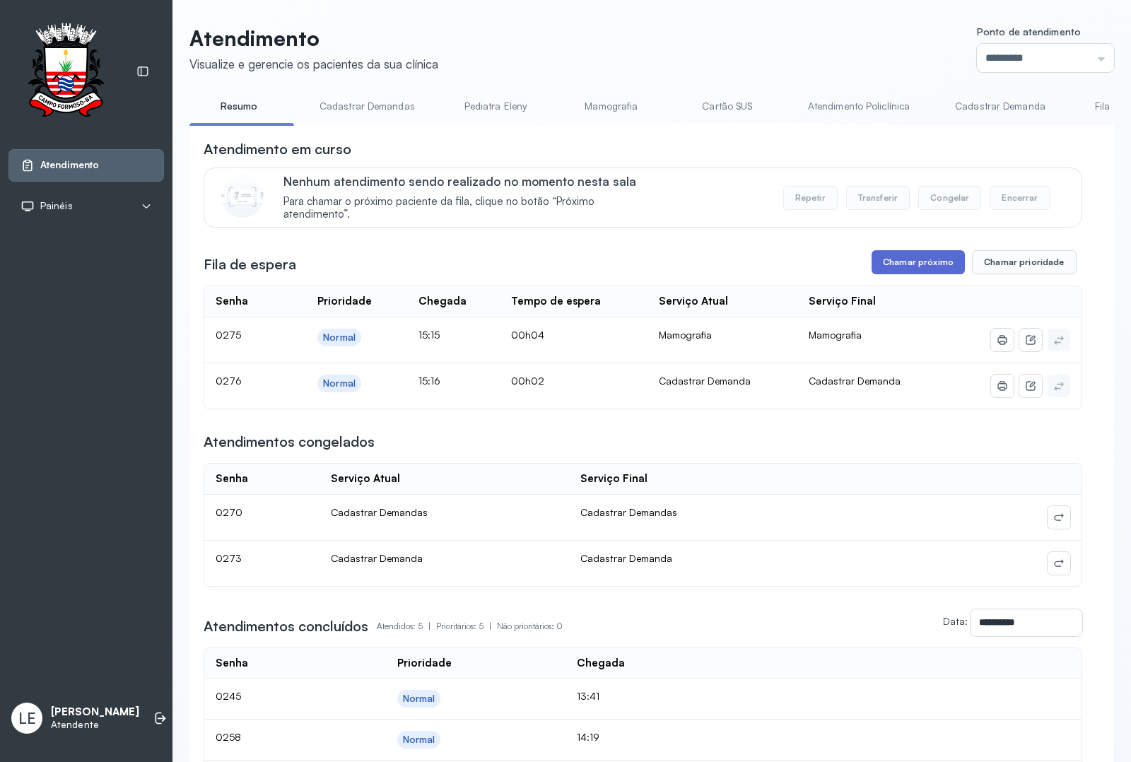
click at [934, 274] on button "Chamar próximo" at bounding box center [918, 262] width 93 height 24
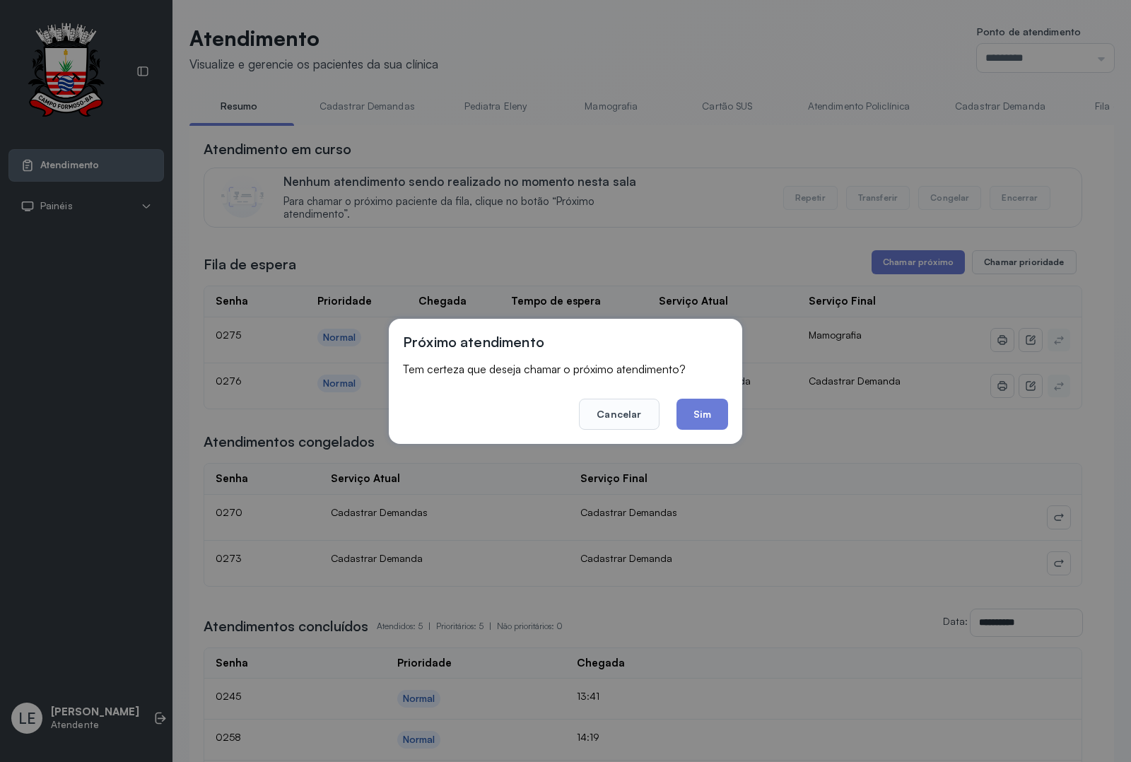
click at [701, 391] on footer "Cancelar Sim" at bounding box center [565, 404] width 325 height 51
click at [703, 425] on button "Sim" at bounding box center [703, 414] width 52 height 31
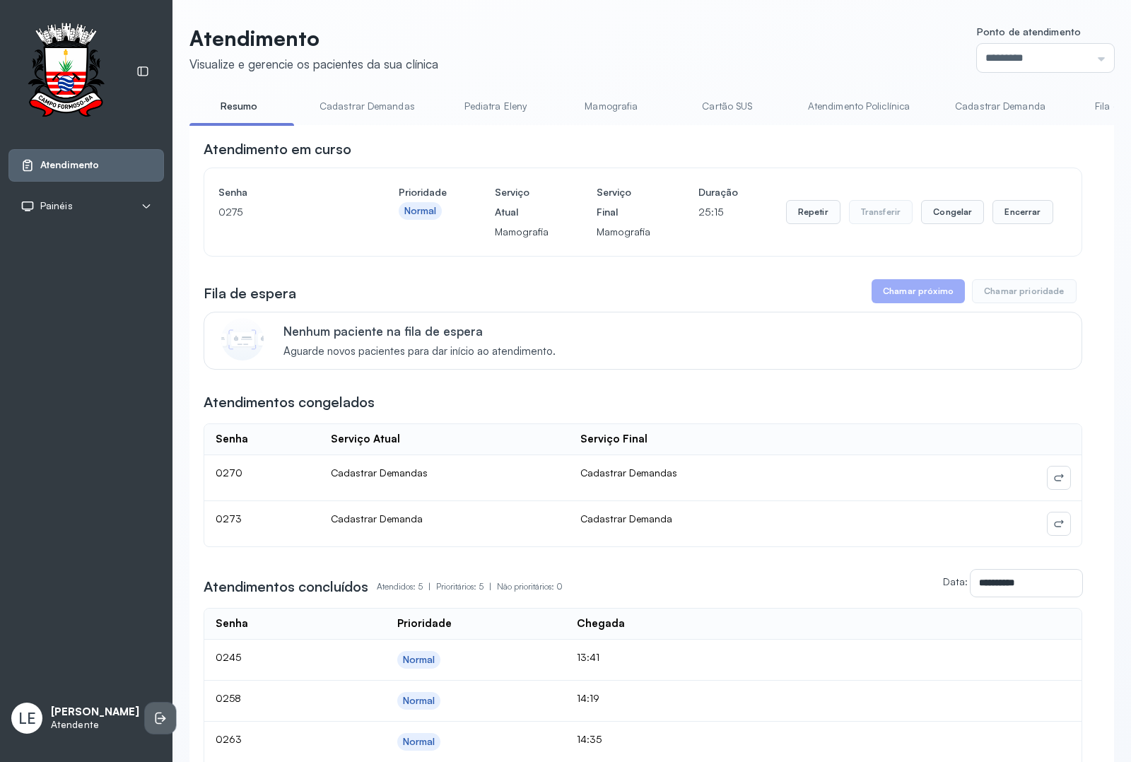
click at [149, 705] on li at bounding box center [160, 718] width 31 height 31
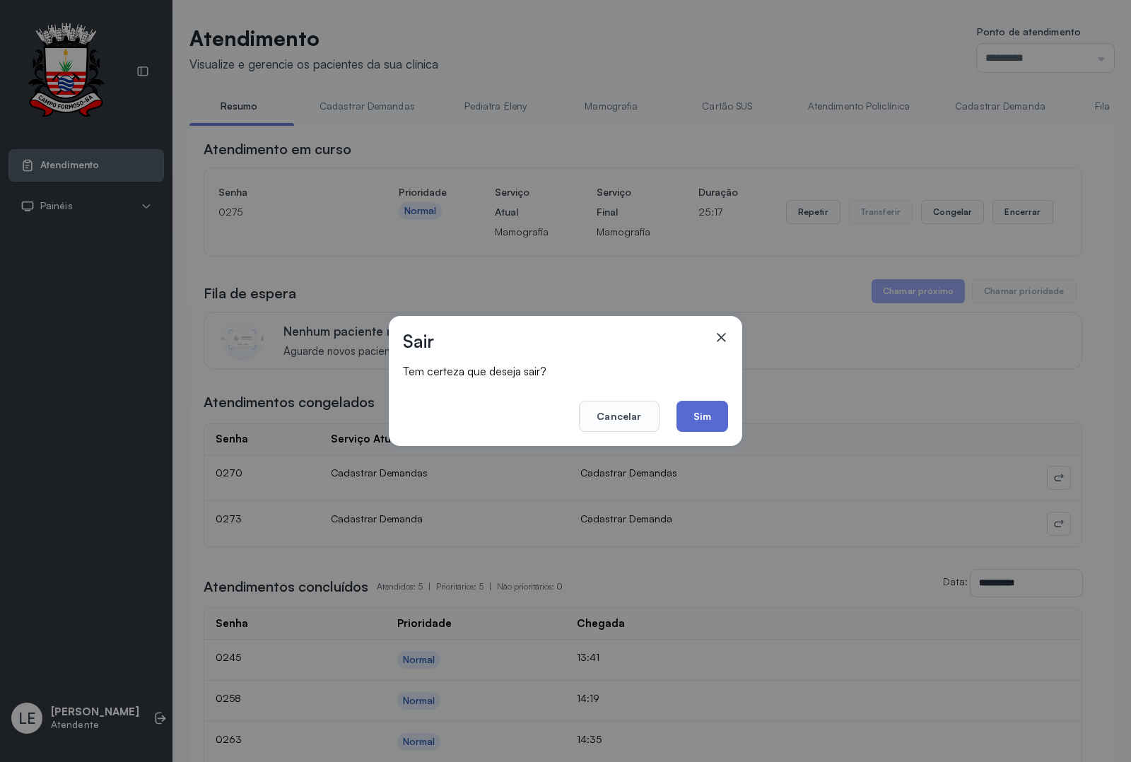
click at [725, 426] on button "Sim" at bounding box center [703, 416] width 52 height 31
